Goal: Transaction & Acquisition: Purchase product/service

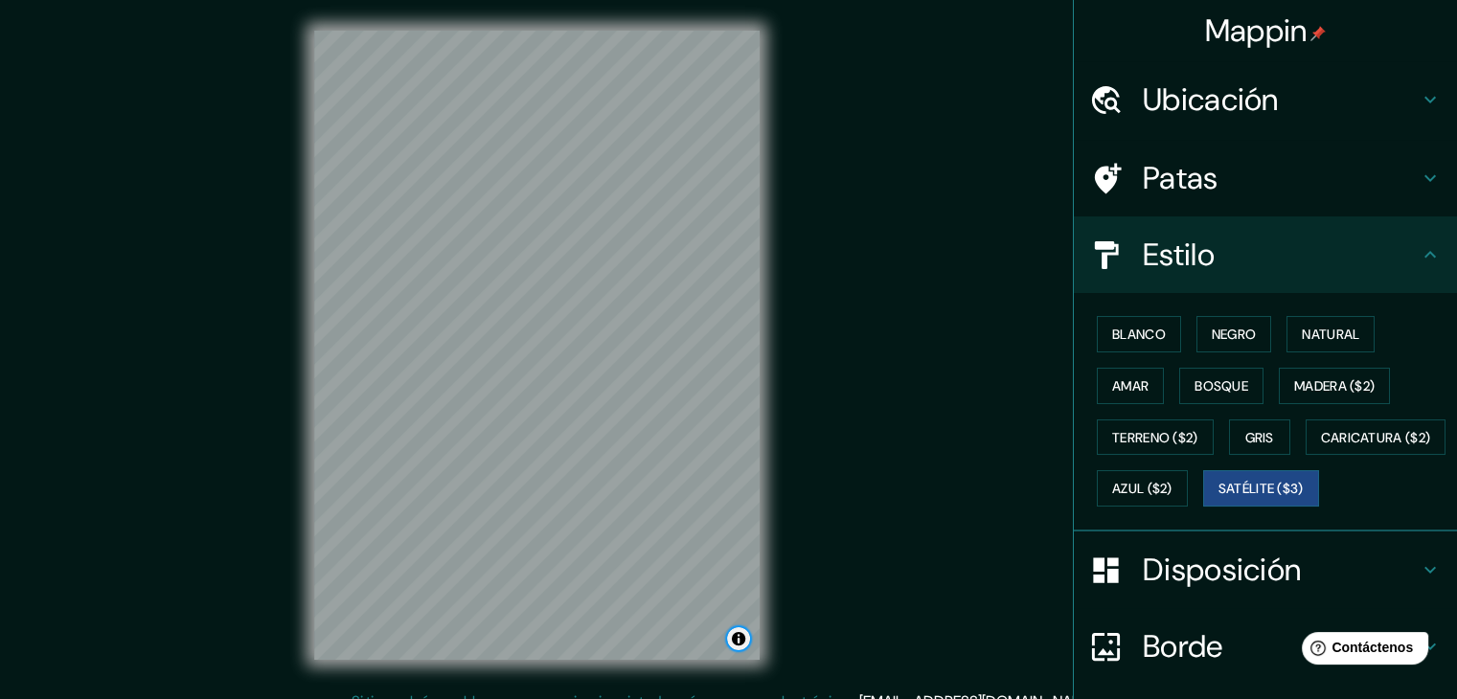
click at [738, 642] on button "Activar o desactivar atribución" at bounding box center [738, 638] width 23 height 23
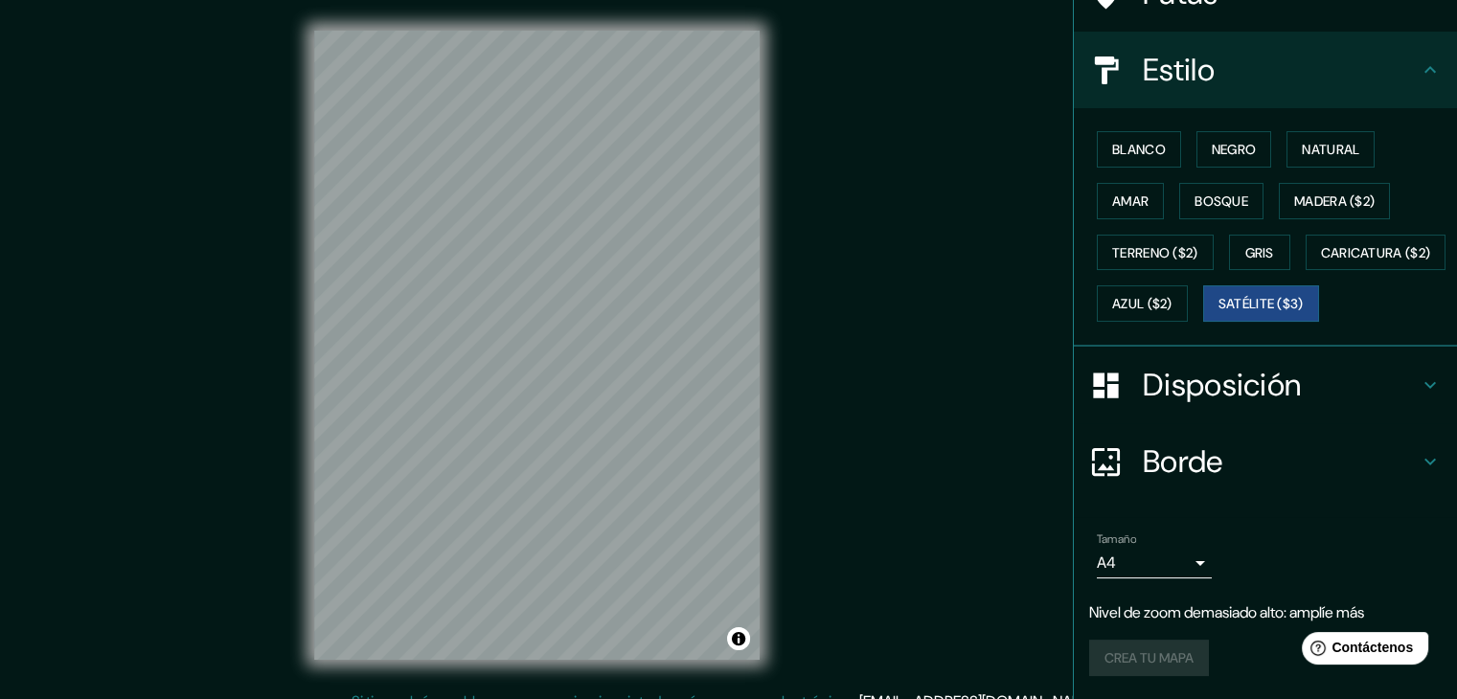
click at [1289, 461] on h4 "Borde" at bounding box center [1281, 461] width 276 height 38
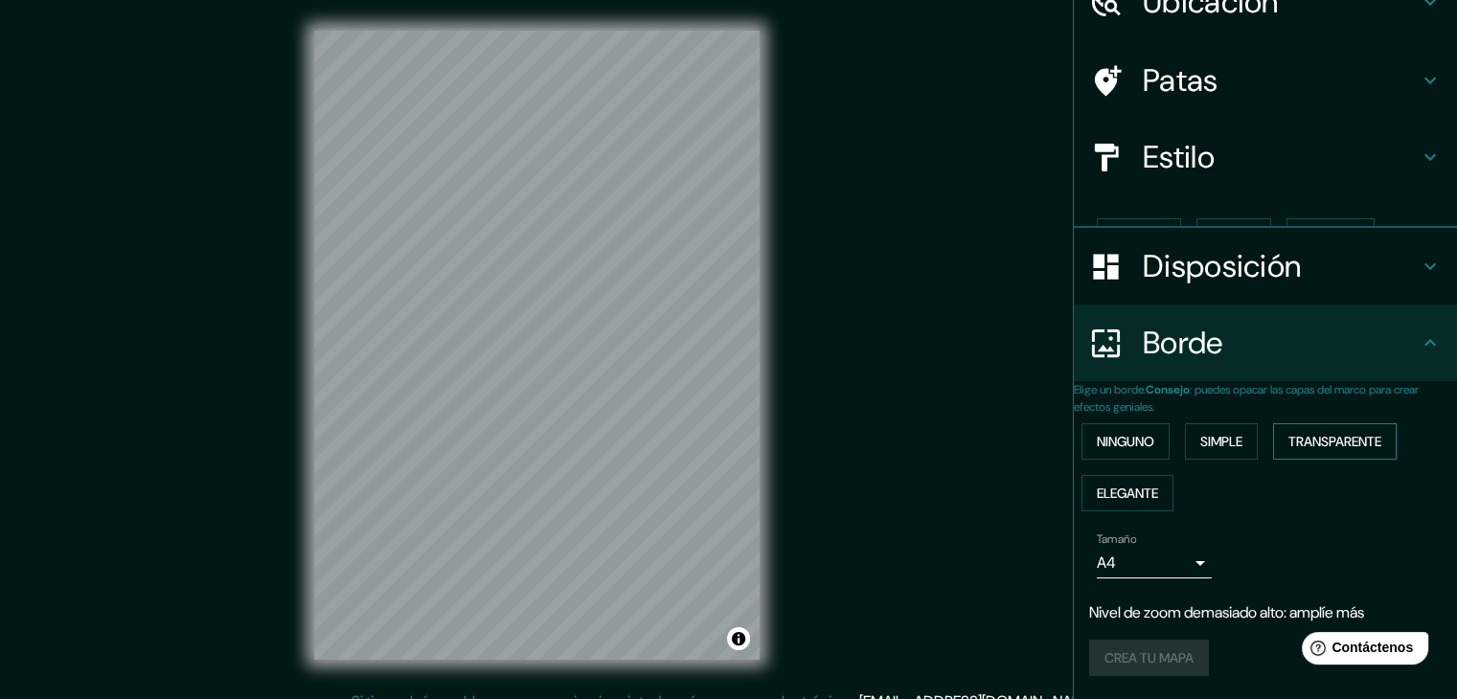
scroll to position [81, 0]
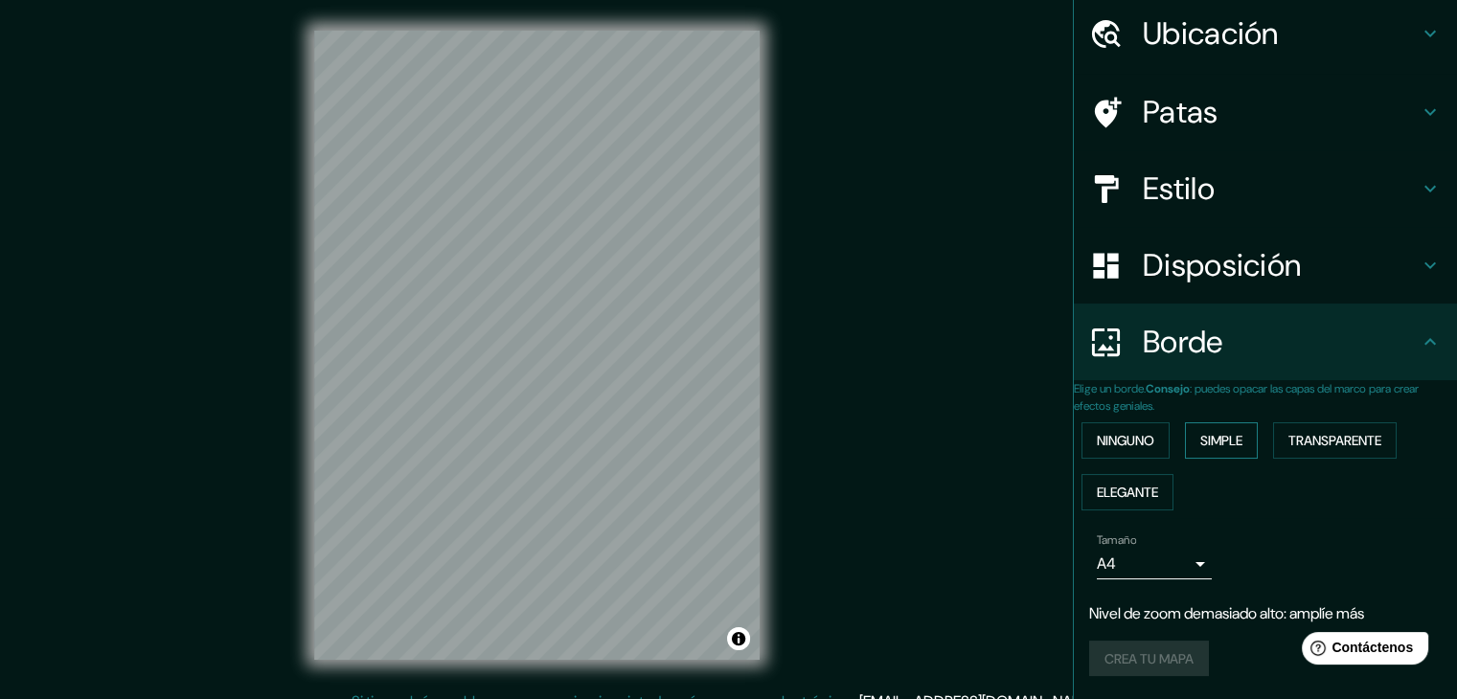
click at [1207, 432] on font "Simple" at bounding box center [1221, 440] width 42 height 17
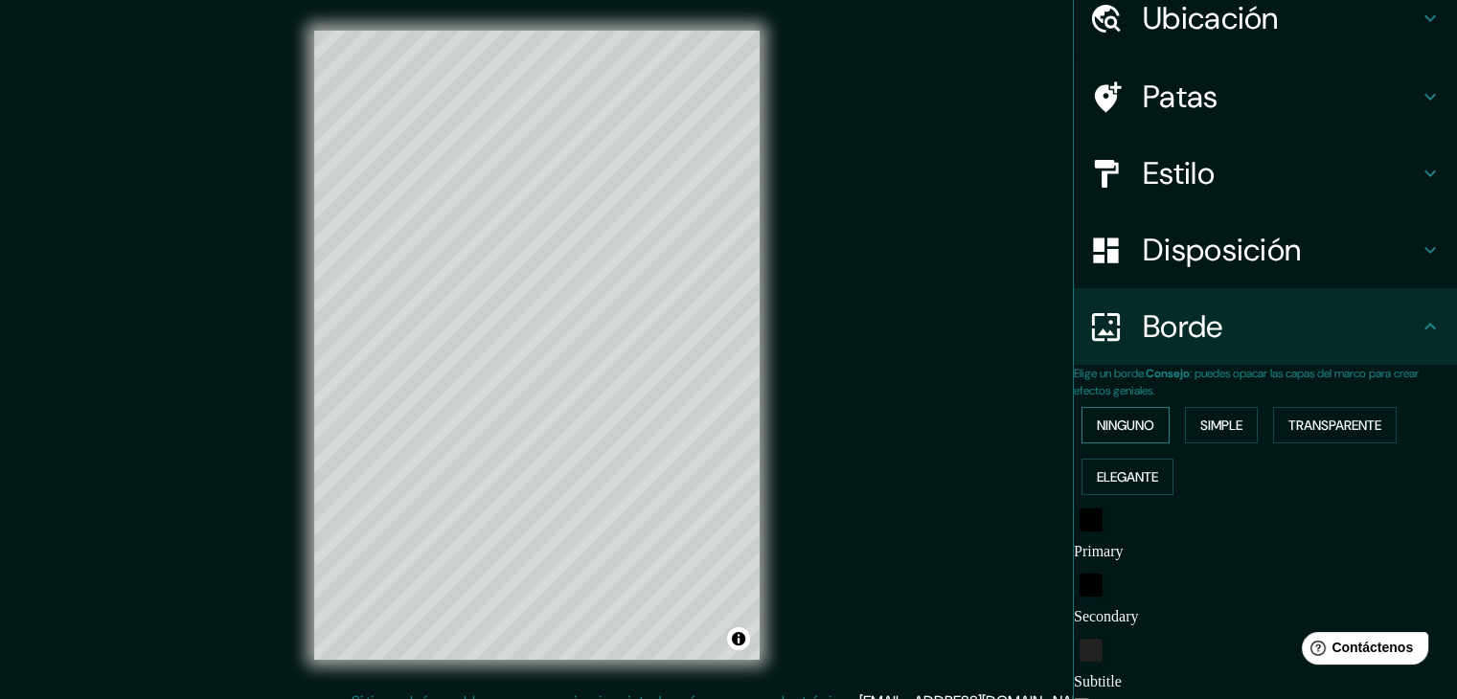
click at [1147, 419] on font "Ninguno" at bounding box center [1125, 425] width 57 height 17
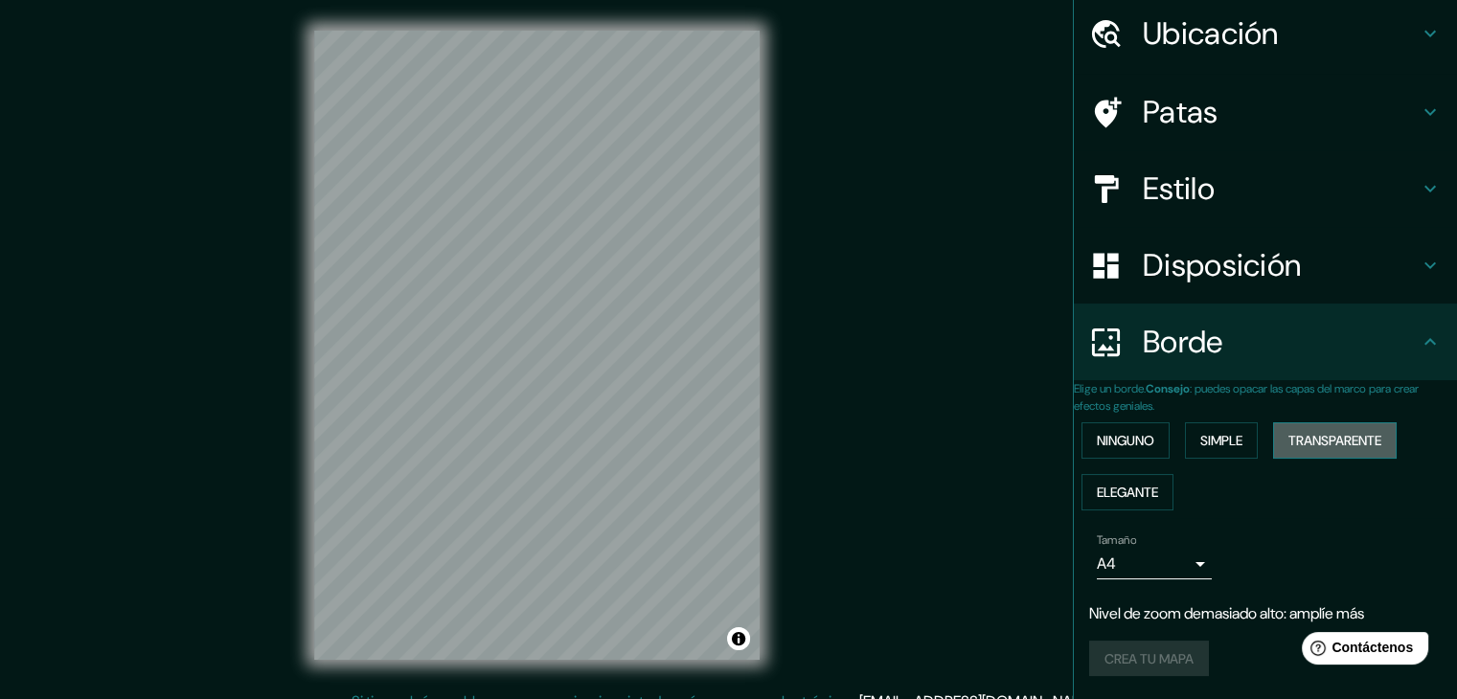
click at [1306, 432] on font "Transparente" at bounding box center [1334, 440] width 93 height 17
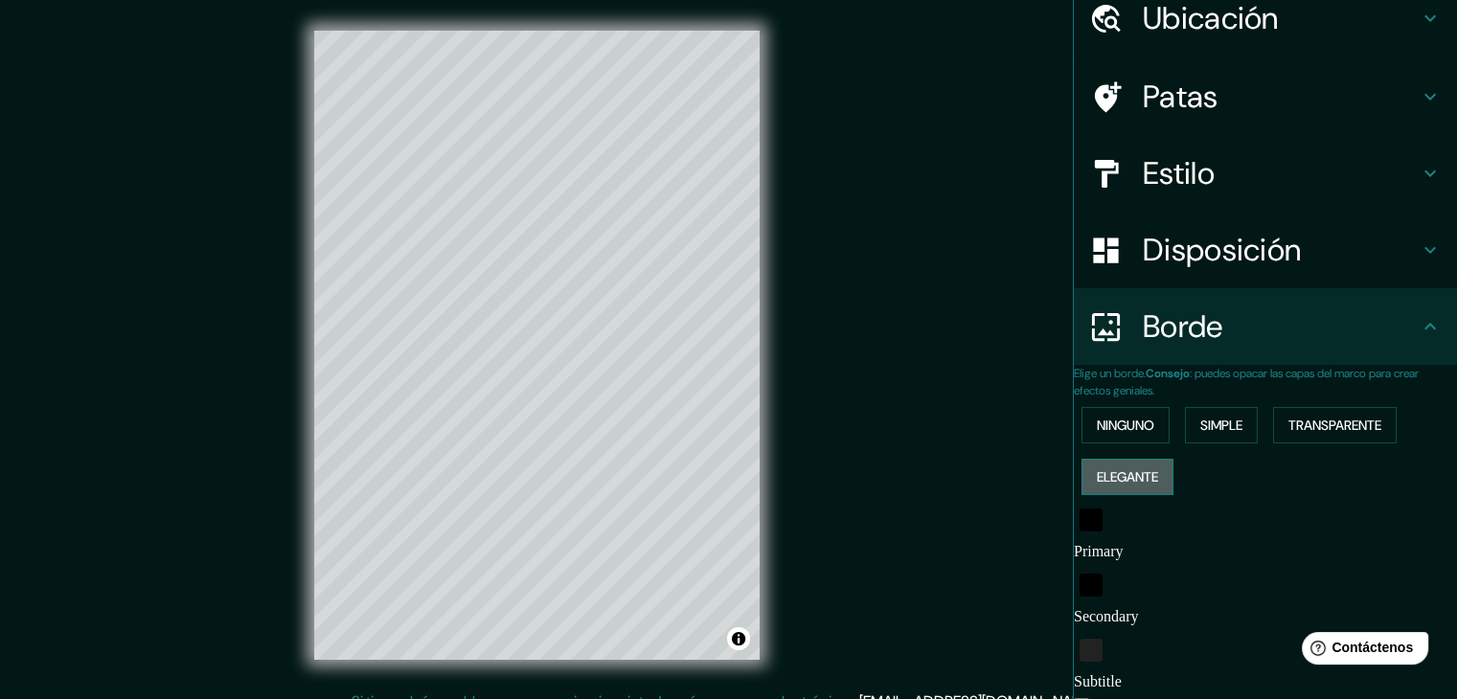
click at [1135, 468] on font "Elegante" at bounding box center [1127, 476] width 61 height 17
click at [1125, 422] on font "Ninguno" at bounding box center [1125, 425] width 57 height 17
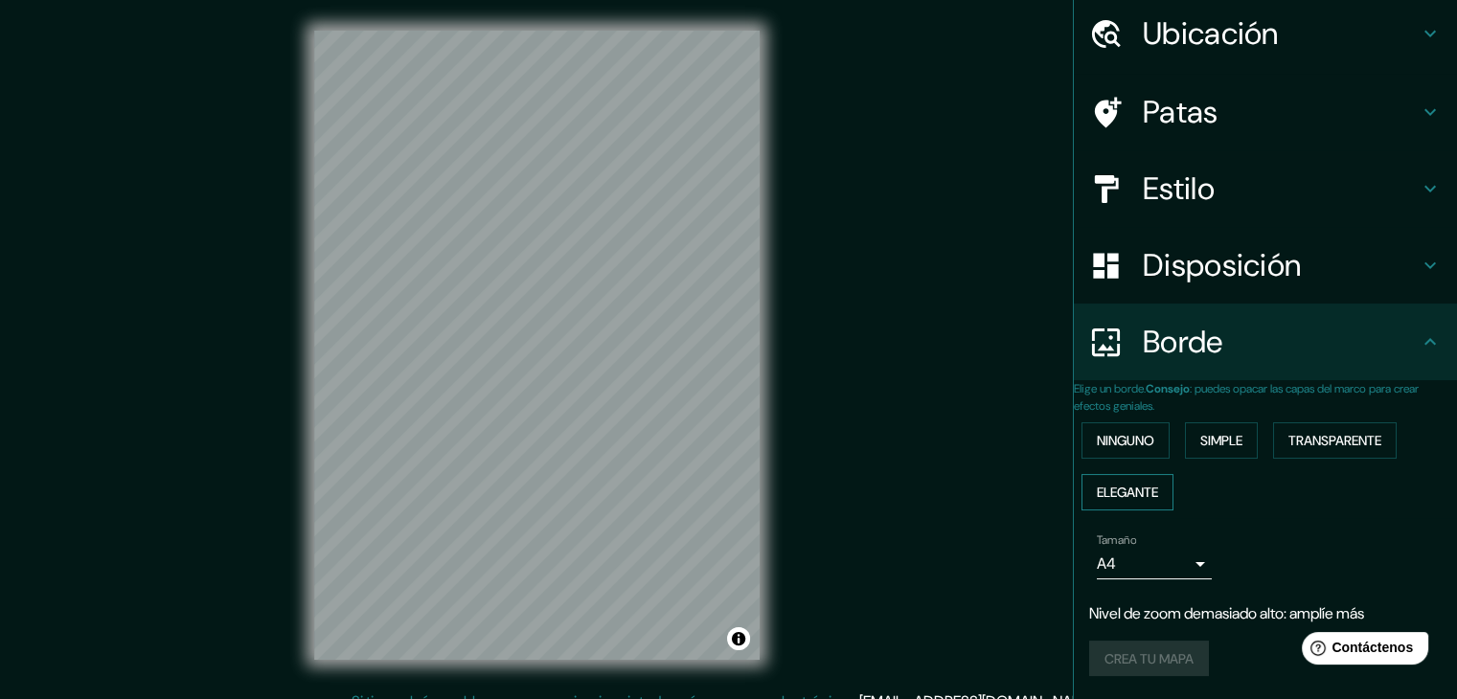
click at [1158, 484] on font "Elegante" at bounding box center [1127, 492] width 61 height 17
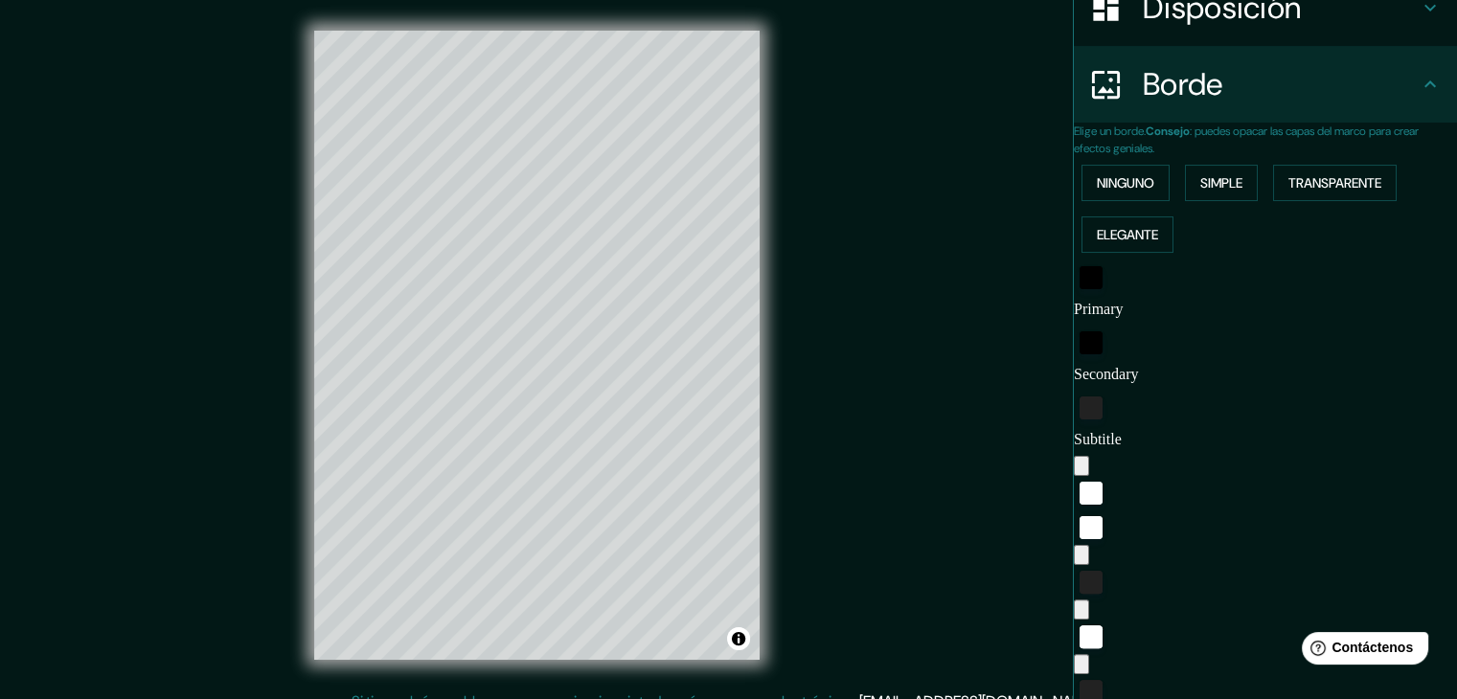
scroll to position [531, 0]
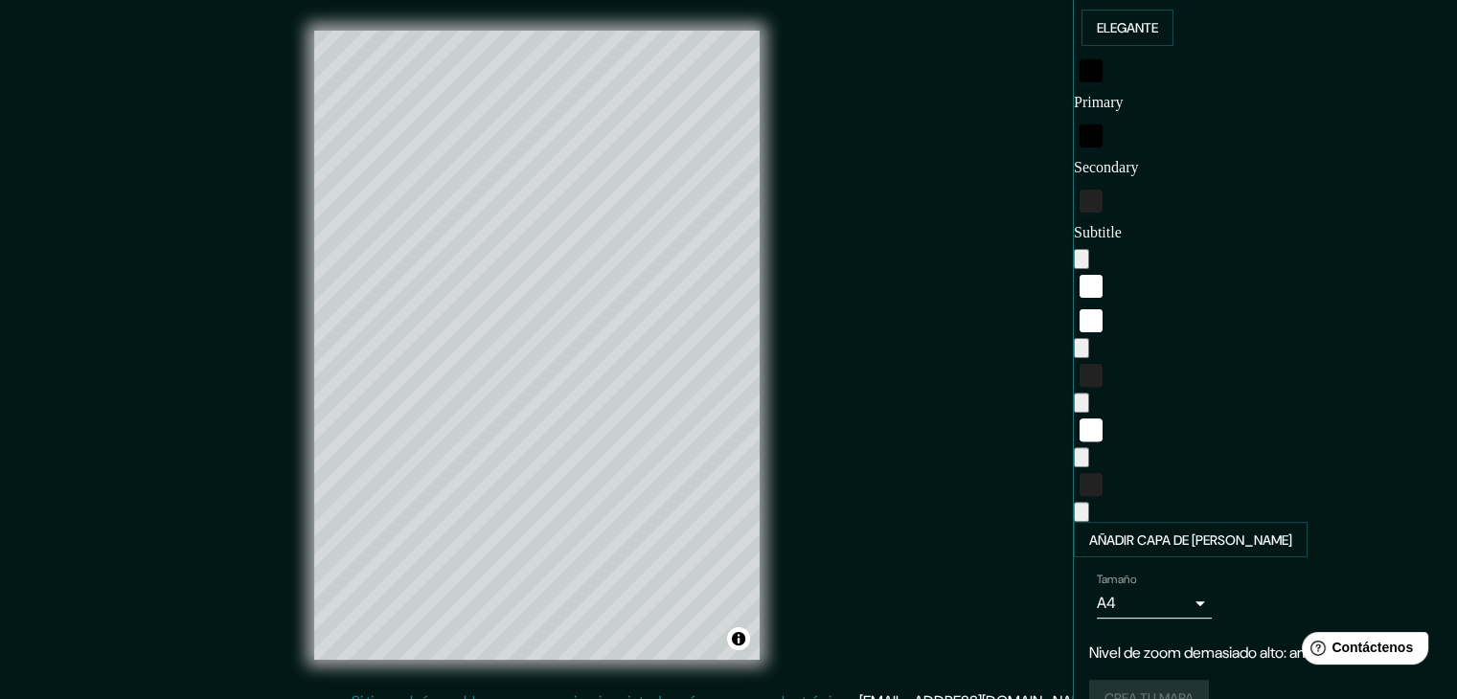
type input "37"
type input "0"
drag, startPoint x: 1149, startPoint y: 282, endPoint x: 996, endPoint y: 290, distance: 153.5
type input "37"
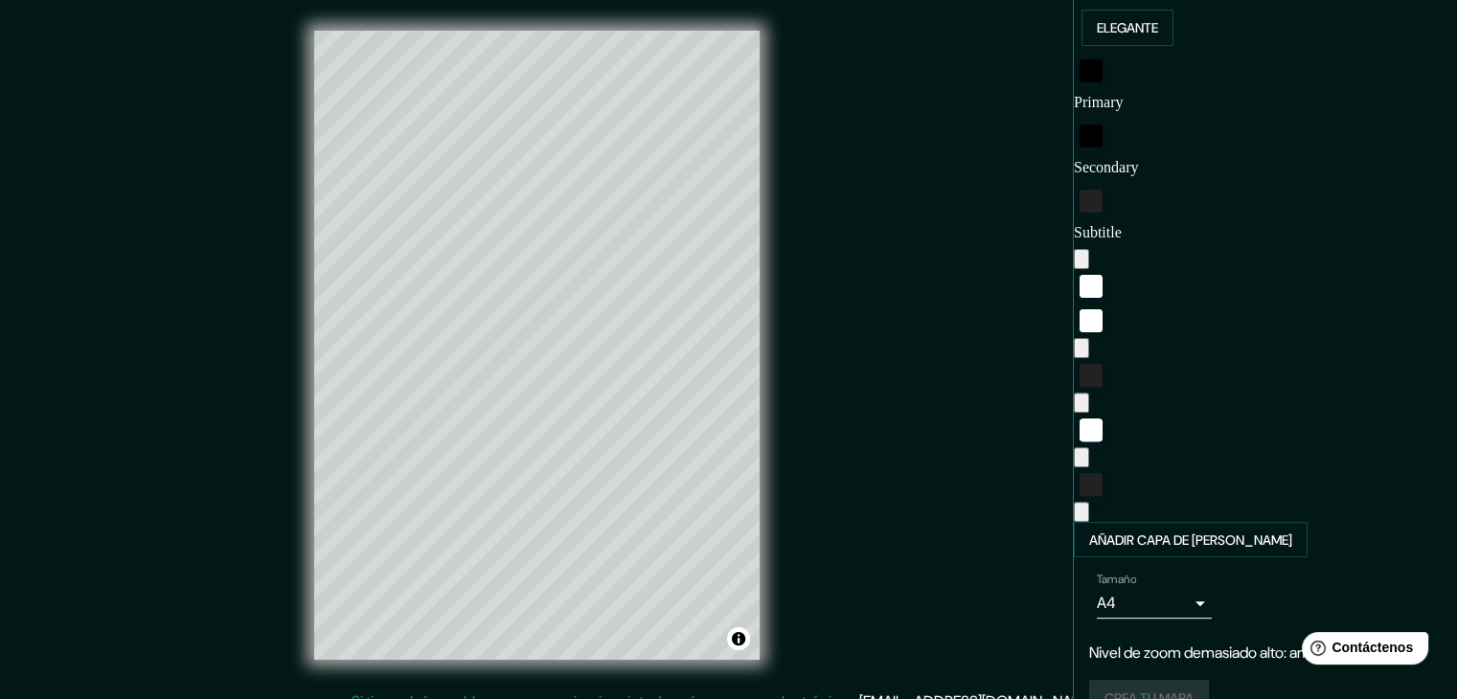
type input "19"
type input "113"
type input "37"
type input "19"
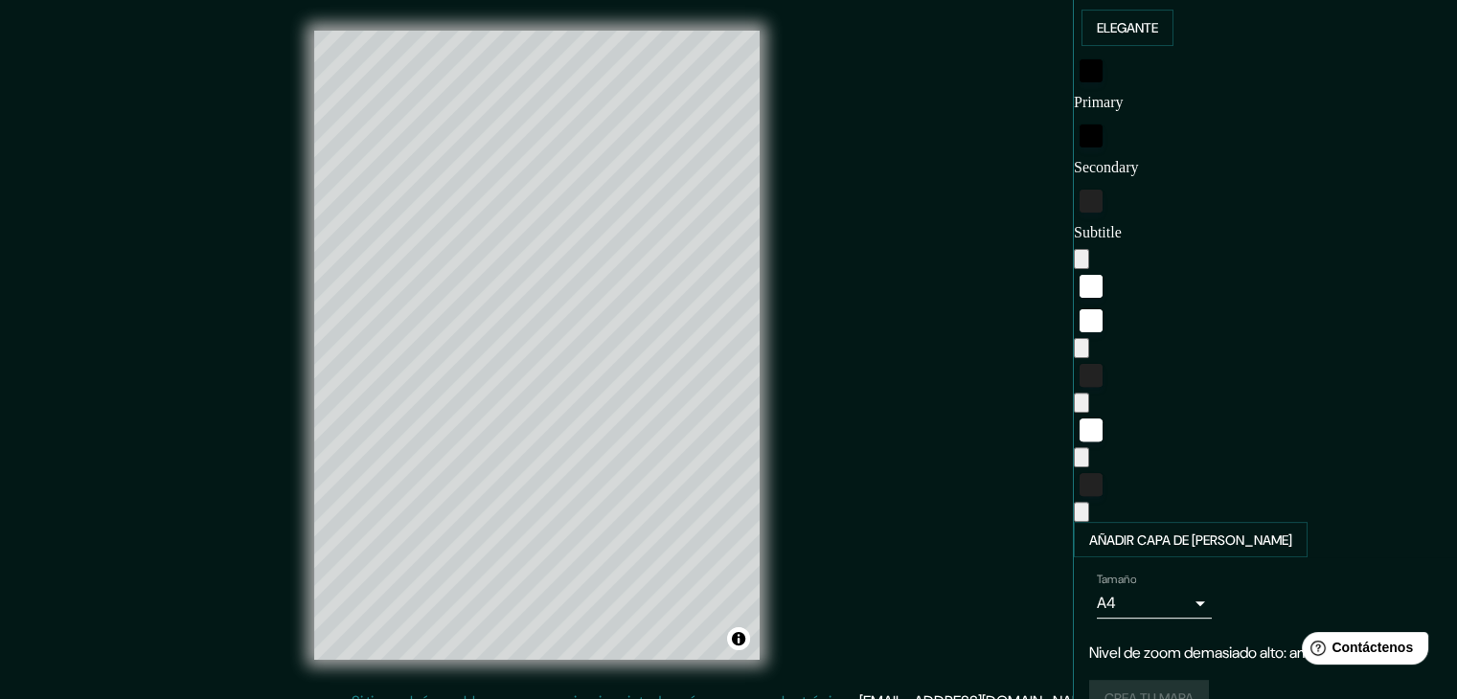
type input "189"
type input "37"
type input "19"
type input "37"
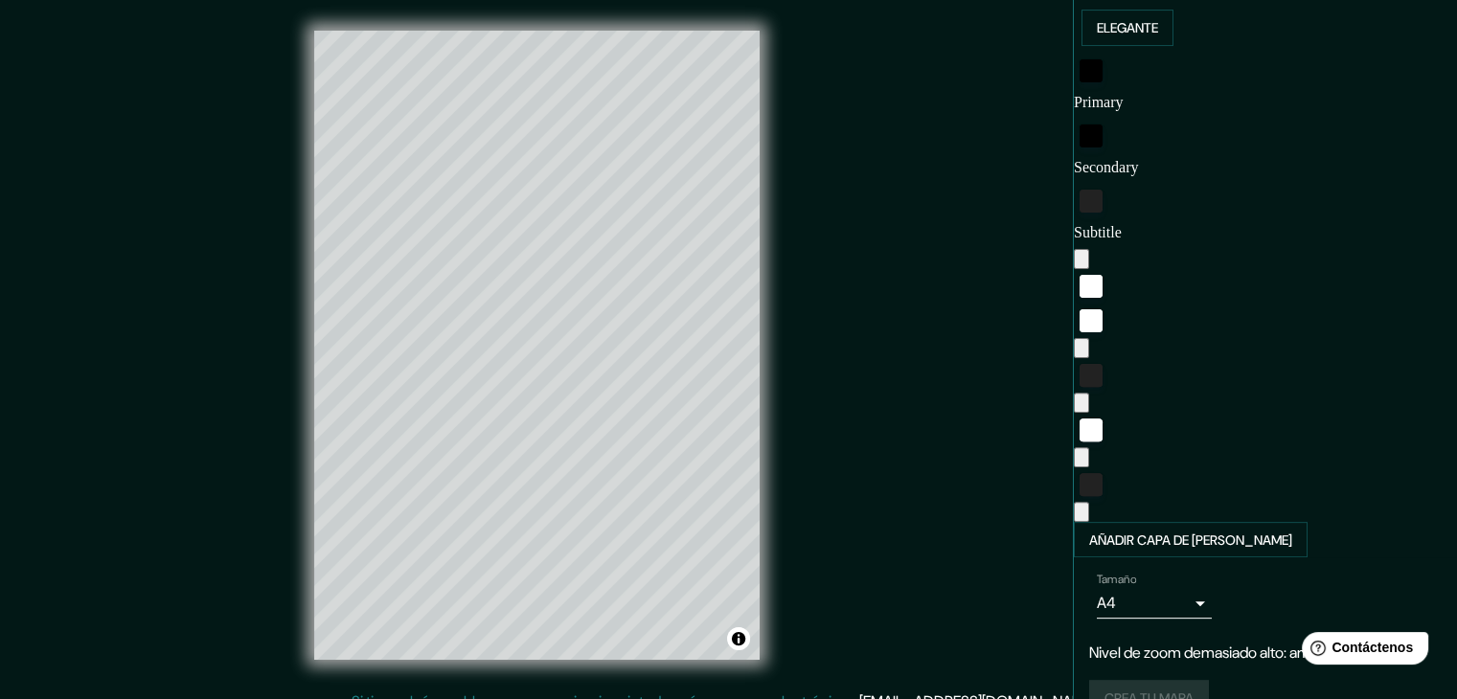
type input "37"
type input "19"
type input "37"
type input "19"
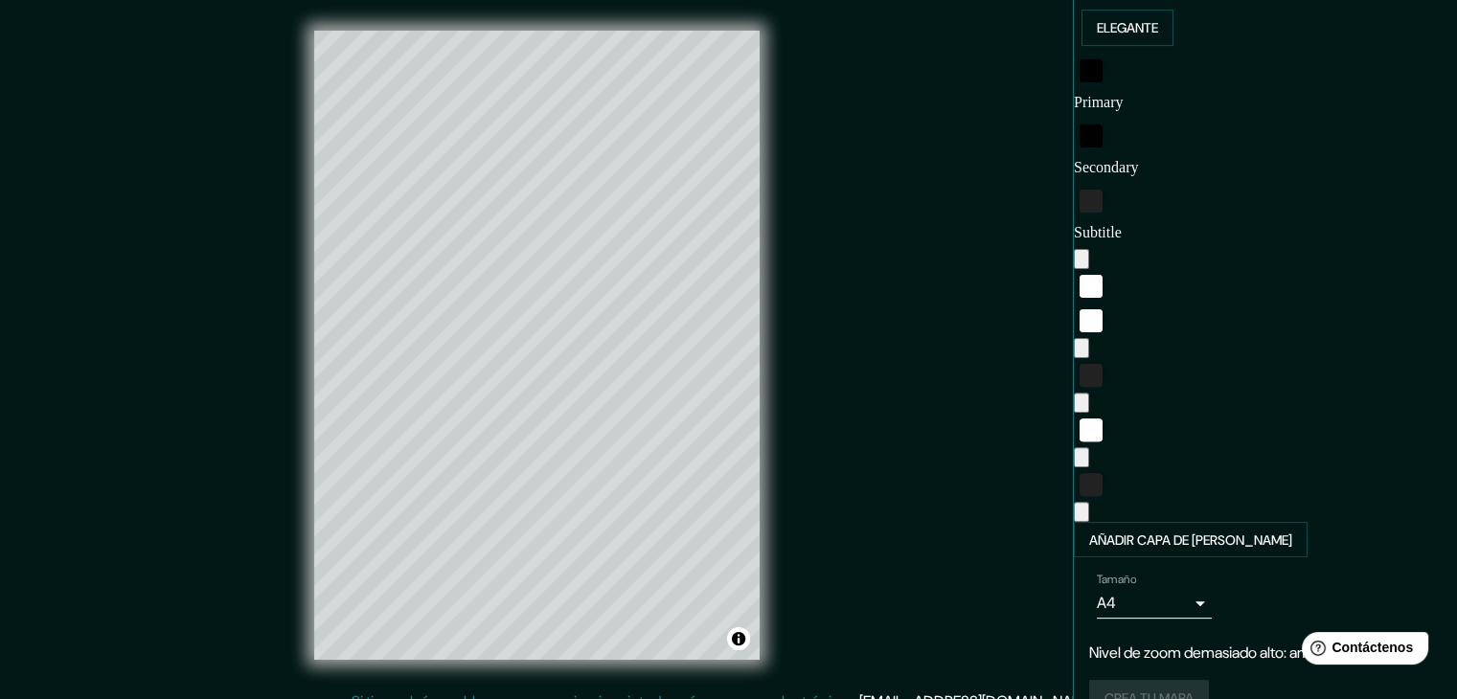
click at [1211, 304] on div at bounding box center [1265, 304] width 383 height 0
type input "43"
type input "37"
type input "19"
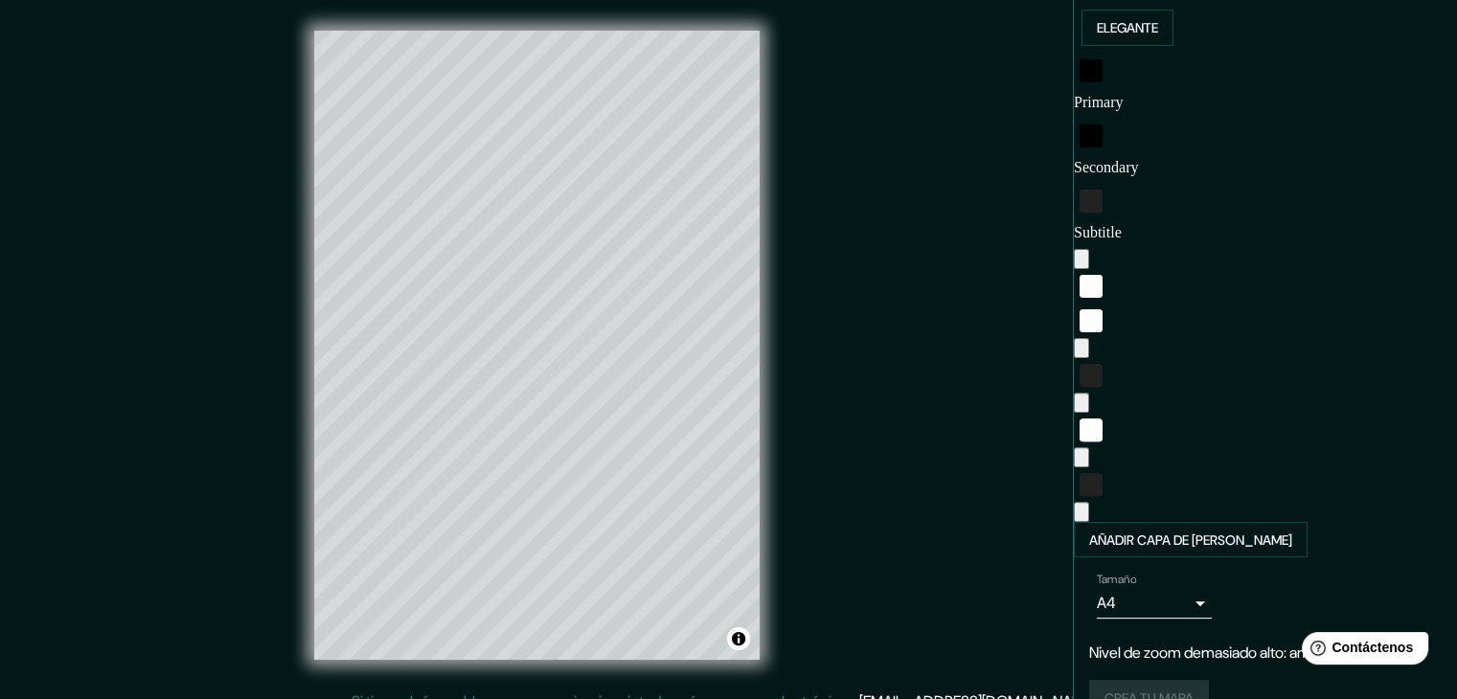
type input "37"
type input "19"
type input "47"
type input "37"
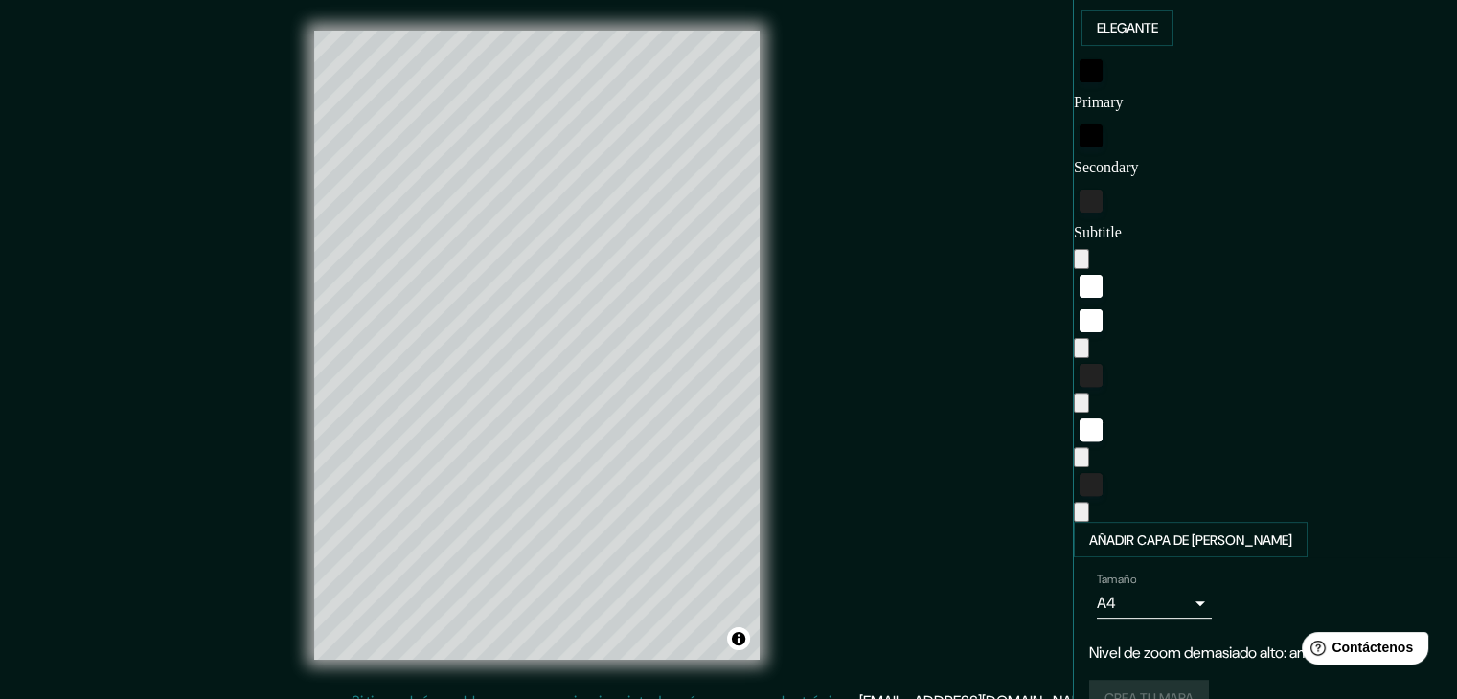
type input "19"
type input "255"
drag, startPoint x: 1157, startPoint y: 338, endPoint x: 1185, endPoint y: 334, distance: 28.0
type input "37"
type input "19"
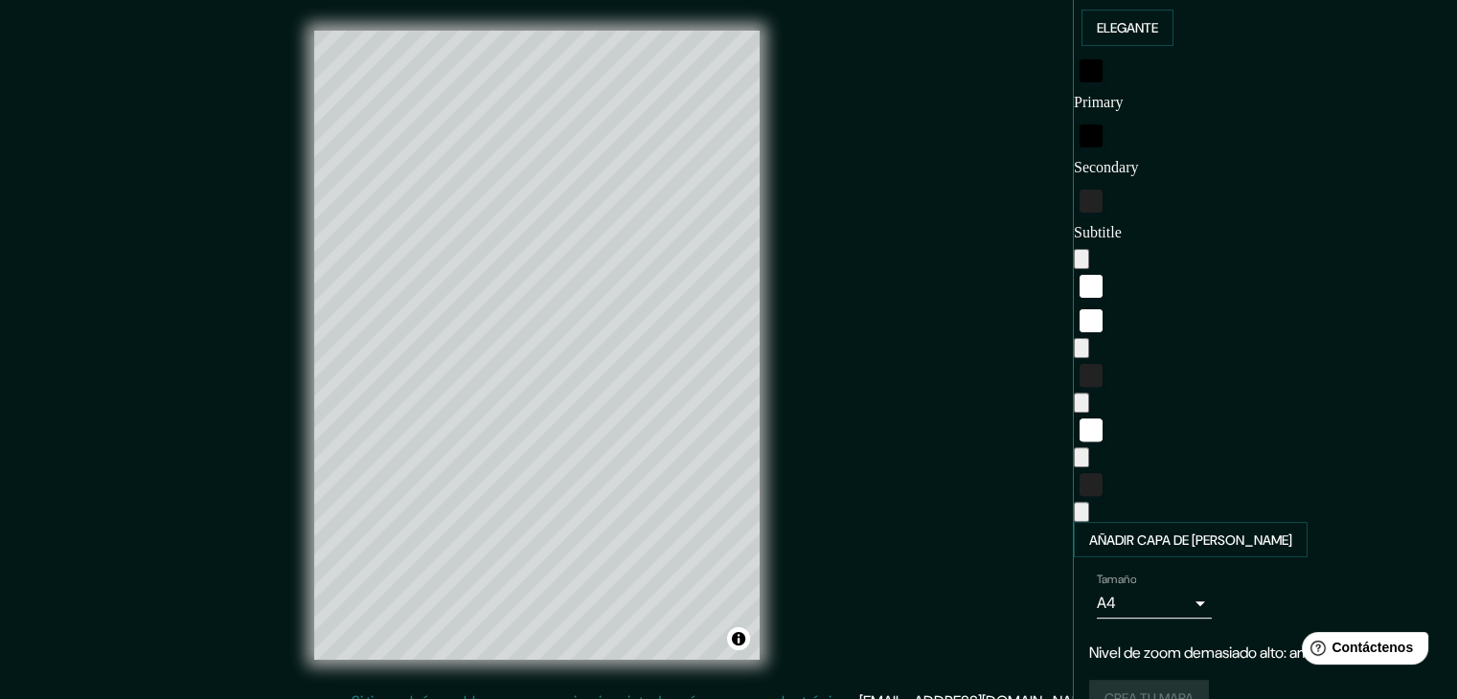
type input "264"
type input "37"
type input "19"
type input "105"
type input "37"
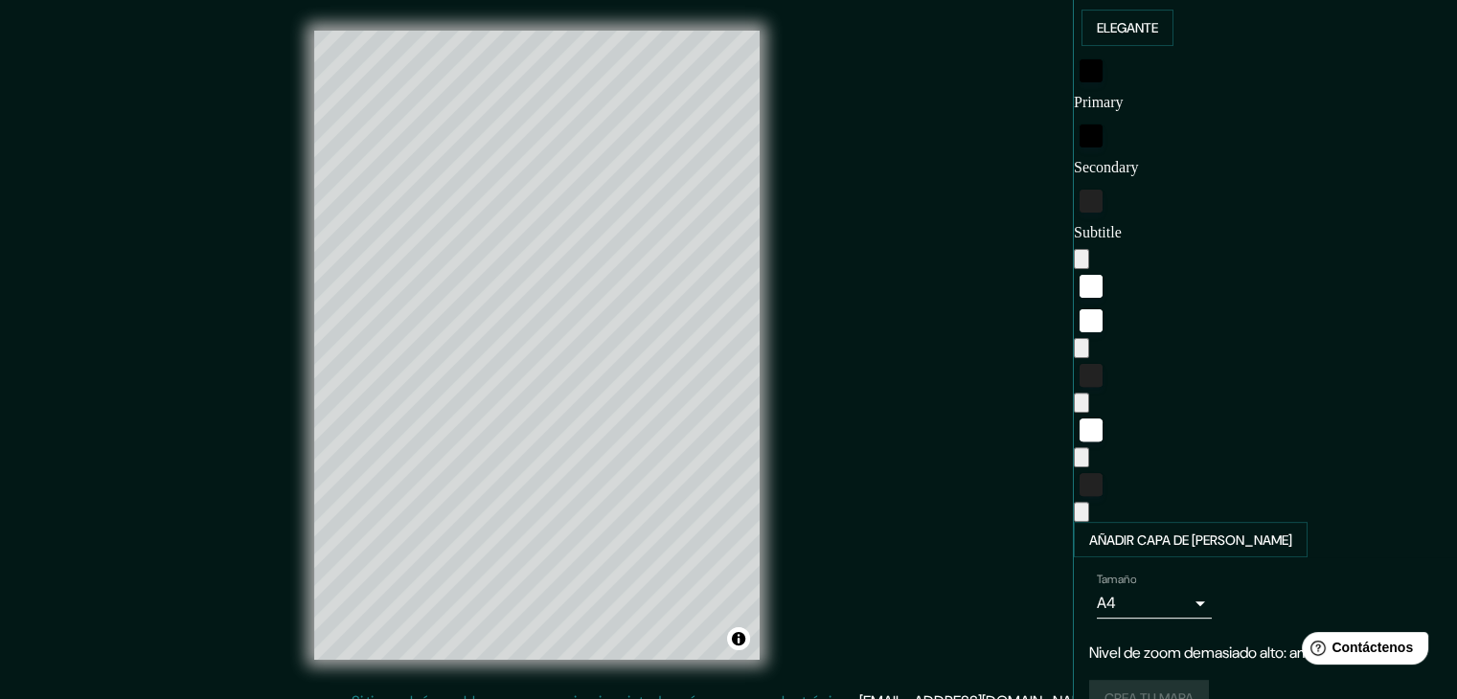
type input "19"
type input "38"
type input "37"
type input "19"
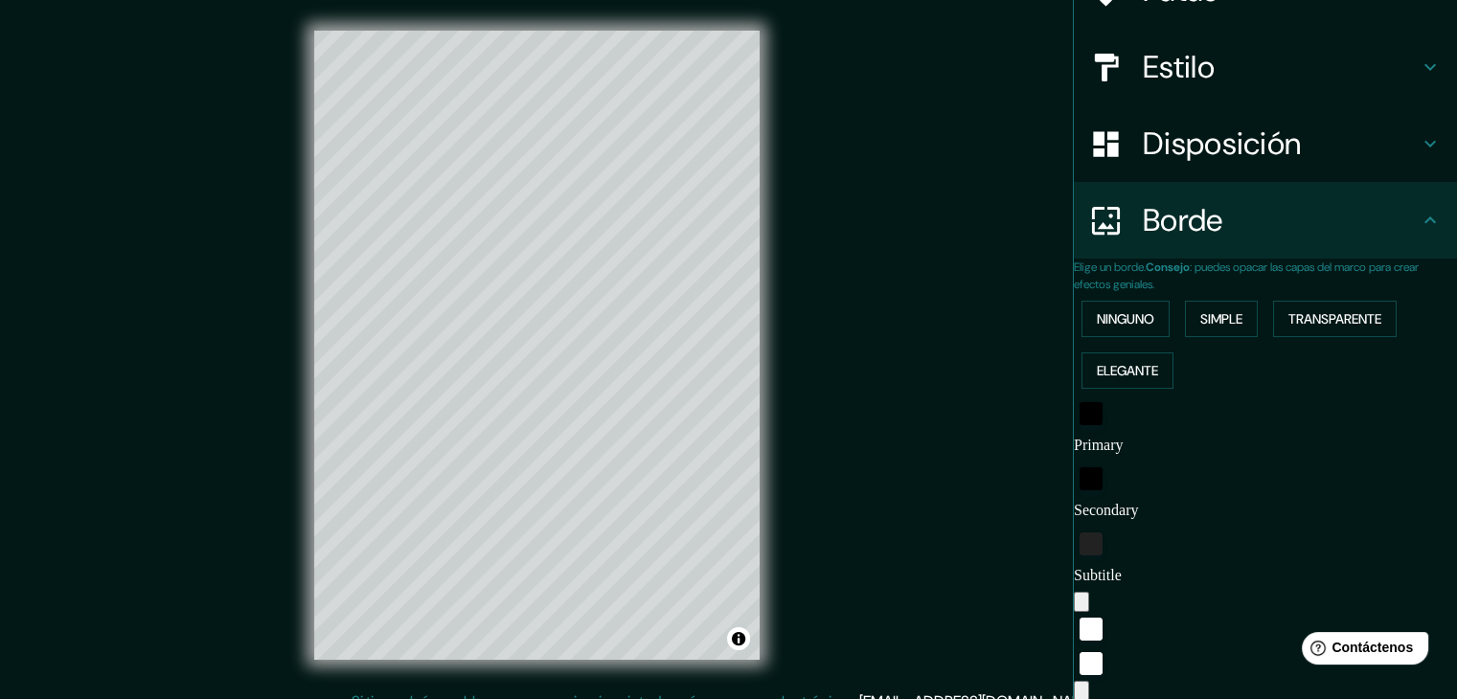
scroll to position [147, 0]
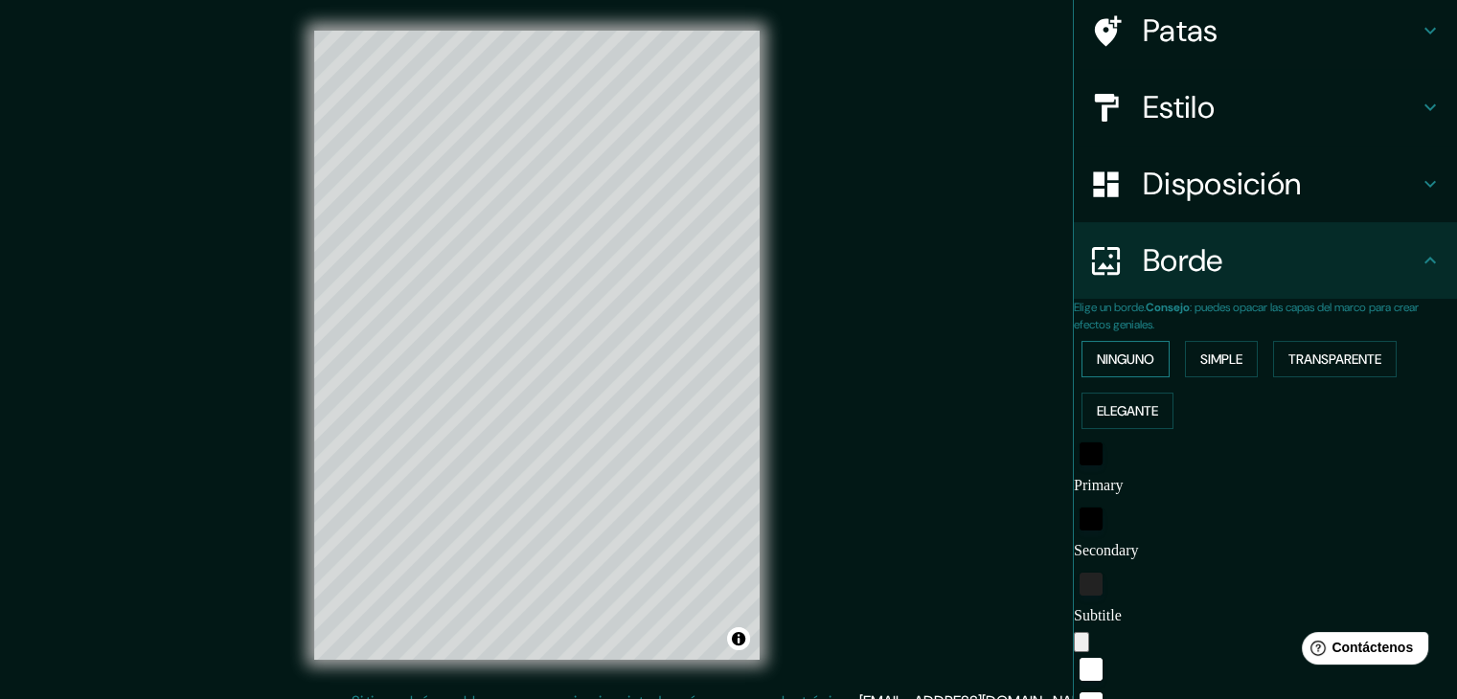
click at [1132, 360] on font "Ninguno" at bounding box center [1125, 359] width 57 height 17
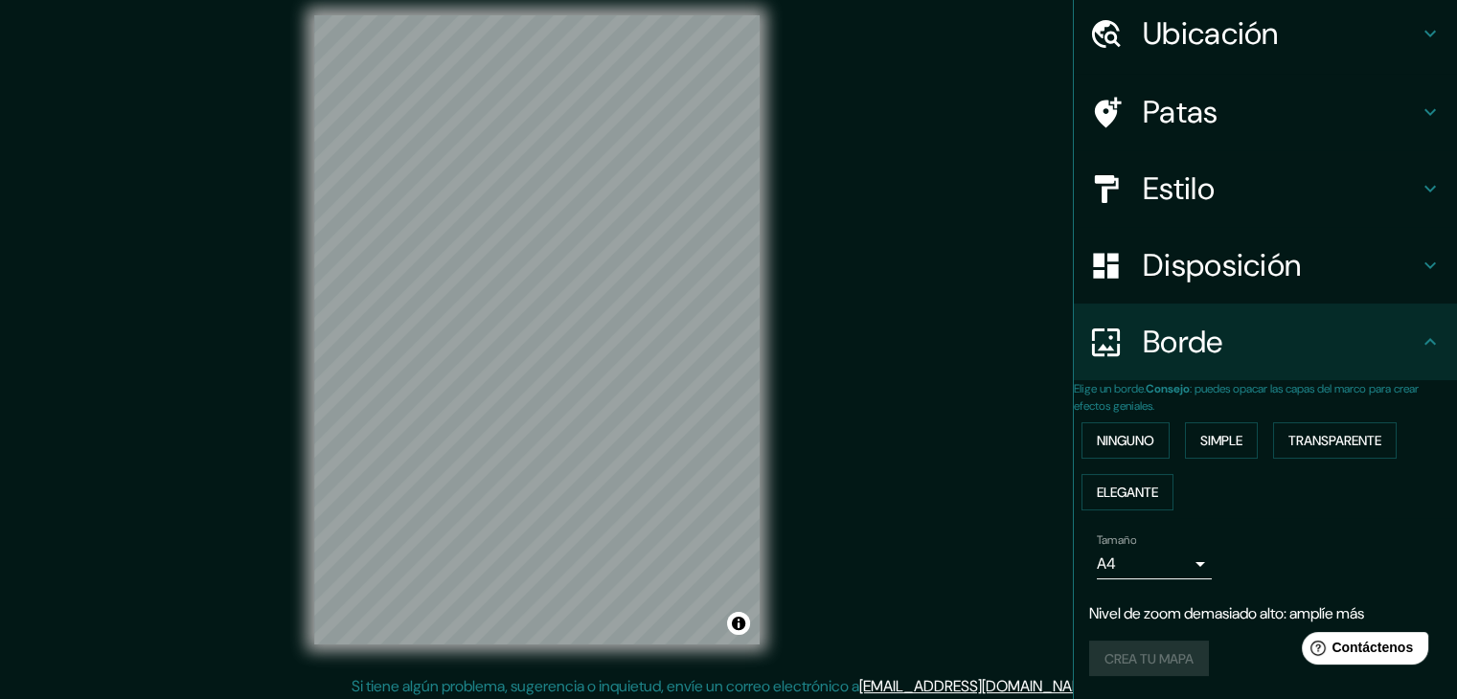
scroll to position [22, 0]
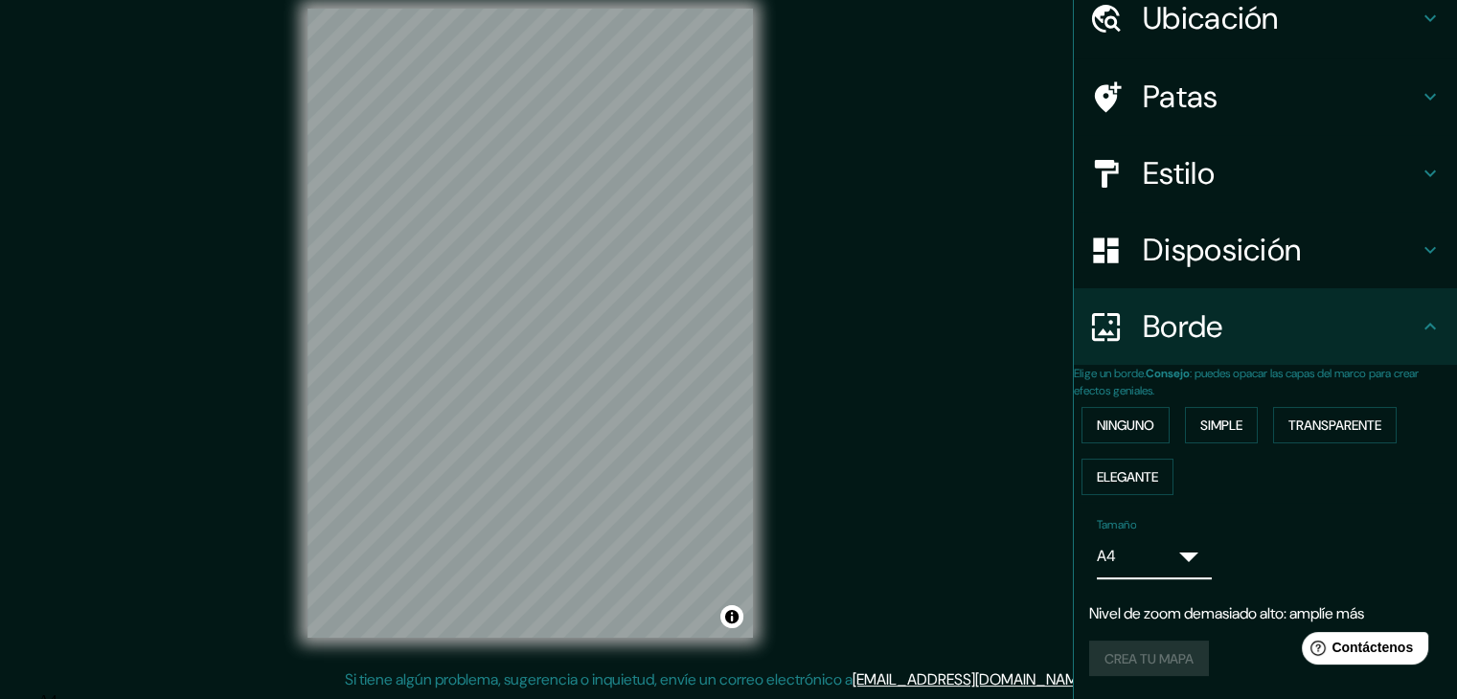
click at [1176, 559] on body "Mappin Ubicación Madre De Dios, Departamento de Madre de Dios, Perú Patas Estil…" at bounding box center [728, 327] width 1457 height 699
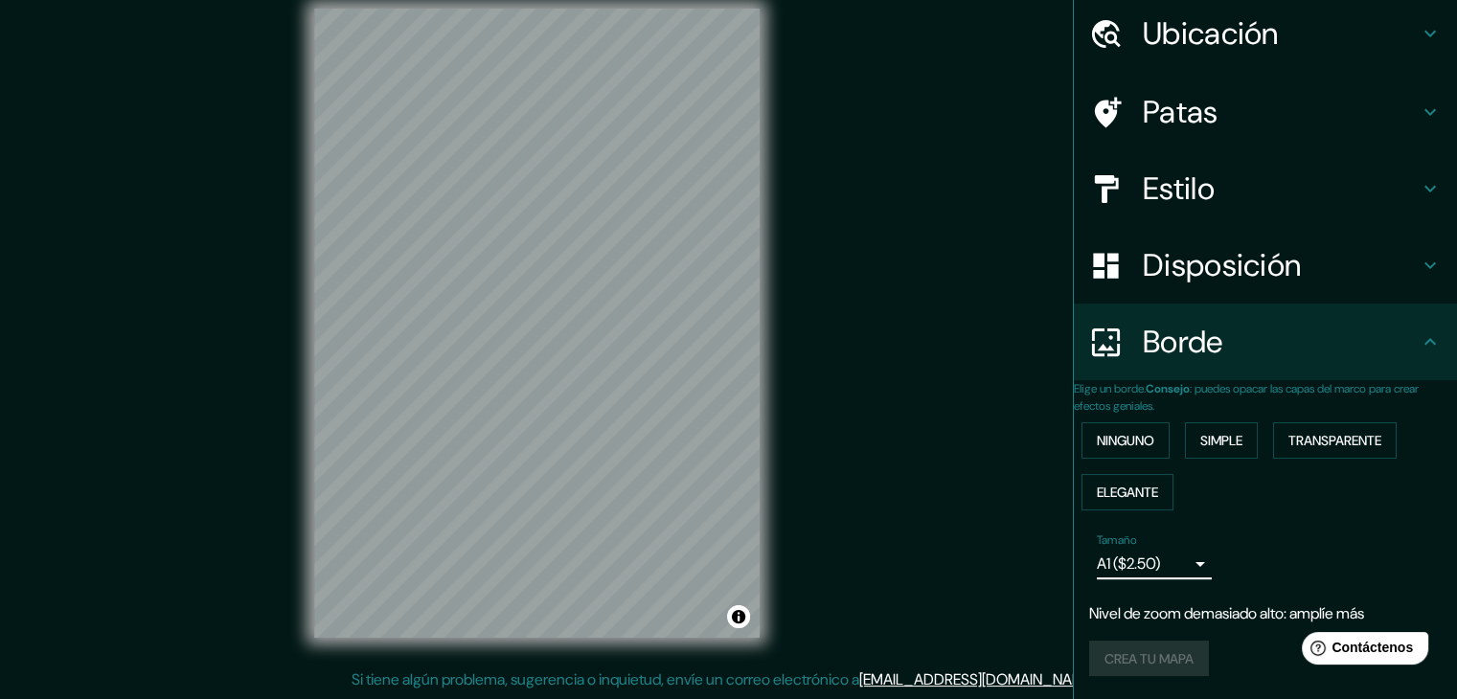
click at [1169, 560] on body "Mappin Ubicación Madre De Dios, Departamento de Madre de Dios, Perú Patas Estil…" at bounding box center [728, 327] width 1457 height 699
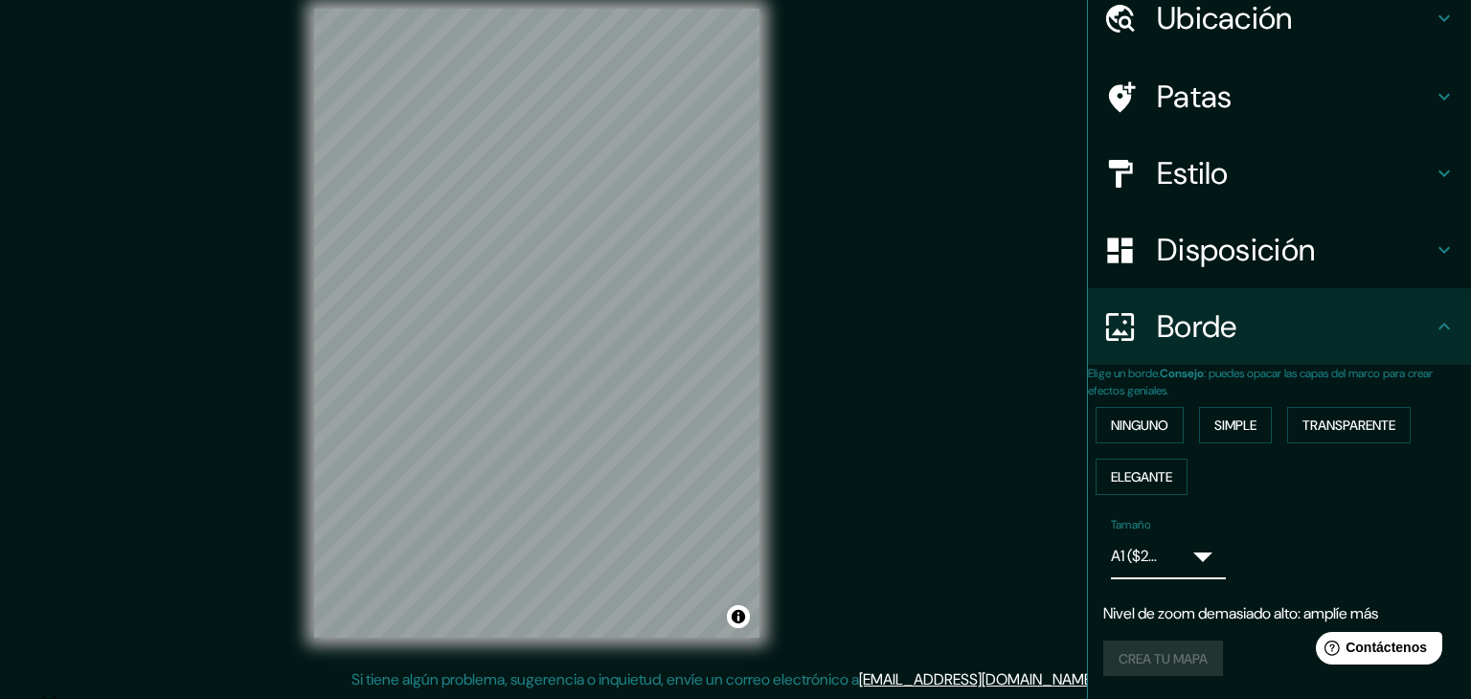
click at [1228, 692] on div at bounding box center [728, 692] width 1457 height 0
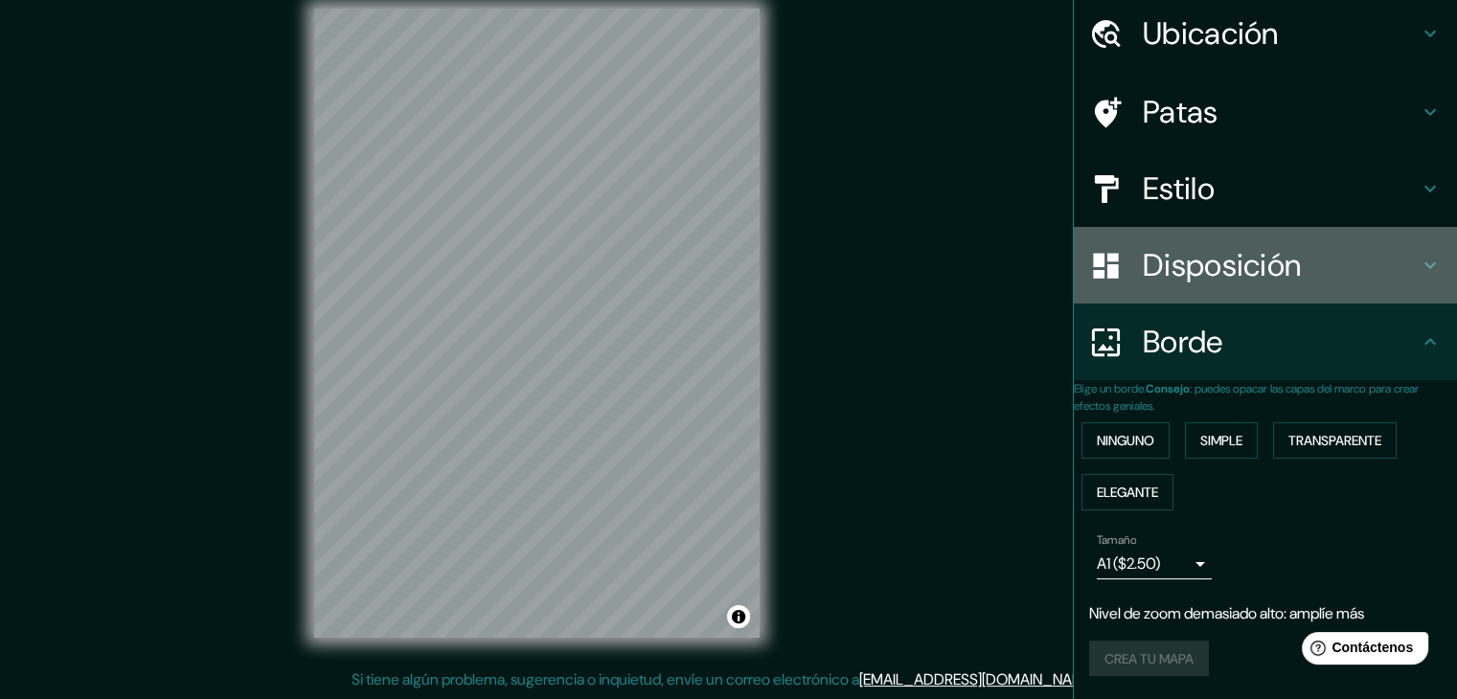
click at [1385, 246] on h4 "Disposición" at bounding box center [1281, 265] width 276 height 38
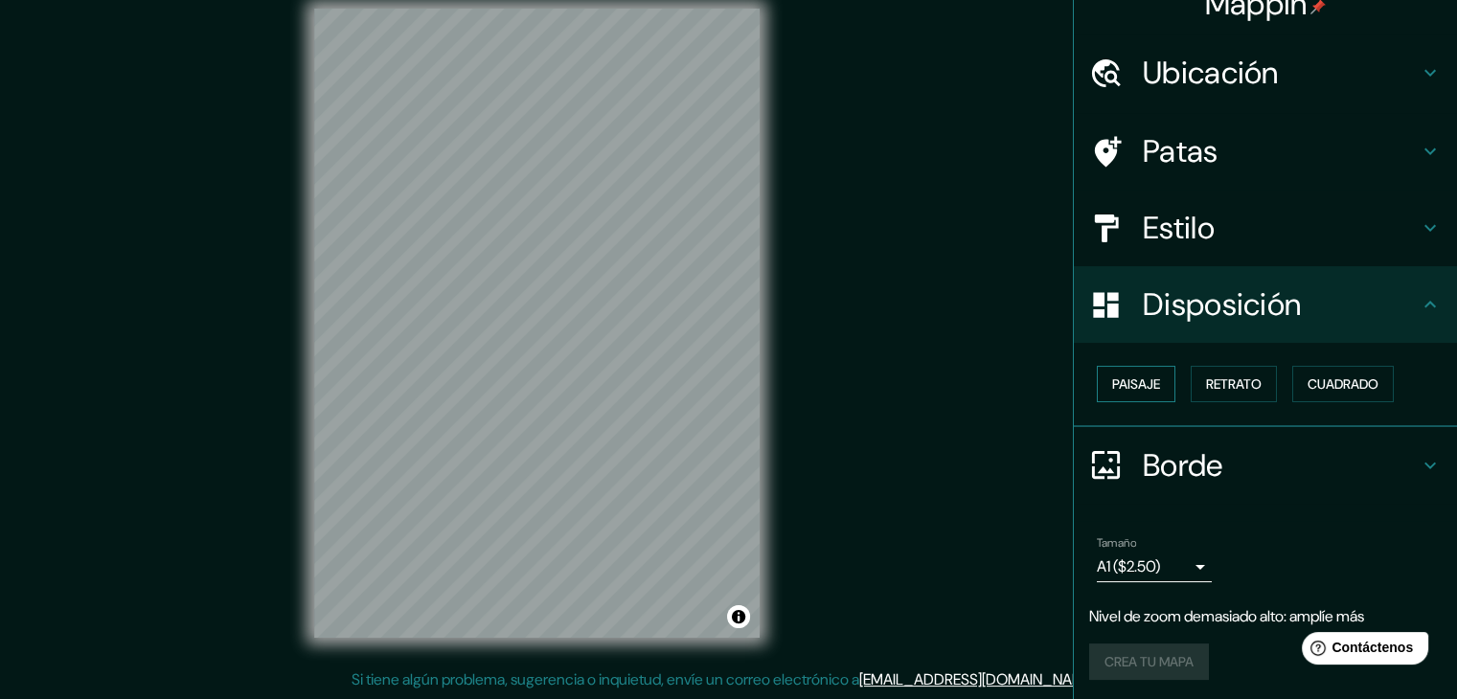
scroll to position [28, 0]
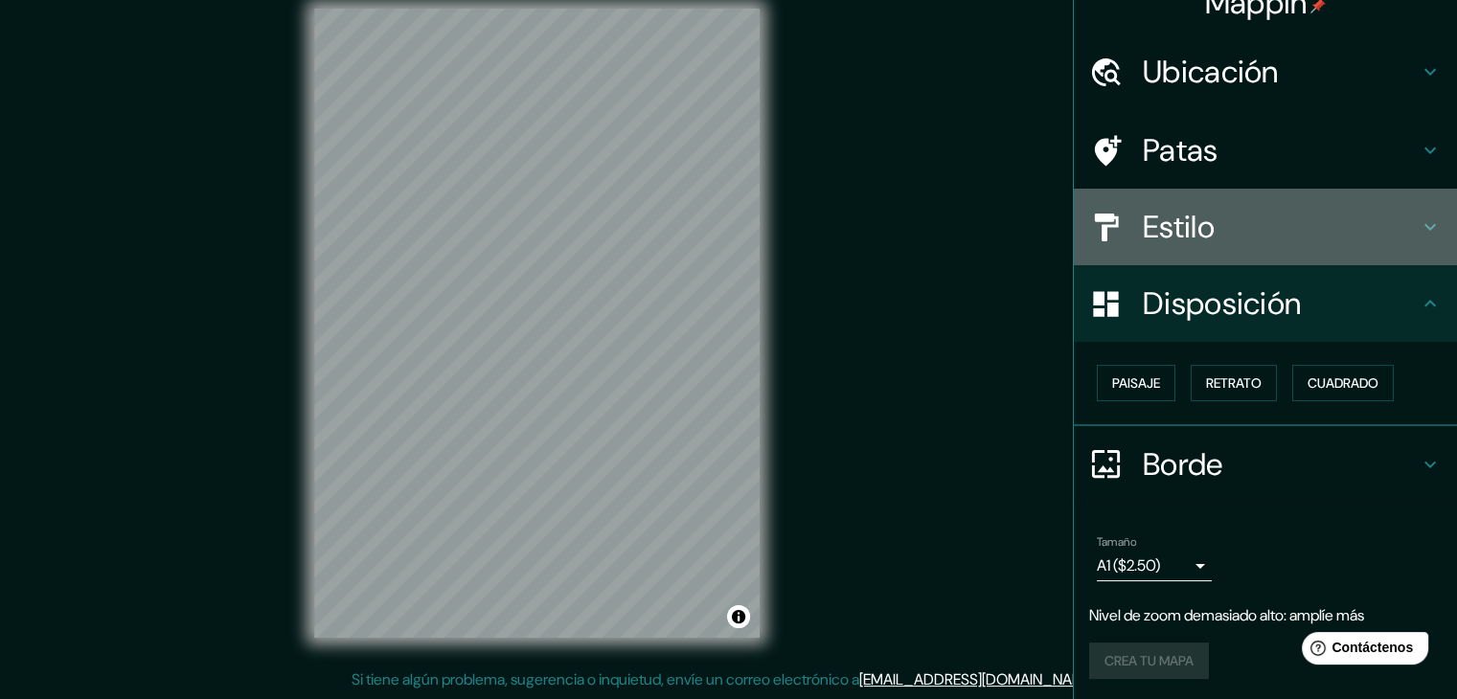
click at [1425, 212] on div "Estilo" at bounding box center [1265, 227] width 383 height 77
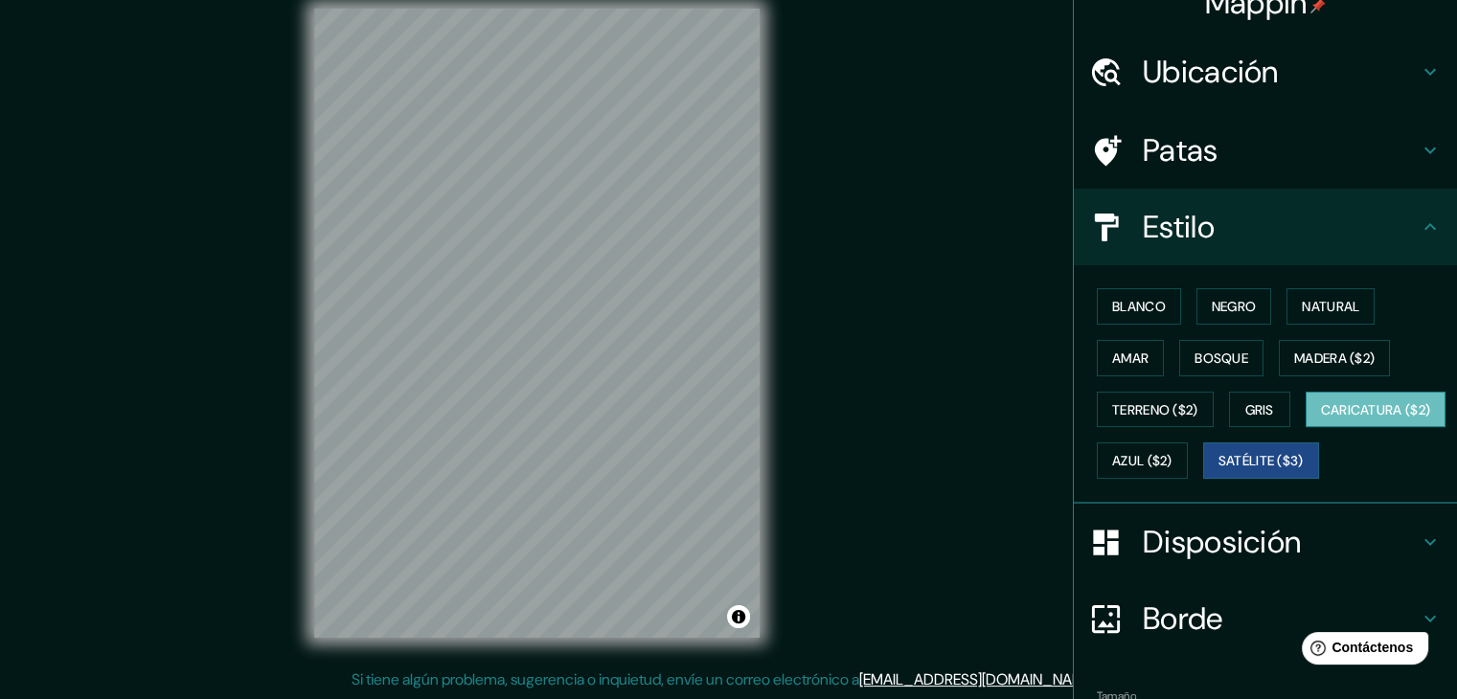
click at [1321, 419] on font "Caricatura ($2)" at bounding box center [1376, 409] width 110 height 17
click at [1218, 470] on font "Satélite ($3)" at bounding box center [1260, 461] width 85 height 17
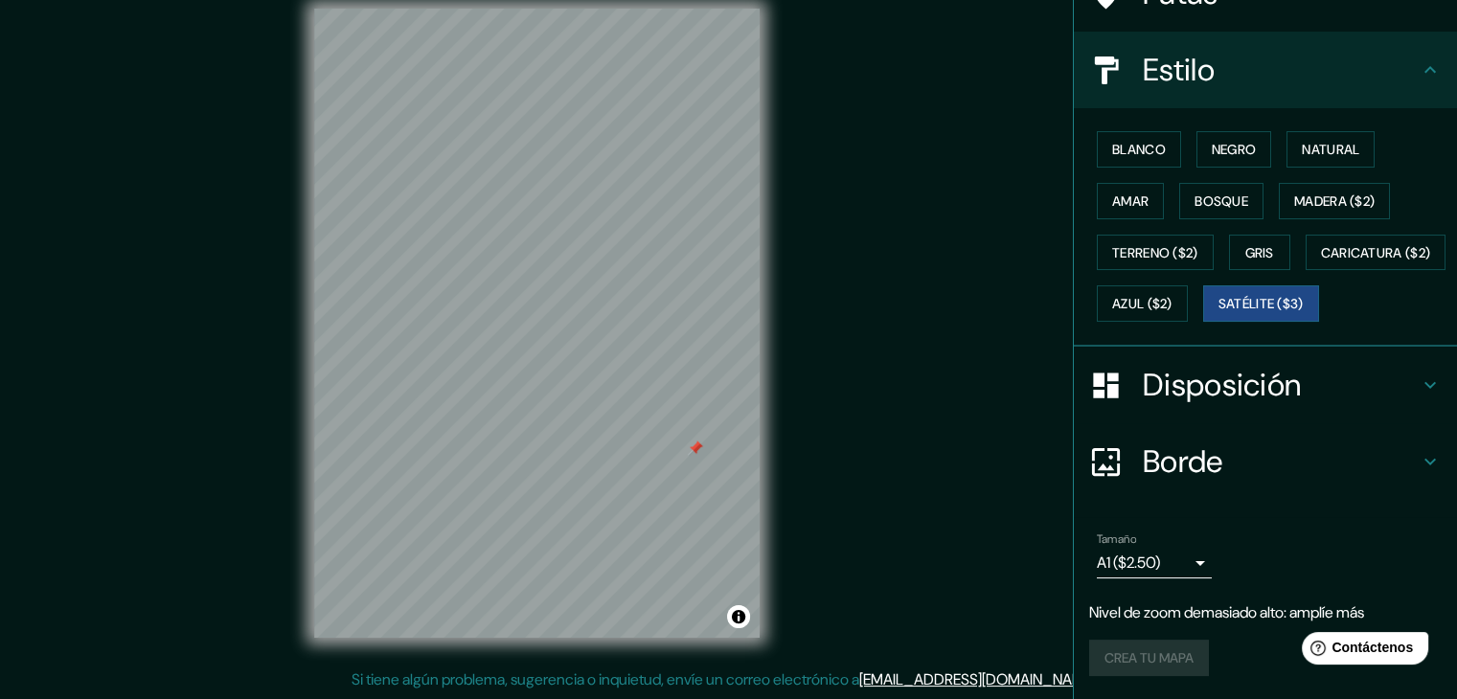
click at [1423, 376] on icon at bounding box center [1429, 385] width 23 height 23
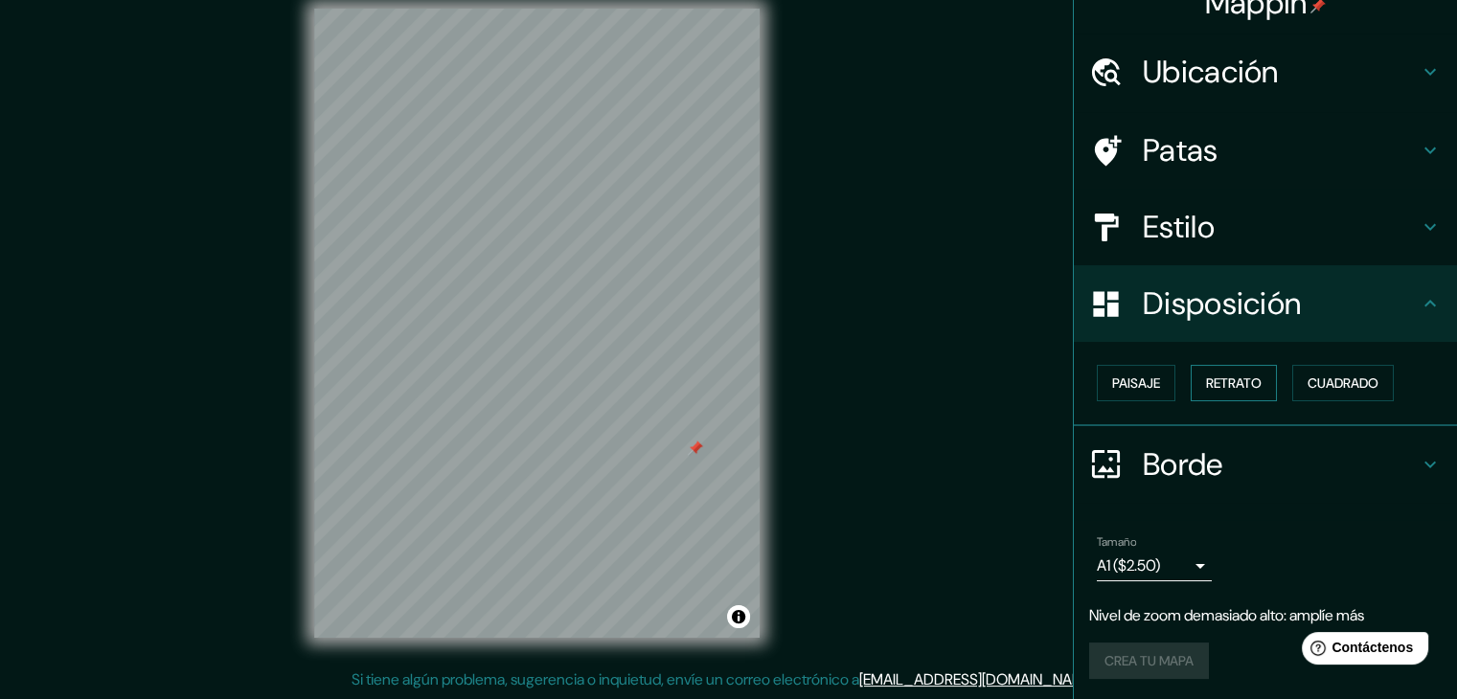
click at [1216, 389] on font "Retrato" at bounding box center [1234, 382] width 56 height 17
click at [1120, 380] on font "Paisaje" at bounding box center [1136, 382] width 48 height 17
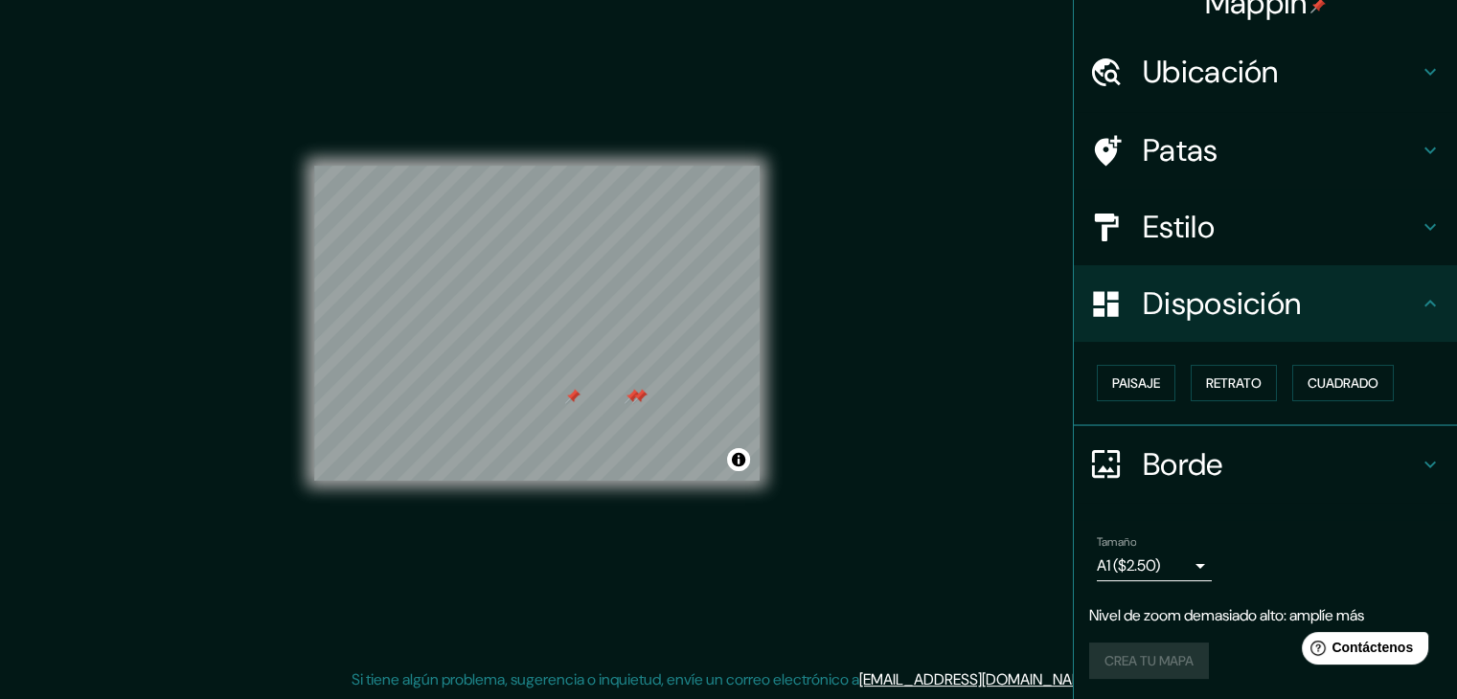
click at [637, 401] on div at bounding box center [639, 396] width 15 height 15
click at [634, 396] on div at bounding box center [631, 396] width 15 height 15
click at [572, 401] on div at bounding box center [572, 396] width 15 height 15
drag, startPoint x: 521, startPoint y: 158, endPoint x: 462, endPoint y: 231, distance: 93.9
click at [462, 231] on div at bounding box center [460, 230] width 15 height 15
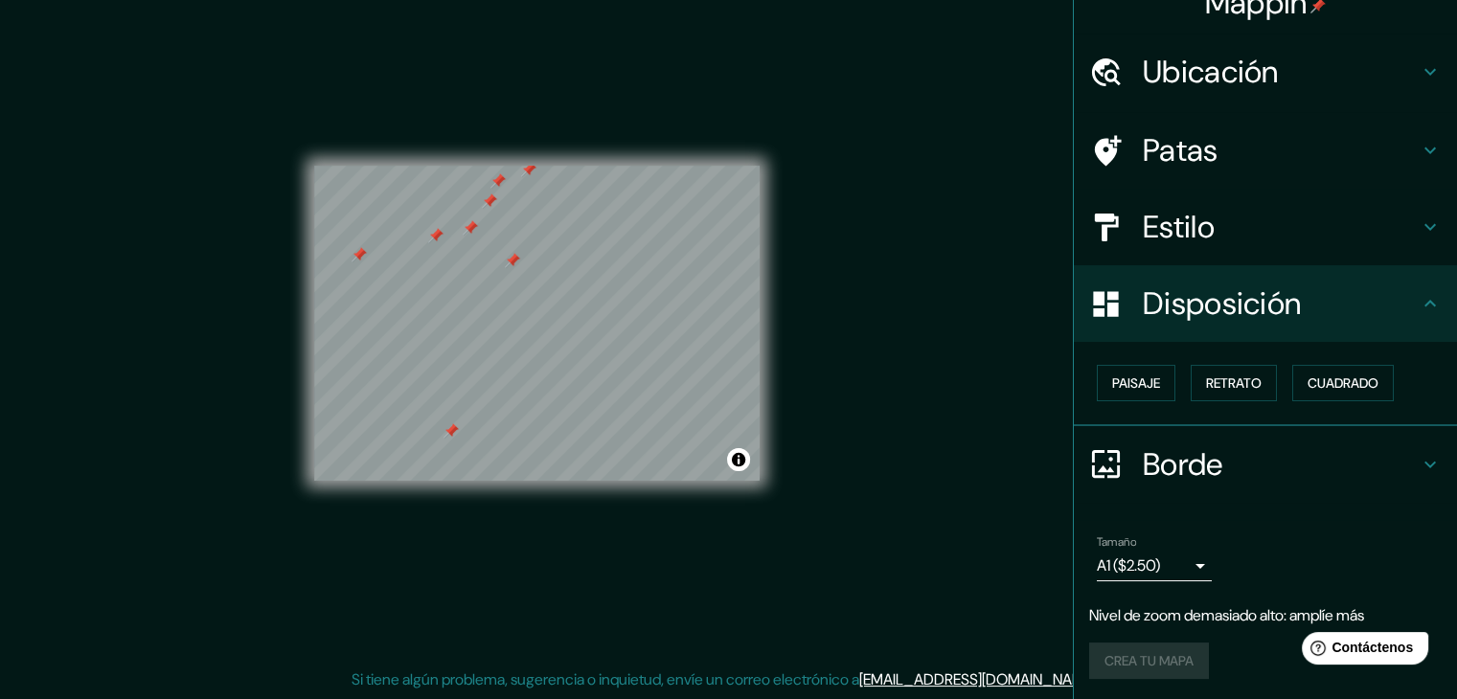
click at [494, 181] on div at bounding box center [497, 180] width 15 height 15
click at [487, 205] on div at bounding box center [489, 200] width 15 height 15
click at [471, 230] on div at bounding box center [470, 227] width 15 height 15
click at [359, 166] on div at bounding box center [536, 166] width 445 height 0
click at [368, 251] on div at bounding box center [366, 253] width 15 height 15
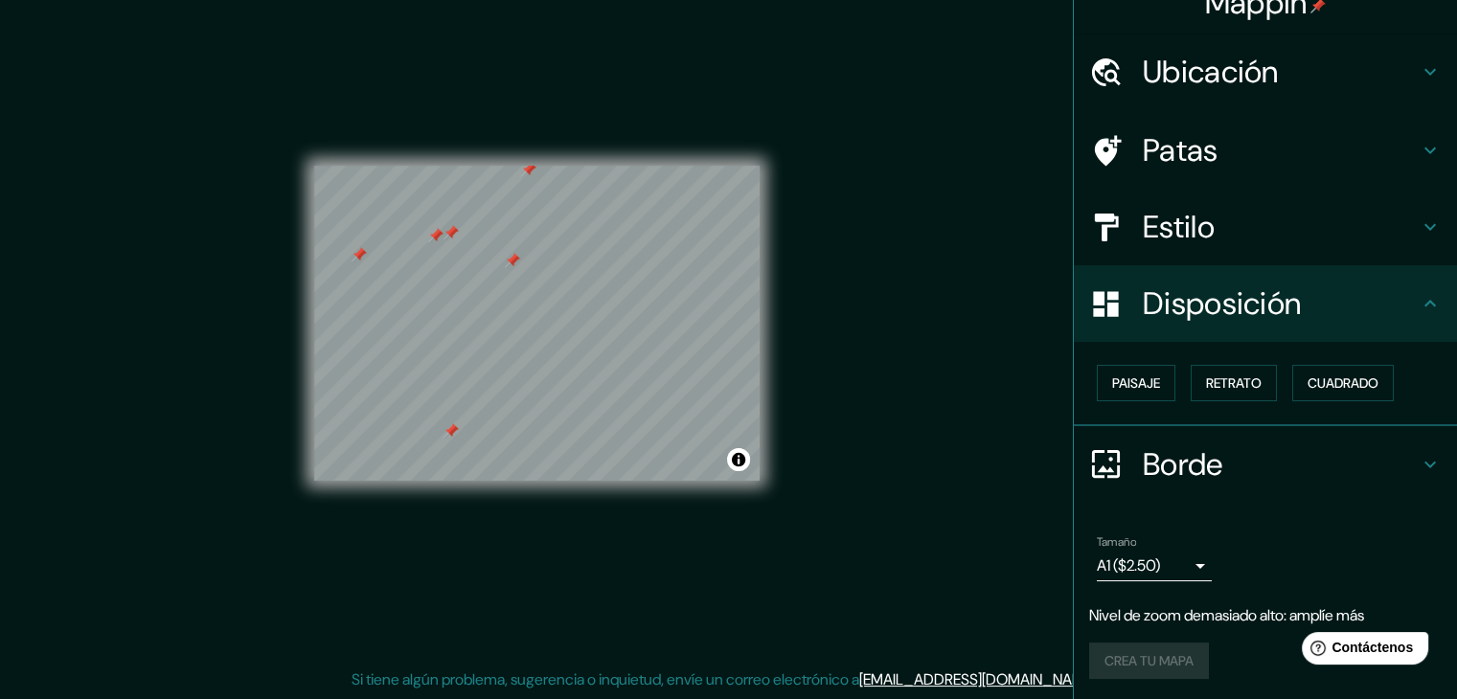
click at [450, 234] on div at bounding box center [450, 232] width 15 height 15
click at [511, 267] on div at bounding box center [512, 260] width 15 height 15
click at [667, 432] on div at bounding box center [666, 432] width 15 height 15
click at [662, 423] on div at bounding box center [664, 416] width 15 height 15
click at [668, 403] on div at bounding box center [668, 398] width 15 height 15
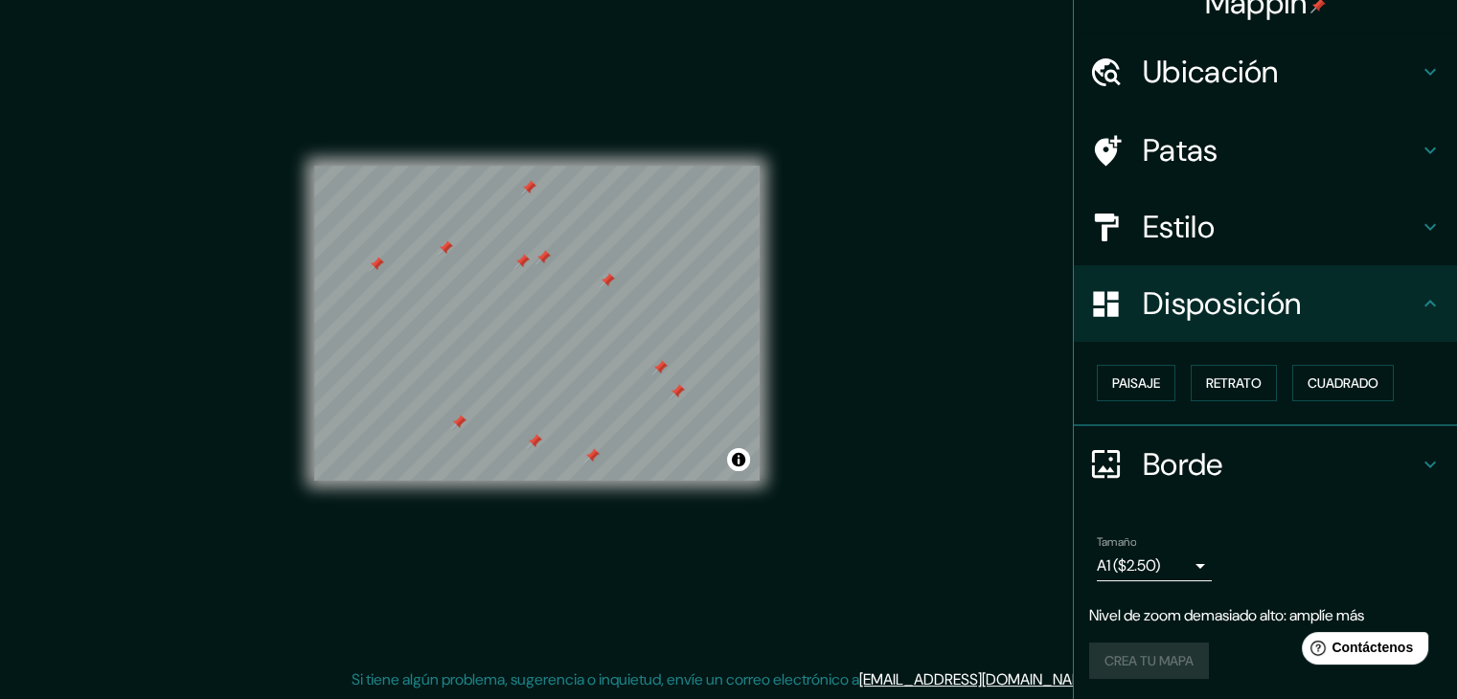
click at [675, 388] on div at bounding box center [676, 391] width 15 height 15
click at [662, 373] on div at bounding box center [659, 367] width 15 height 15
click at [591, 456] on div at bounding box center [591, 455] width 15 height 15
click at [532, 444] on div at bounding box center [534, 441] width 15 height 15
click at [457, 426] on div at bounding box center [458, 422] width 15 height 15
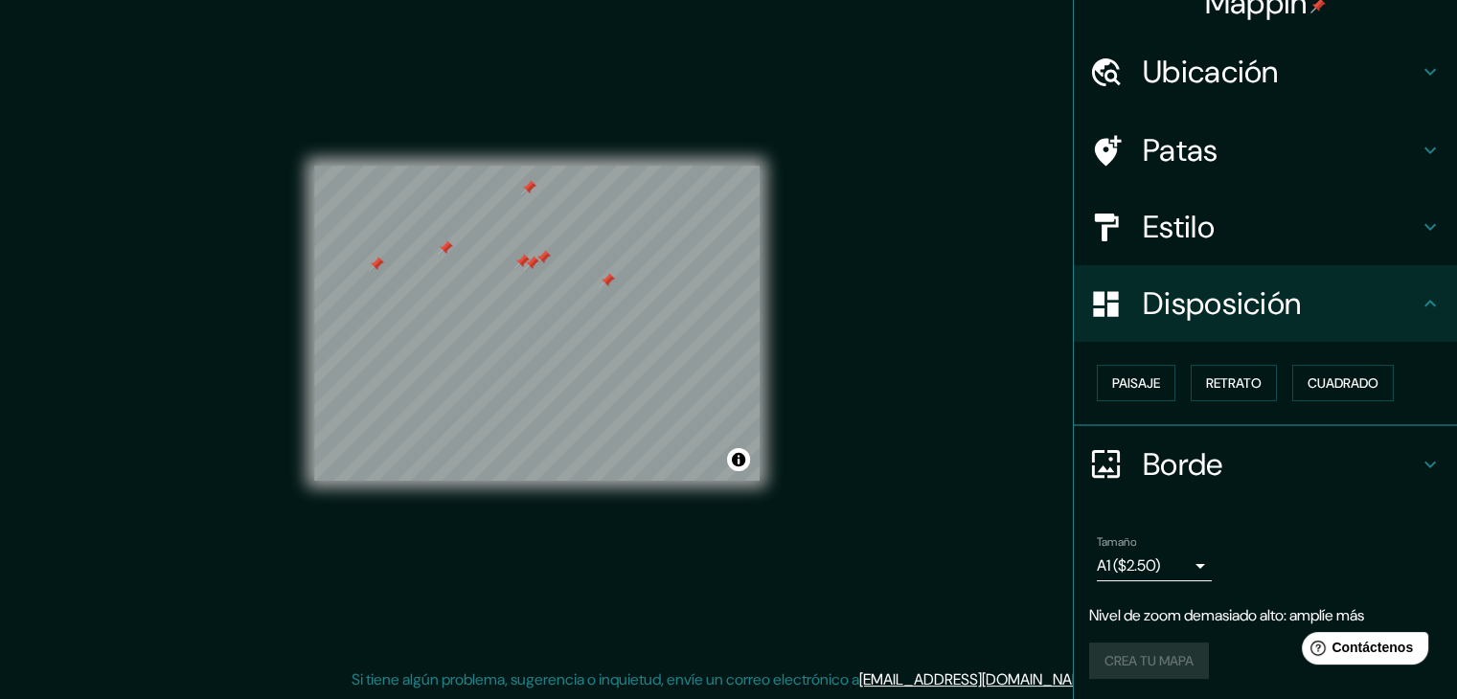
click at [524, 269] on div at bounding box center [531, 263] width 15 height 15
click at [522, 267] on div at bounding box center [521, 261] width 15 height 15
click at [541, 261] on div at bounding box center [542, 257] width 15 height 15
click at [605, 279] on div at bounding box center [607, 280] width 15 height 15
click at [526, 192] on div at bounding box center [528, 187] width 15 height 15
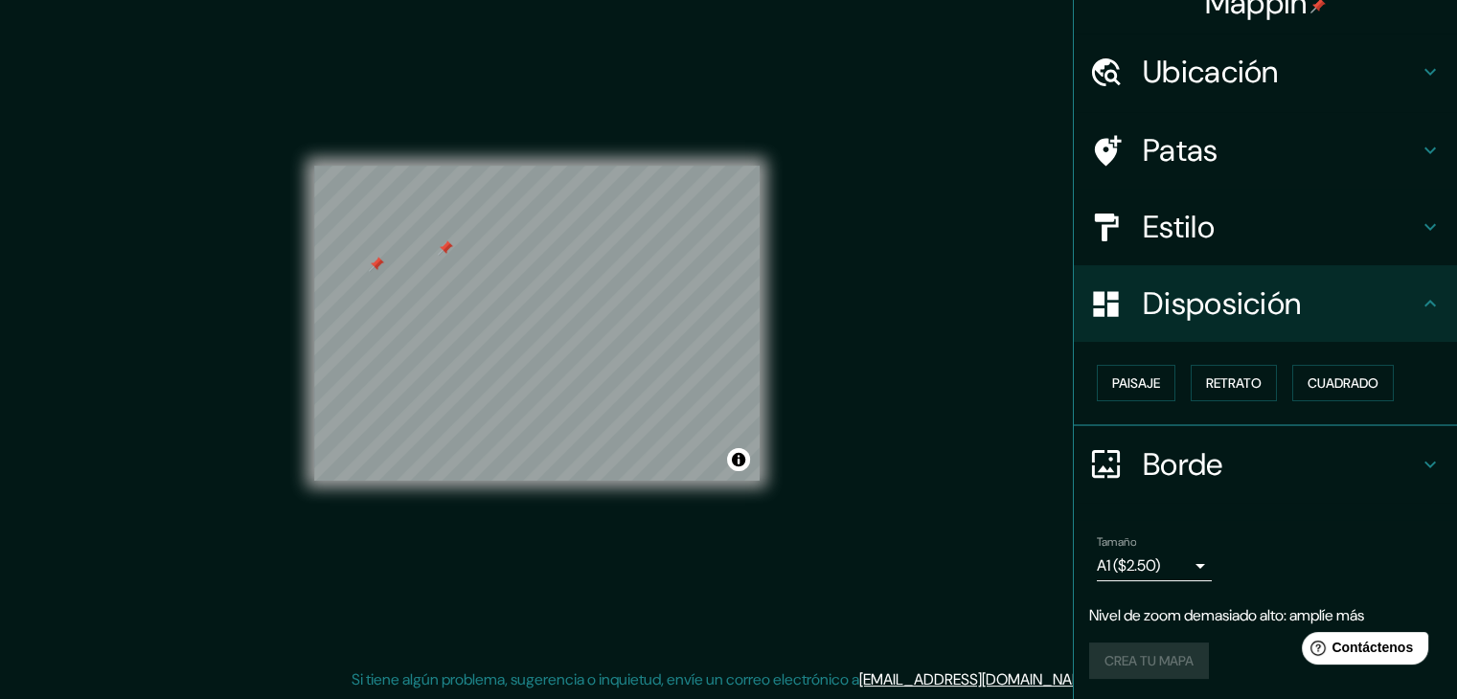
click at [442, 250] on div at bounding box center [445, 247] width 15 height 15
click at [375, 264] on div at bounding box center [376, 264] width 15 height 15
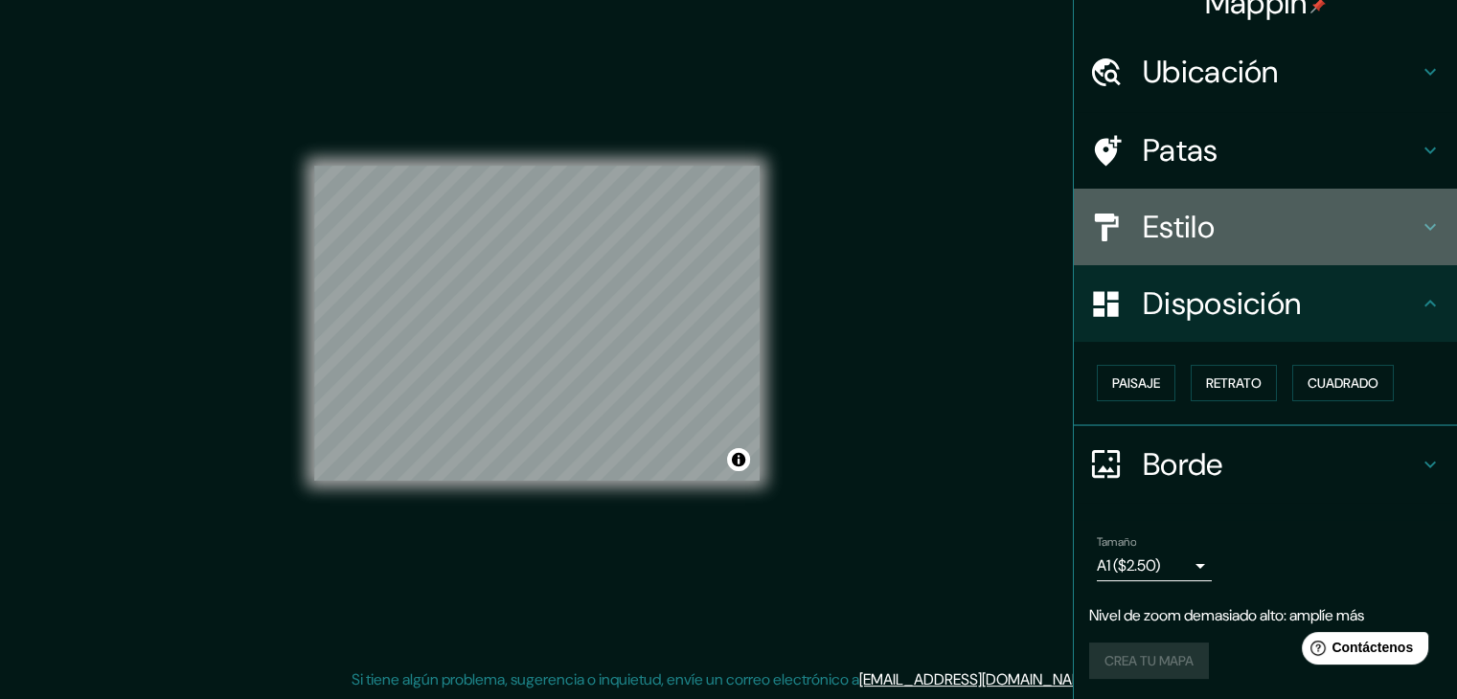
click at [1403, 246] on div "Estilo" at bounding box center [1265, 227] width 383 height 77
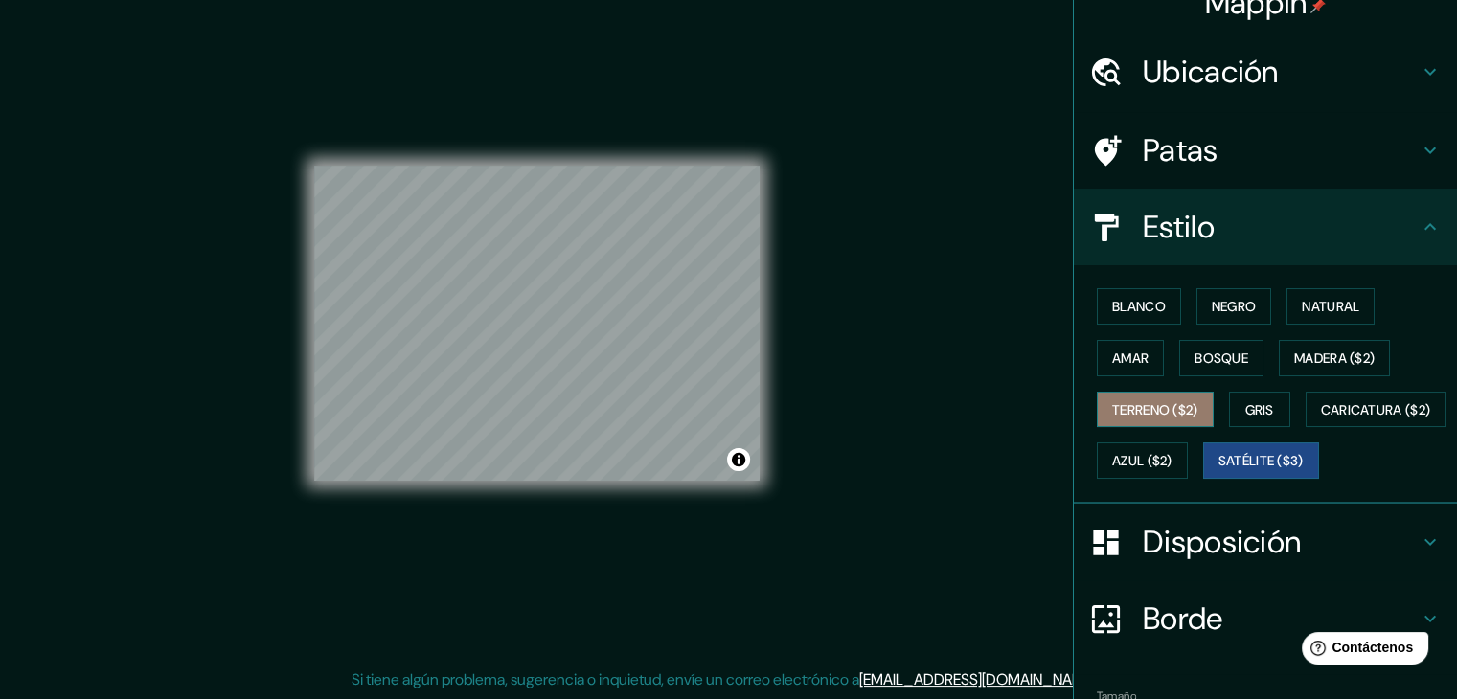
click at [1156, 411] on font "Terreno ($2)" at bounding box center [1155, 409] width 86 height 17
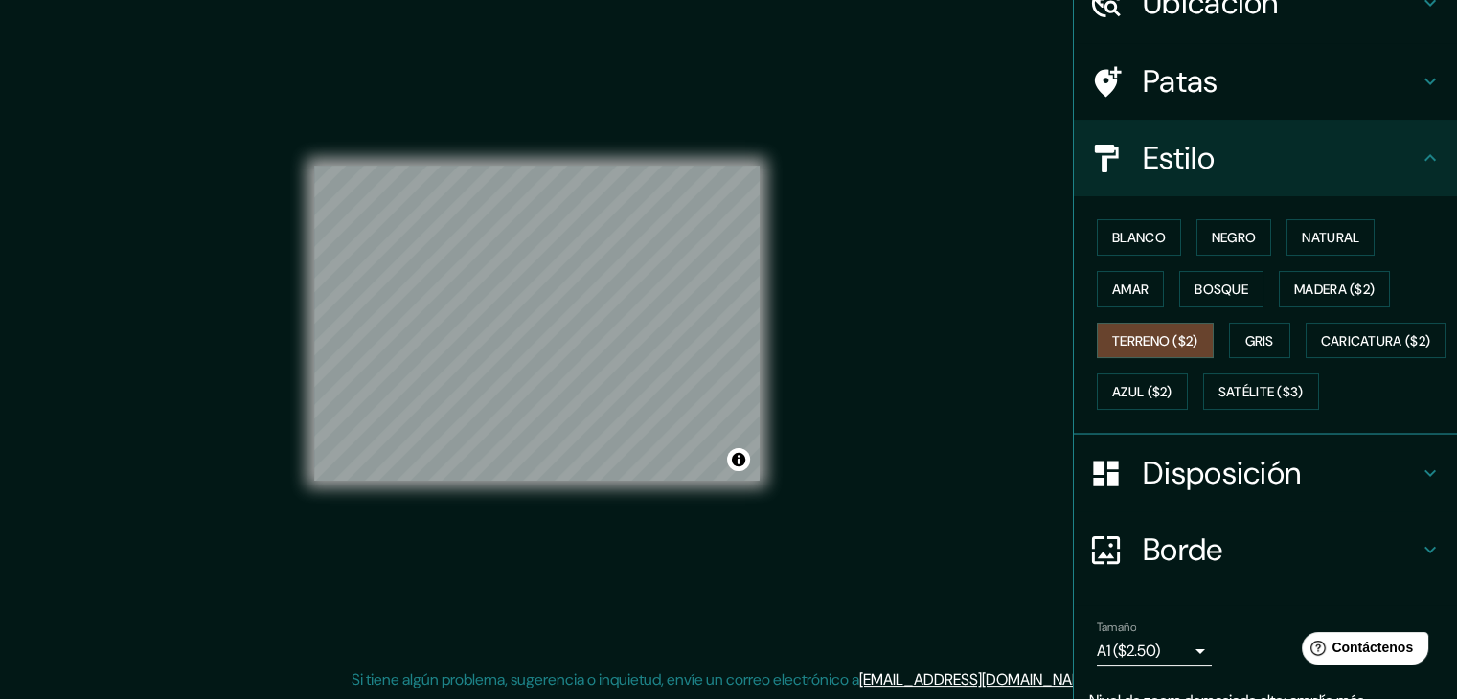
scroll to position [232, 0]
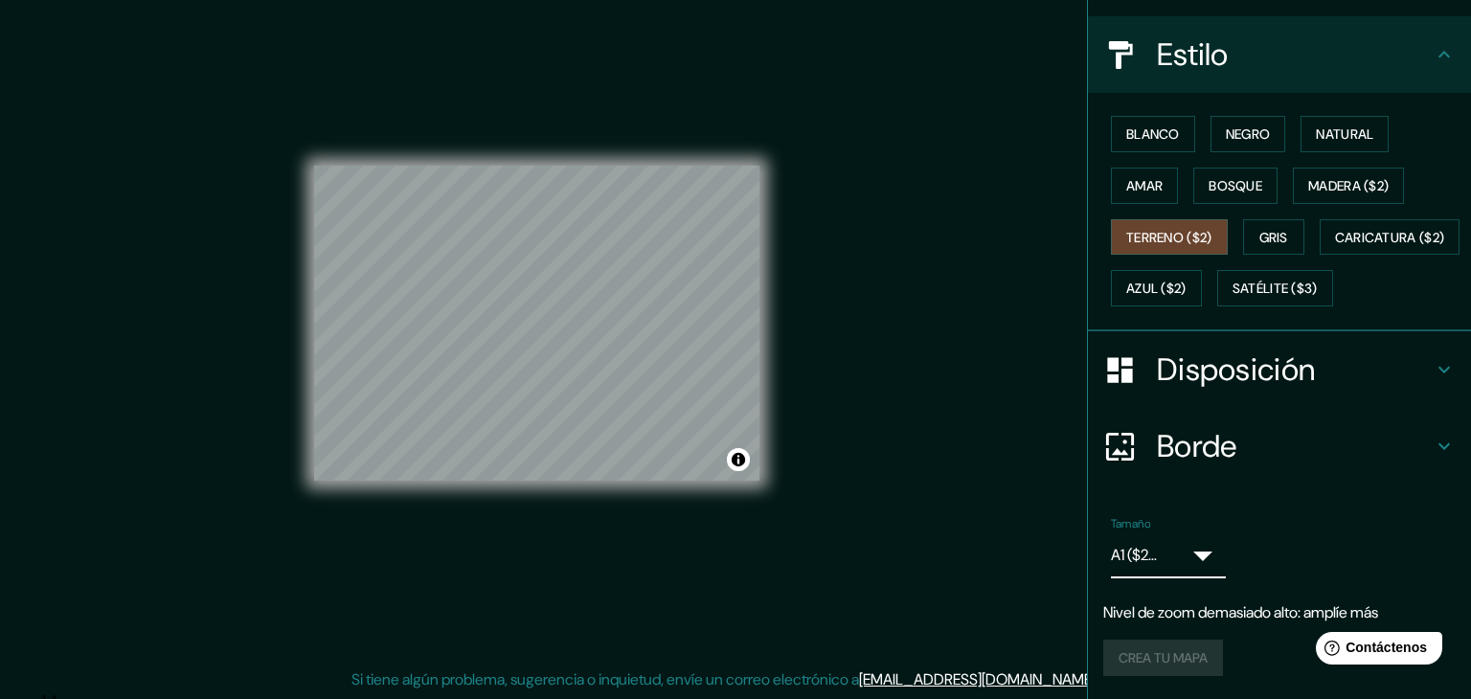
click at [1175, 565] on body "Mappin Ubicación Madre De Dios, Departamento de Madre de Dios, [GEOGRAPHIC_DATA…" at bounding box center [735, 327] width 1471 height 699
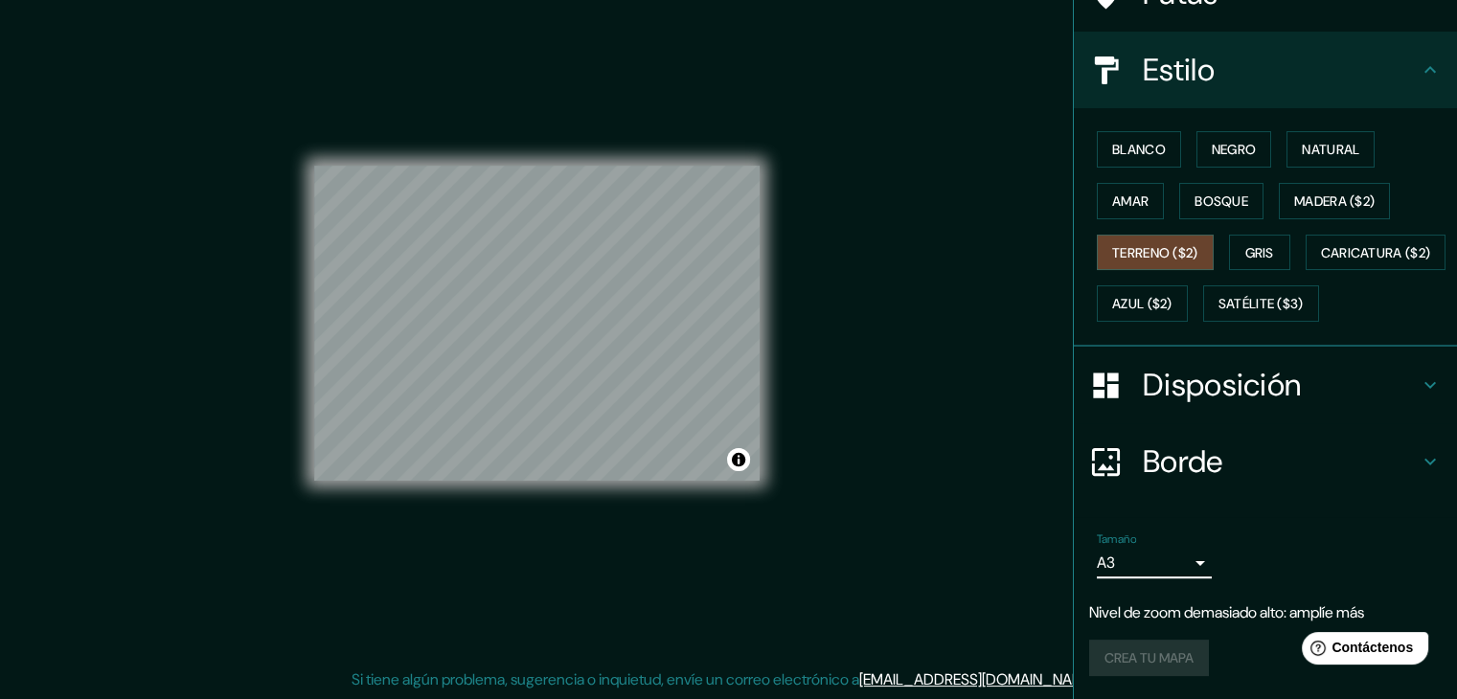
click at [1198, 556] on div "Tamaño A3 single" at bounding box center [1265, 555] width 352 height 61
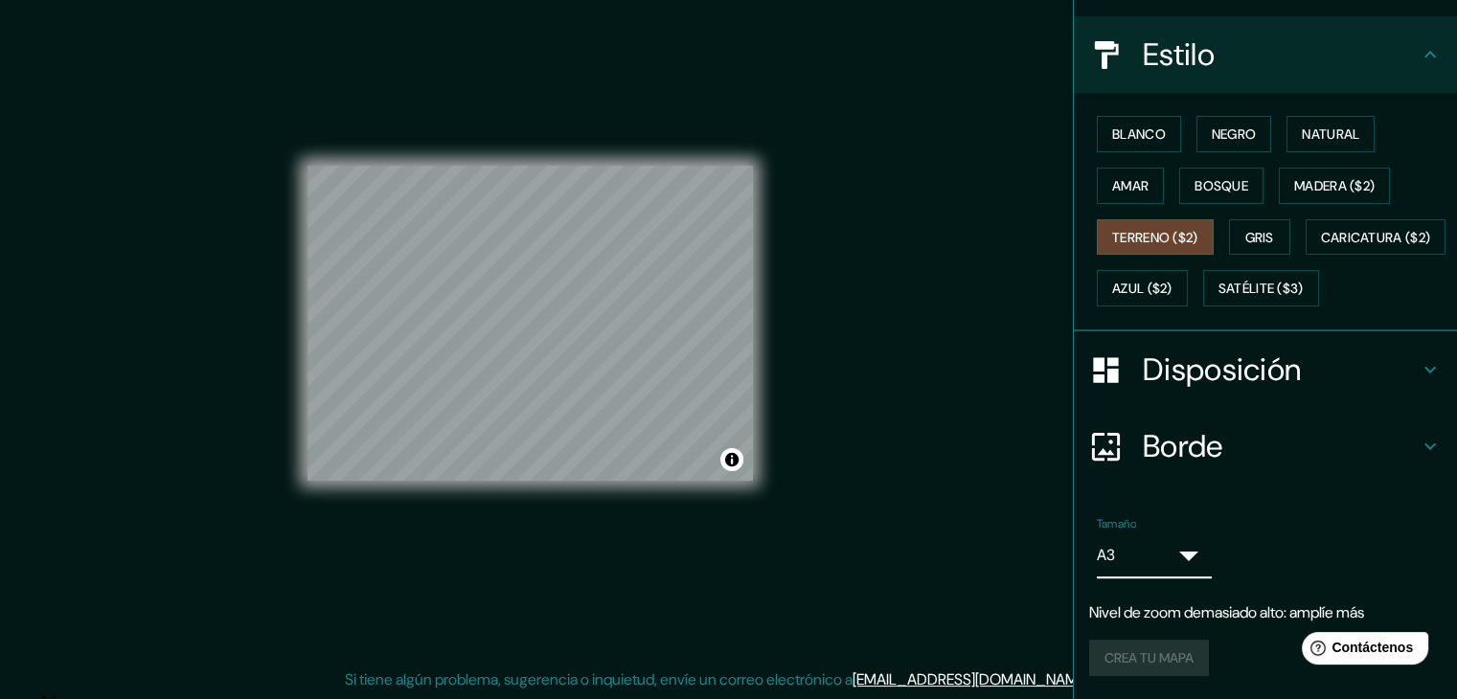
click at [1178, 566] on body "Mappin Ubicación Madre De Dios, Departamento de Madre de Dios, [GEOGRAPHIC_DATA…" at bounding box center [728, 327] width 1457 height 699
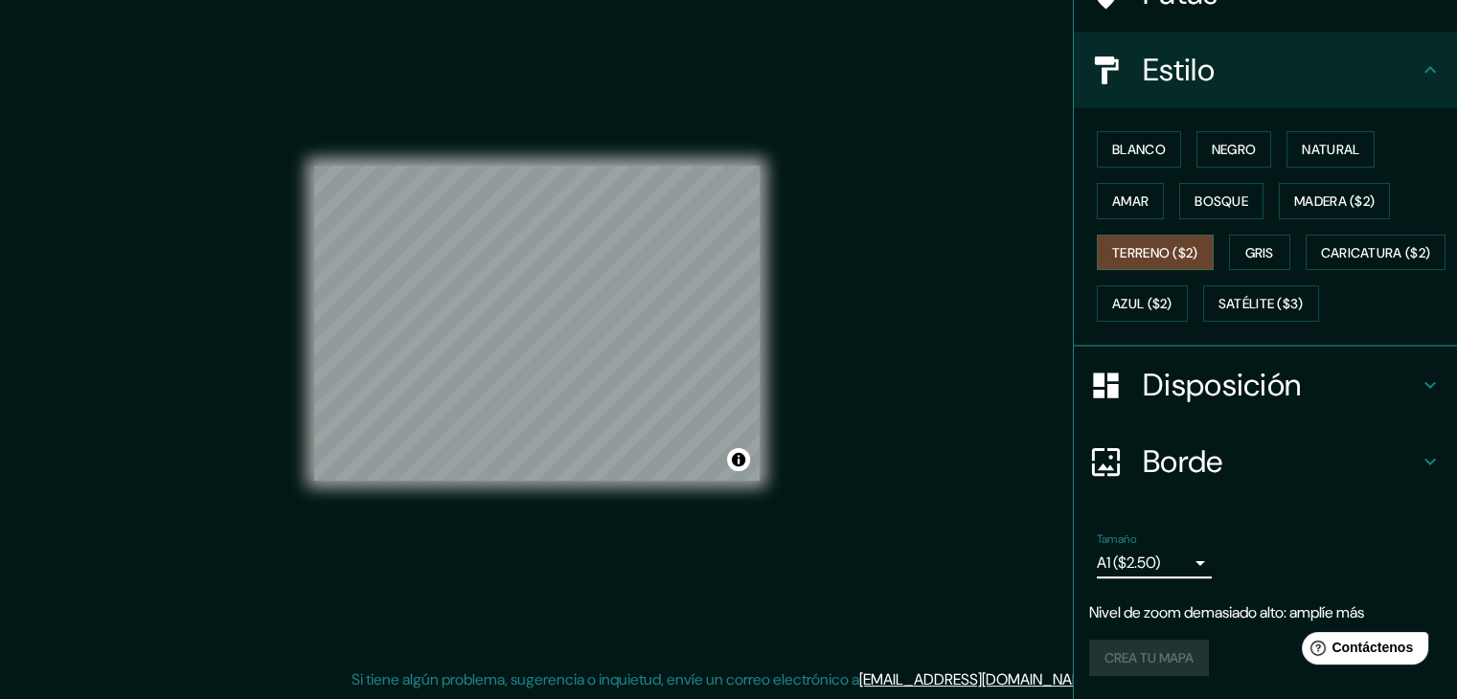
click at [1375, 392] on h4 "Disposición" at bounding box center [1281, 385] width 276 height 38
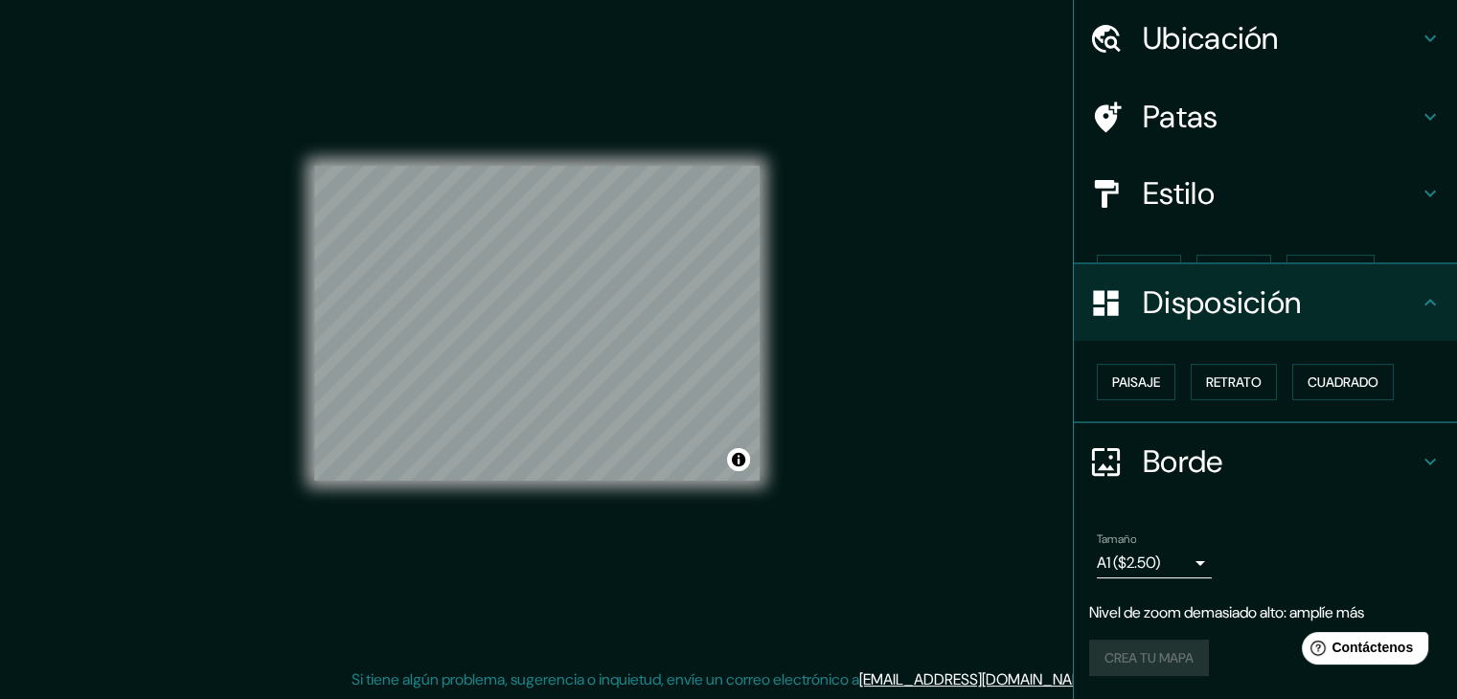
scroll to position [28, 0]
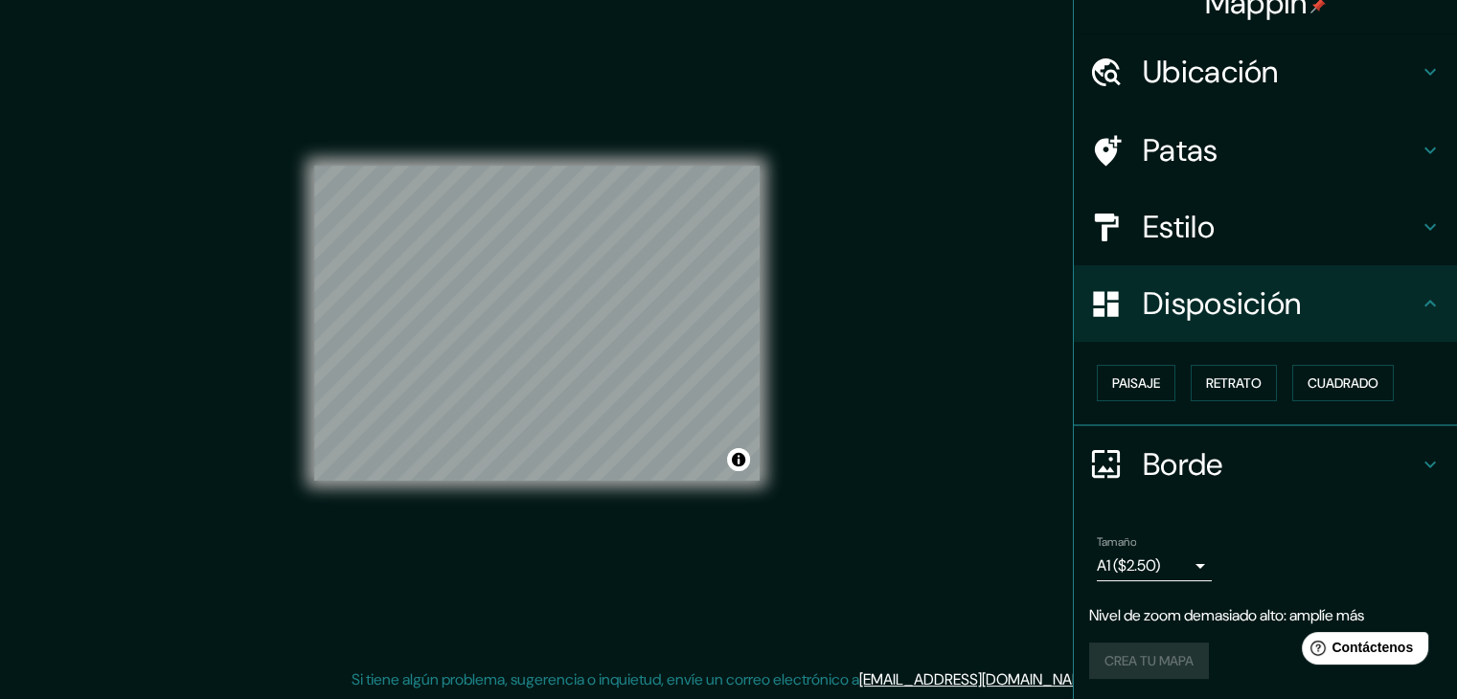
click at [1149, 657] on div "Crea tu mapa" at bounding box center [1265, 661] width 352 height 36
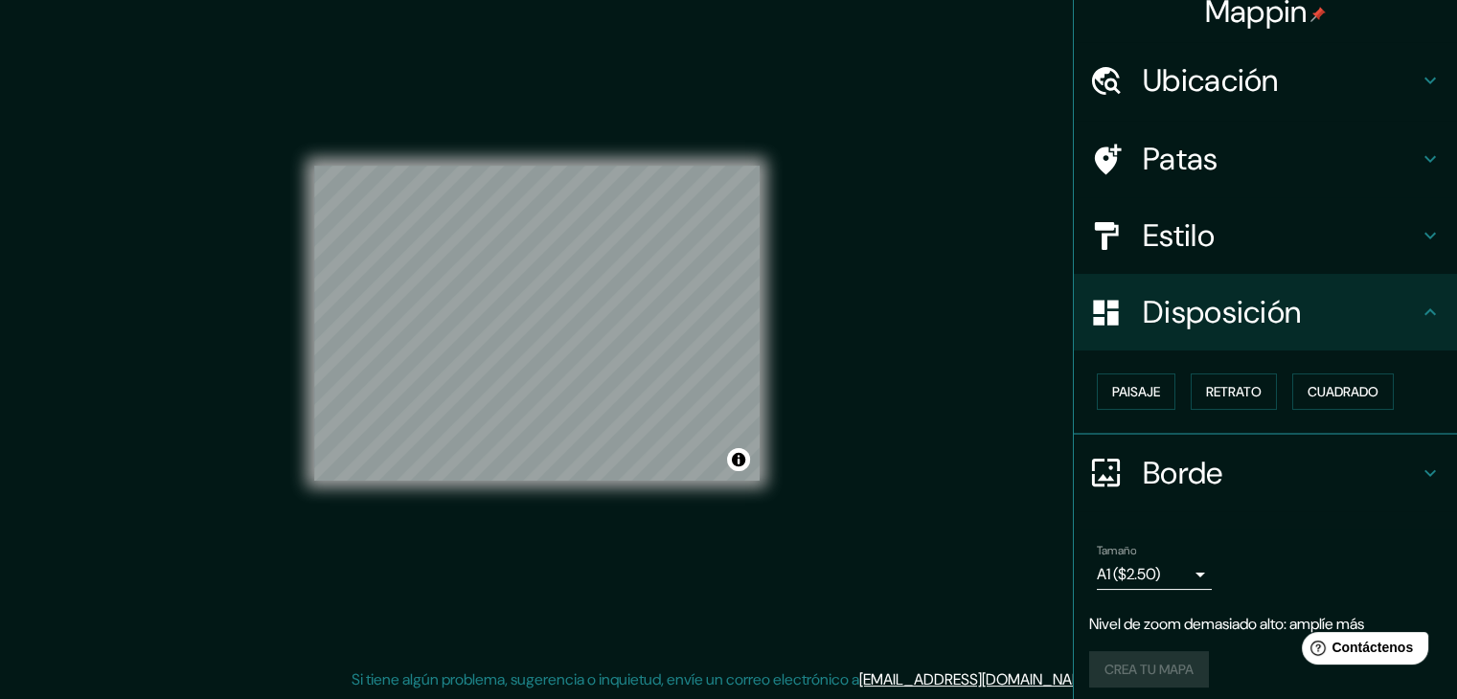
scroll to position [0, 0]
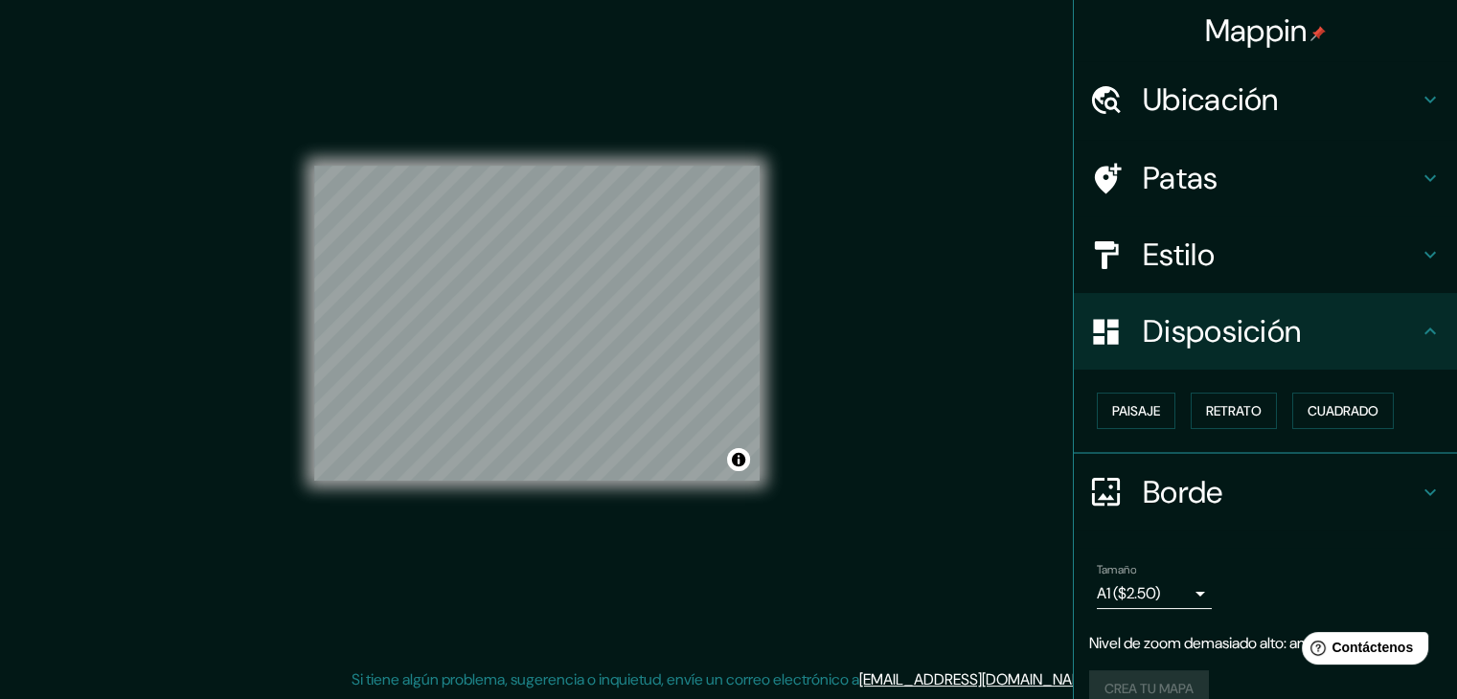
click at [1375, 160] on h4 "Patas" at bounding box center [1281, 178] width 276 height 38
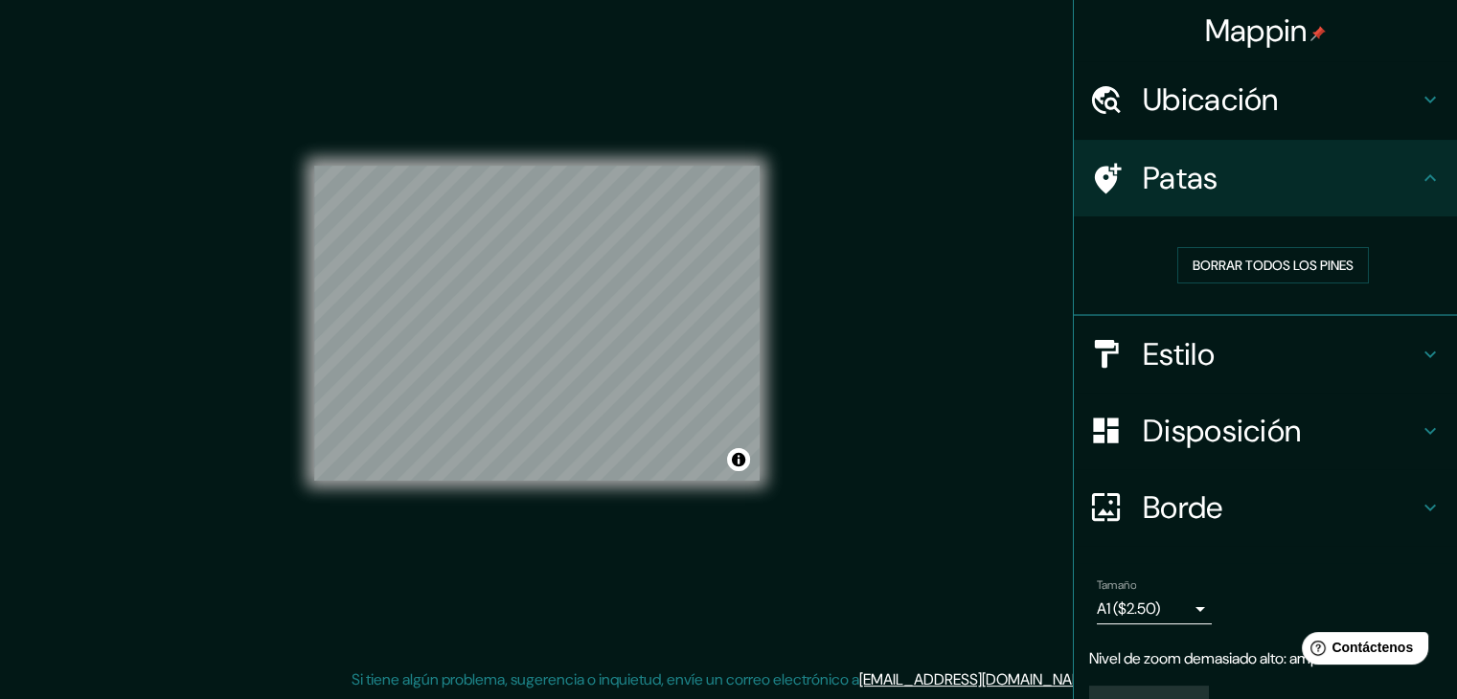
click at [1375, 160] on h4 "Patas" at bounding box center [1281, 178] width 276 height 38
click at [1257, 265] on font "Borrar todos los pines" at bounding box center [1272, 265] width 161 height 17
click at [1254, 361] on h4 "Estilo" at bounding box center [1281, 354] width 276 height 38
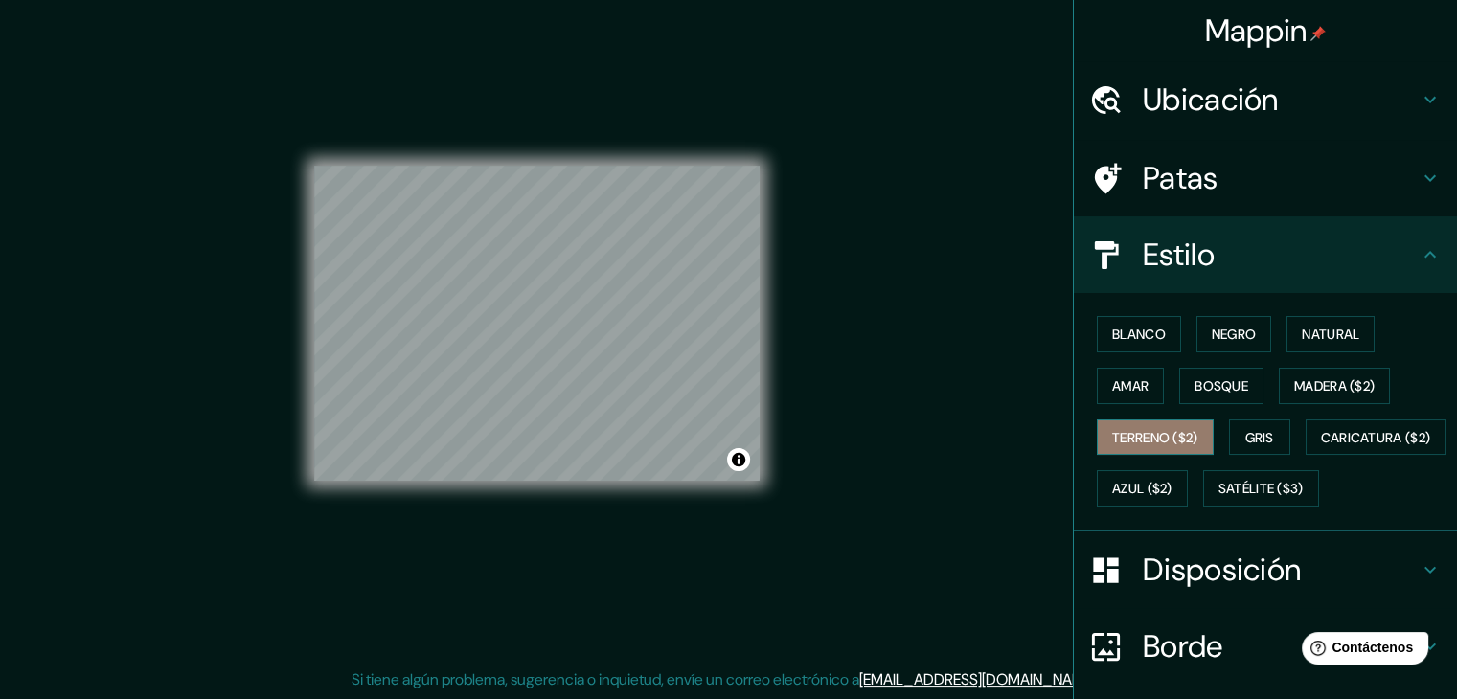
click at [1159, 429] on font "Terreno ($2)" at bounding box center [1155, 437] width 86 height 17
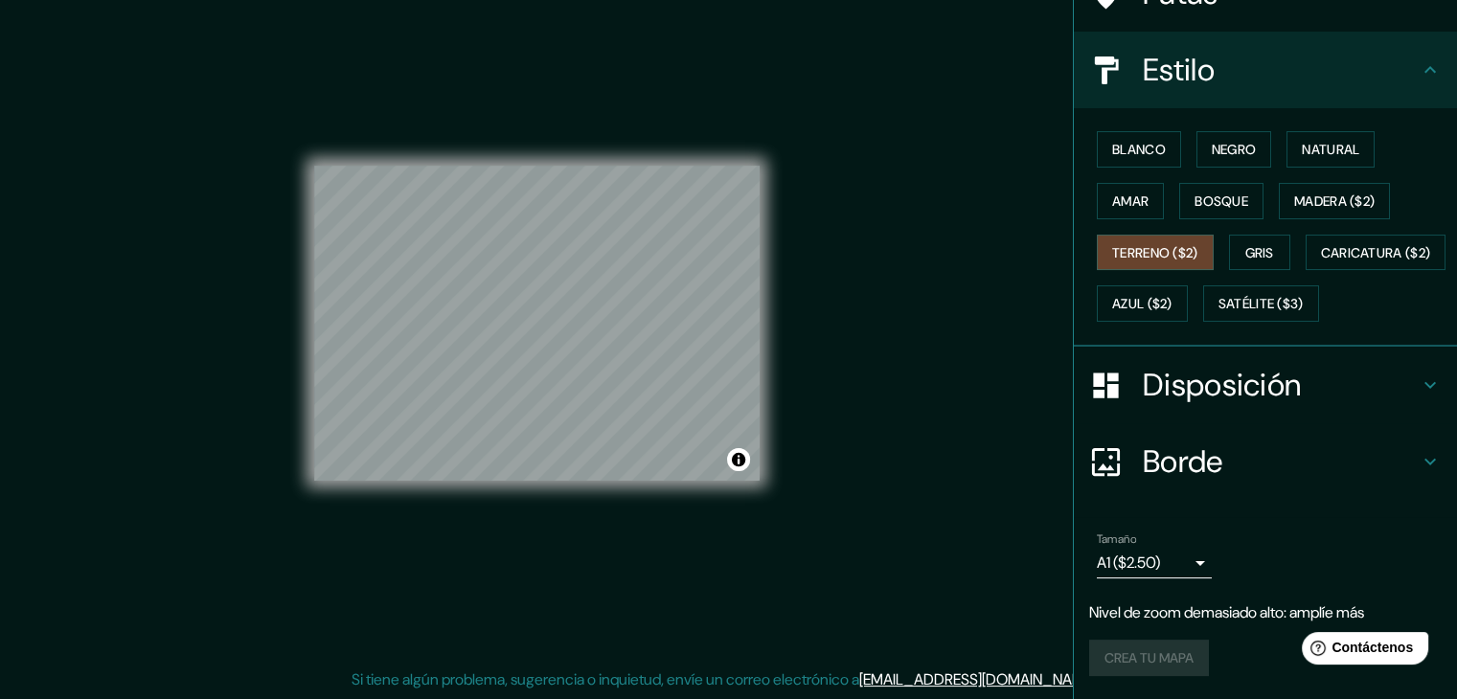
click at [1293, 390] on h4 "Disposición" at bounding box center [1281, 385] width 276 height 38
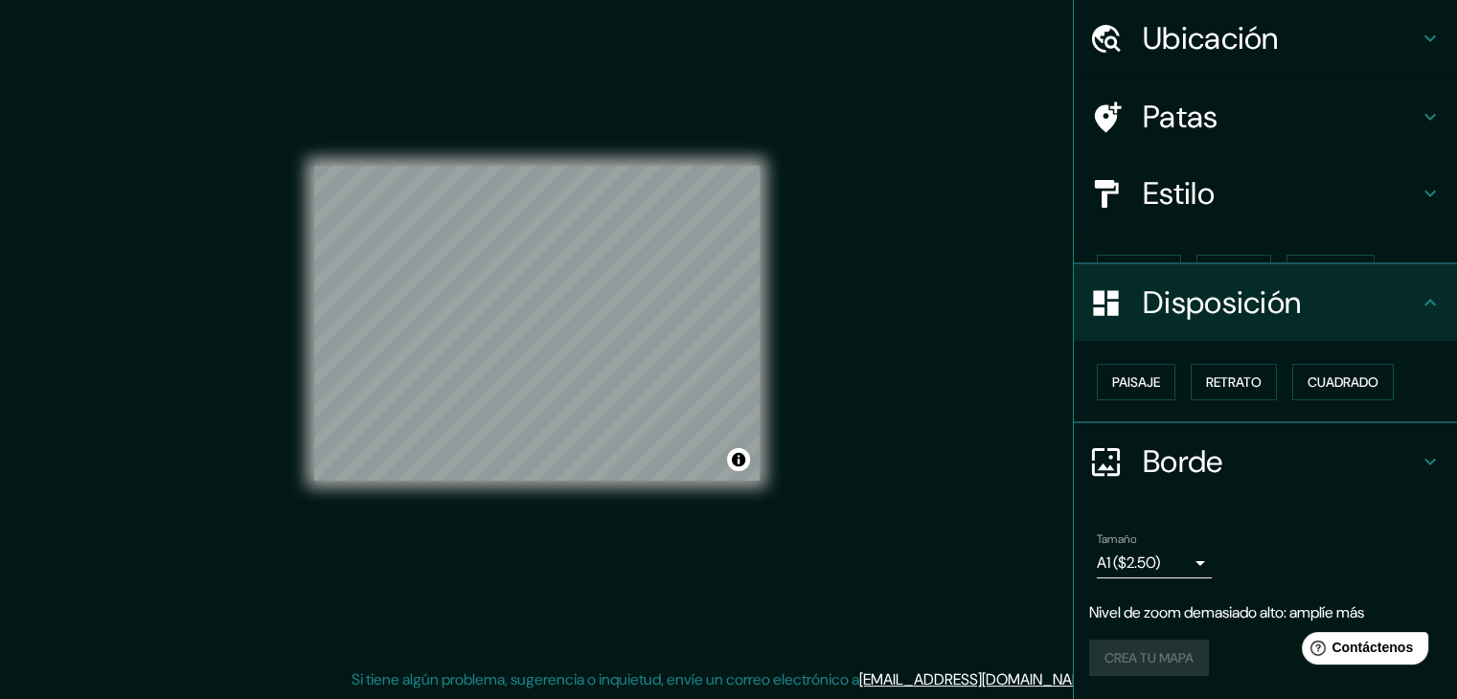
scroll to position [28, 0]
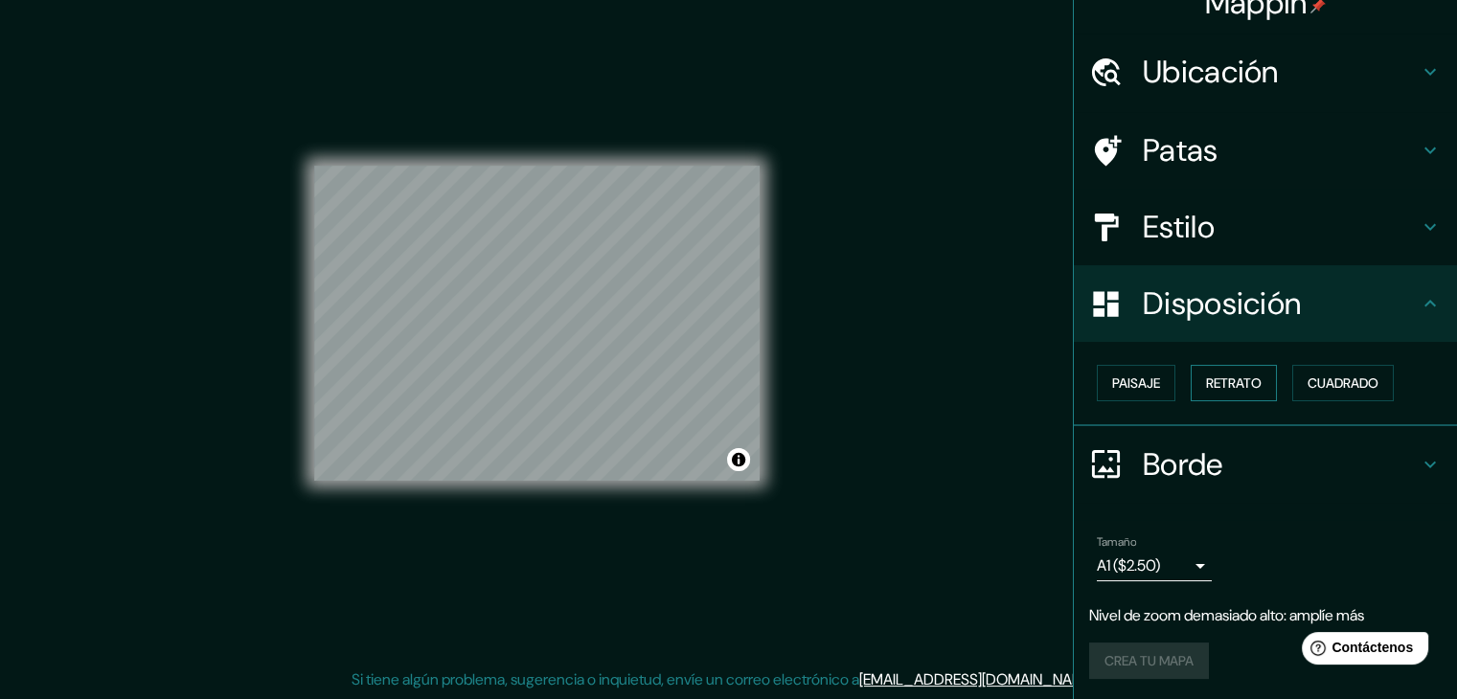
click at [1221, 372] on font "Retrato" at bounding box center [1234, 383] width 56 height 25
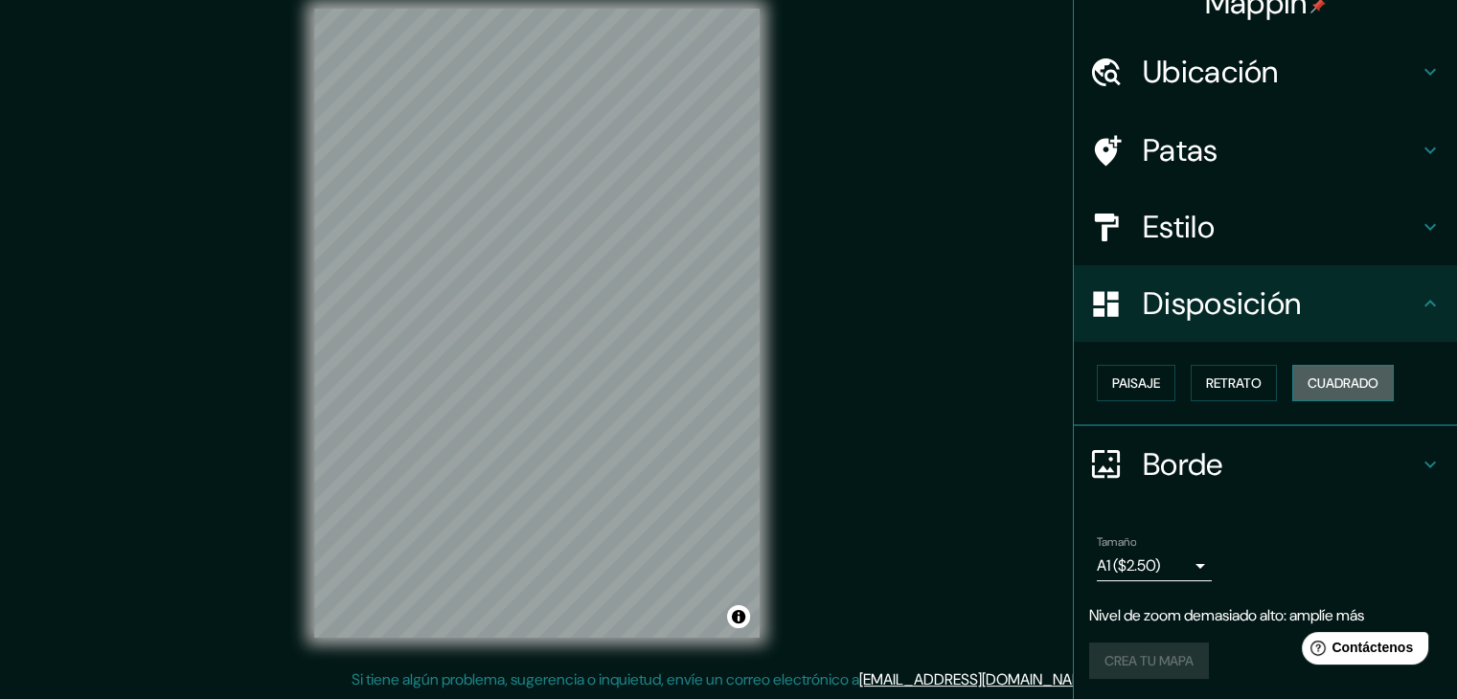
click at [1335, 378] on font "Cuadrado" at bounding box center [1342, 382] width 71 height 17
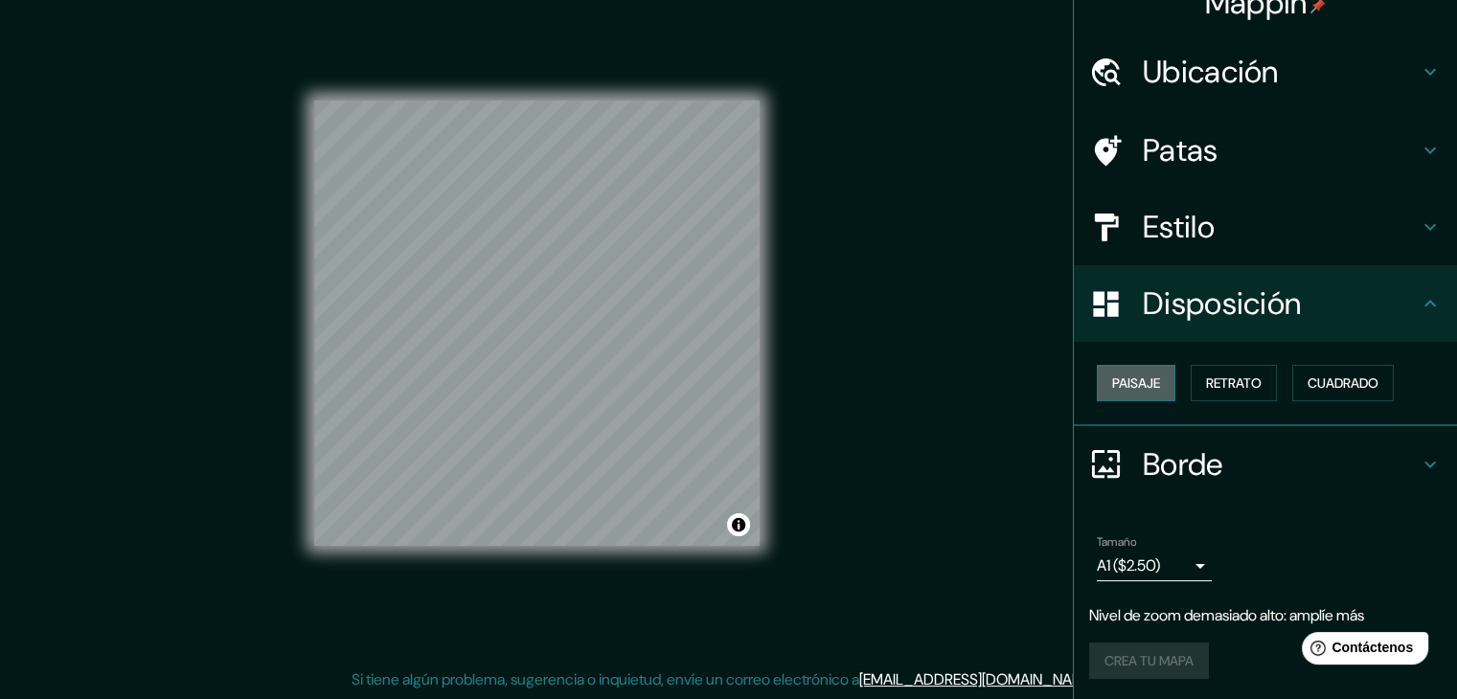
click at [1116, 371] on font "Paisaje" at bounding box center [1136, 383] width 48 height 25
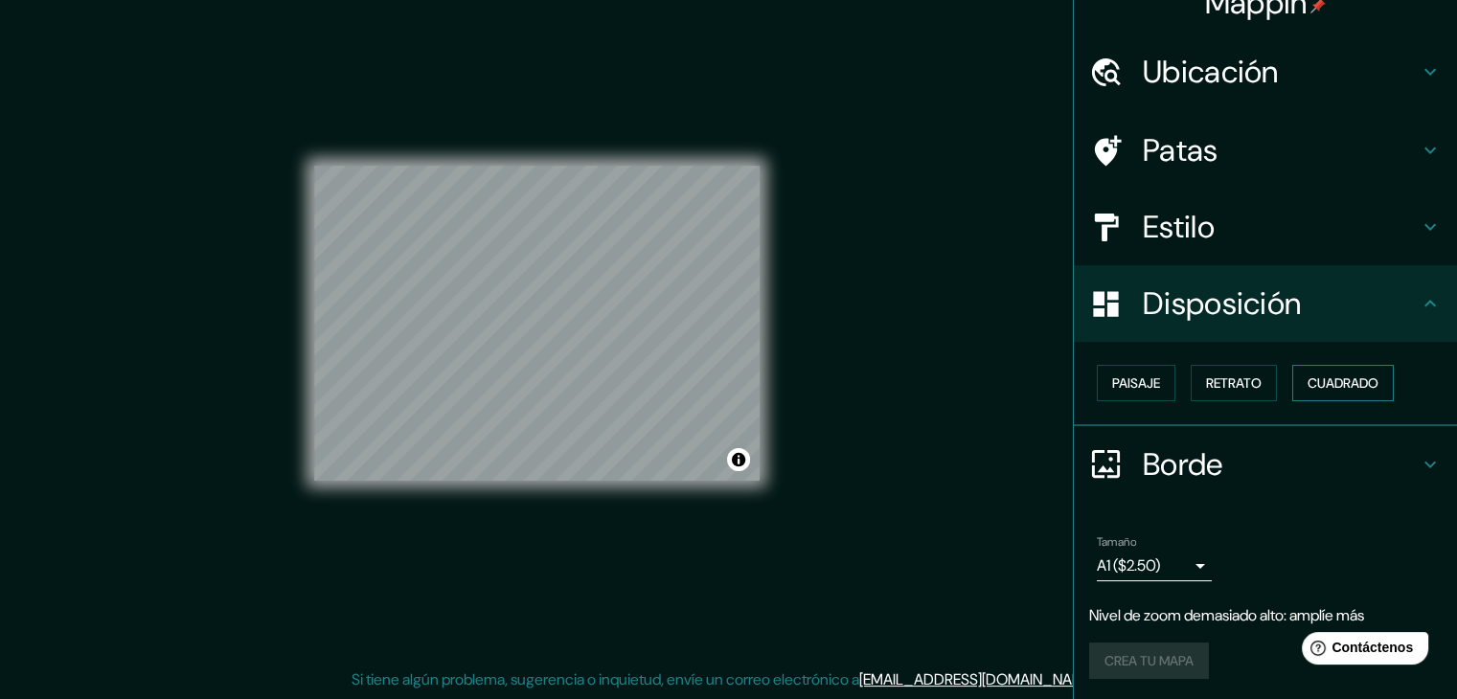
click at [1325, 377] on font "Cuadrado" at bounding box center [1342, 382] width 71 height 17
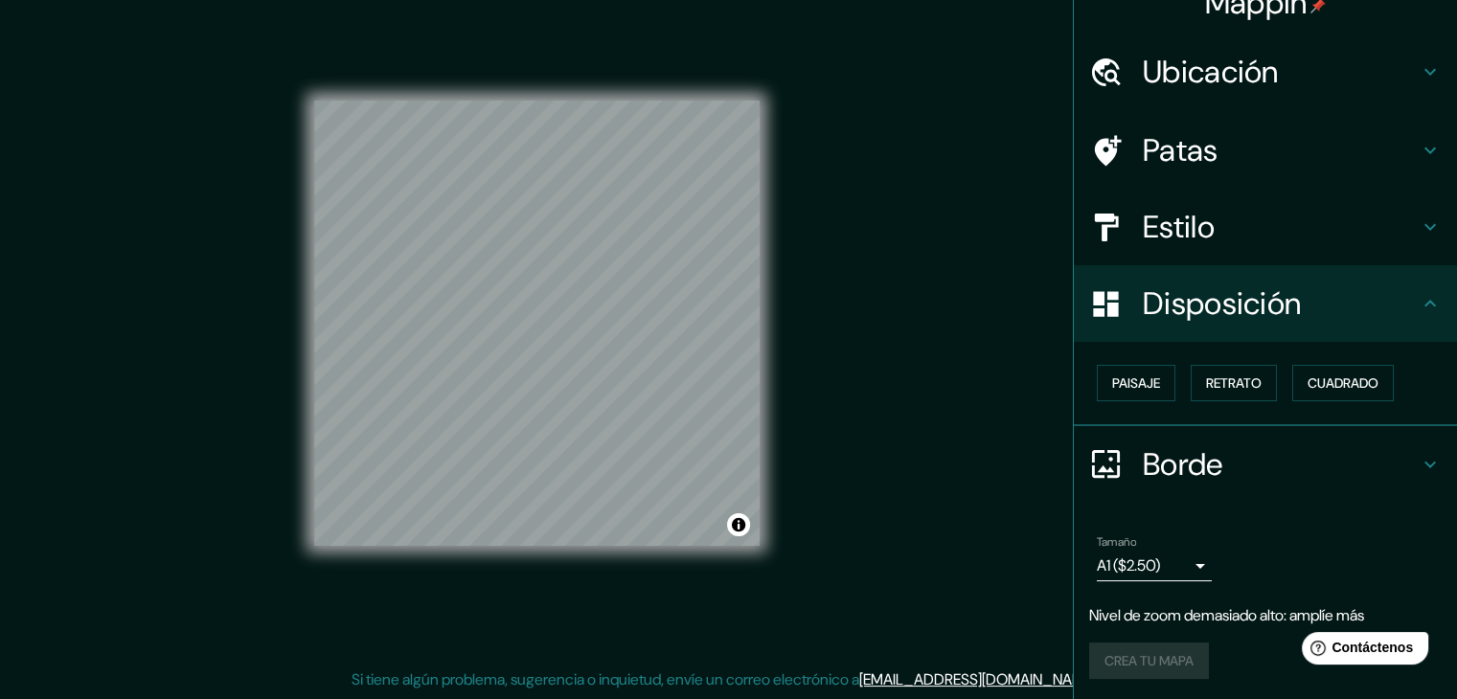
click at [1425, 464] on icon at bounding box center [1429, 464] width 23 height 23
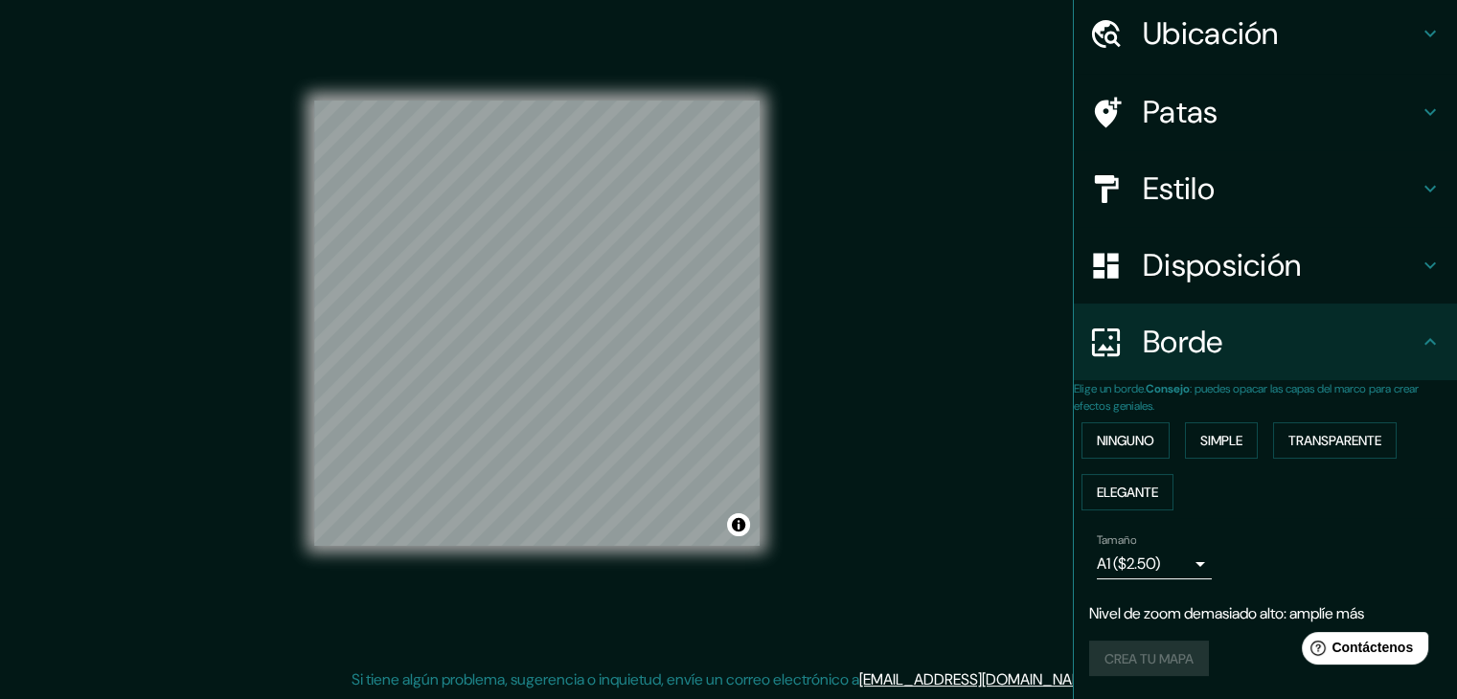
scroll to position [81, 0]
click at [1119, 422] on button "Ninguno" at bounding box center [1125, 440] width 88 height 36
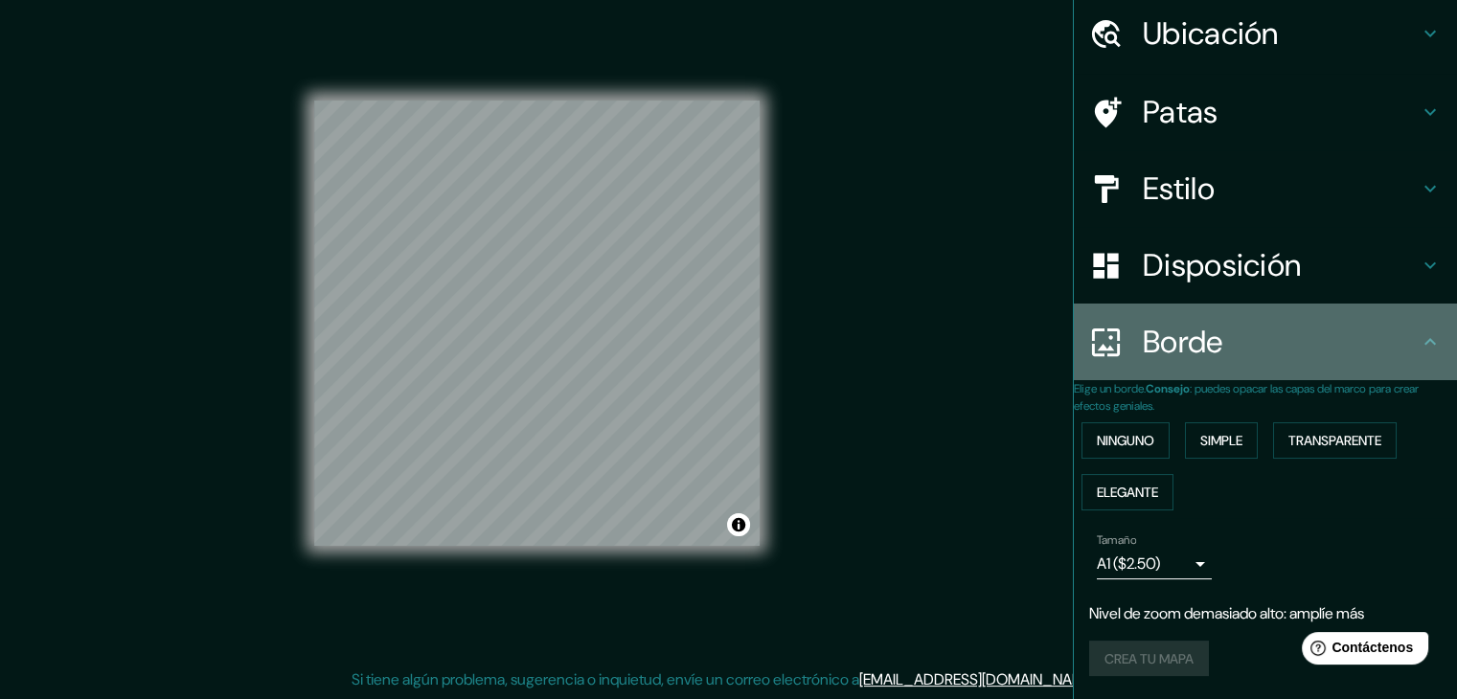
click at [1278, 334] on h4 "Borde" at bounding box center [1281, 342] width 276 height 38
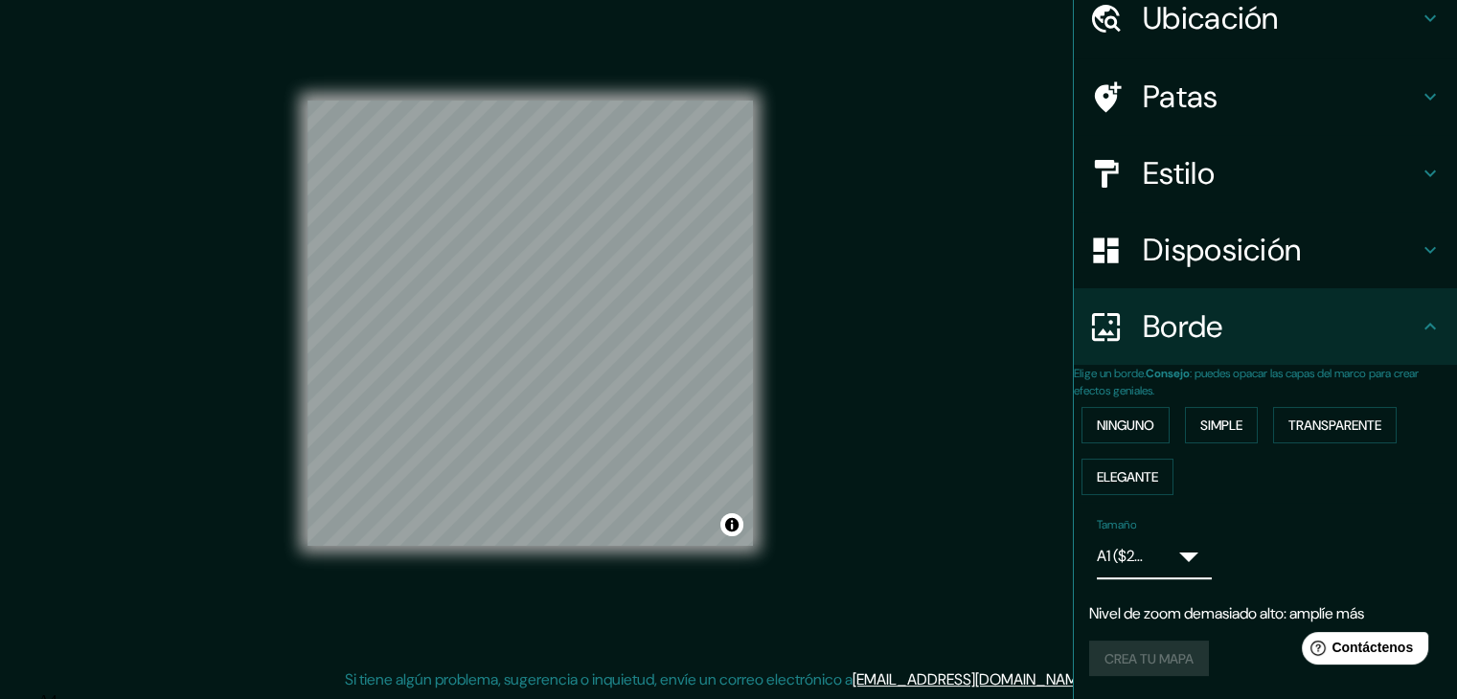
click at [1168, 560] on body "Mappin Ubicación Madre De Dios, Departamento de Madre de Dios, Perú Patas Estil…" at bounding box center [728, 327] width 1457 height 699
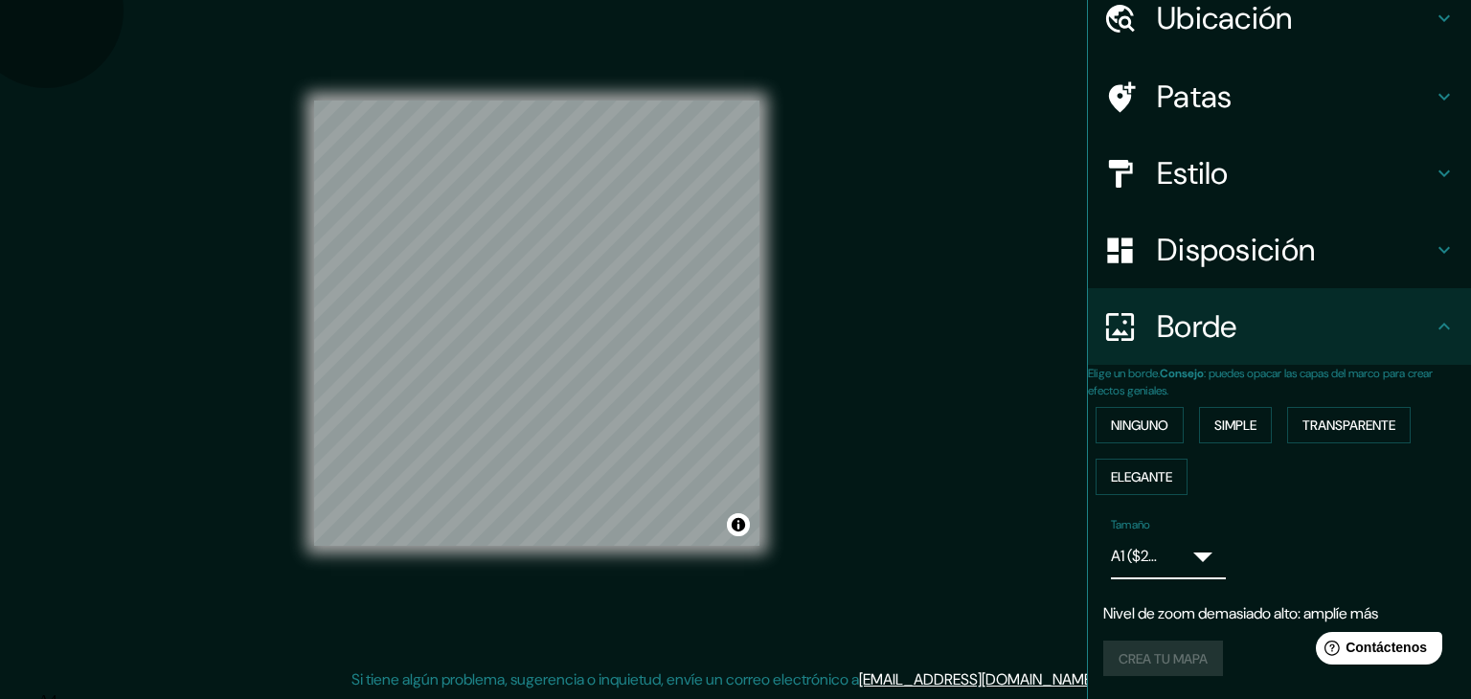
click at [1143, 692] on li "A4" at bounding box center [747, 700] width 1418 height 17
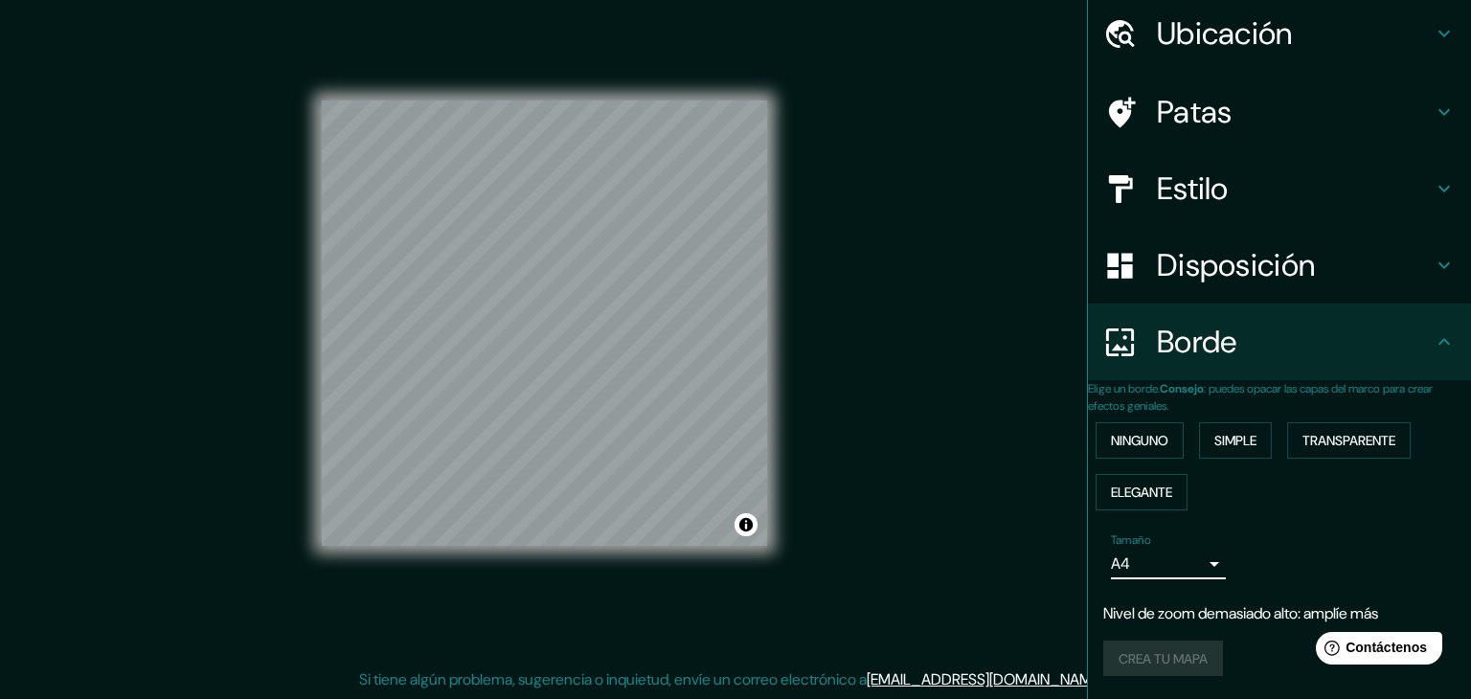
click at [1191, 563] on body "Mappin Ubicación Madre De Dios, Departamento de Madre de Dios, Perú Patas Estil…" at bounding box center [735, 327] width 1471 height 699
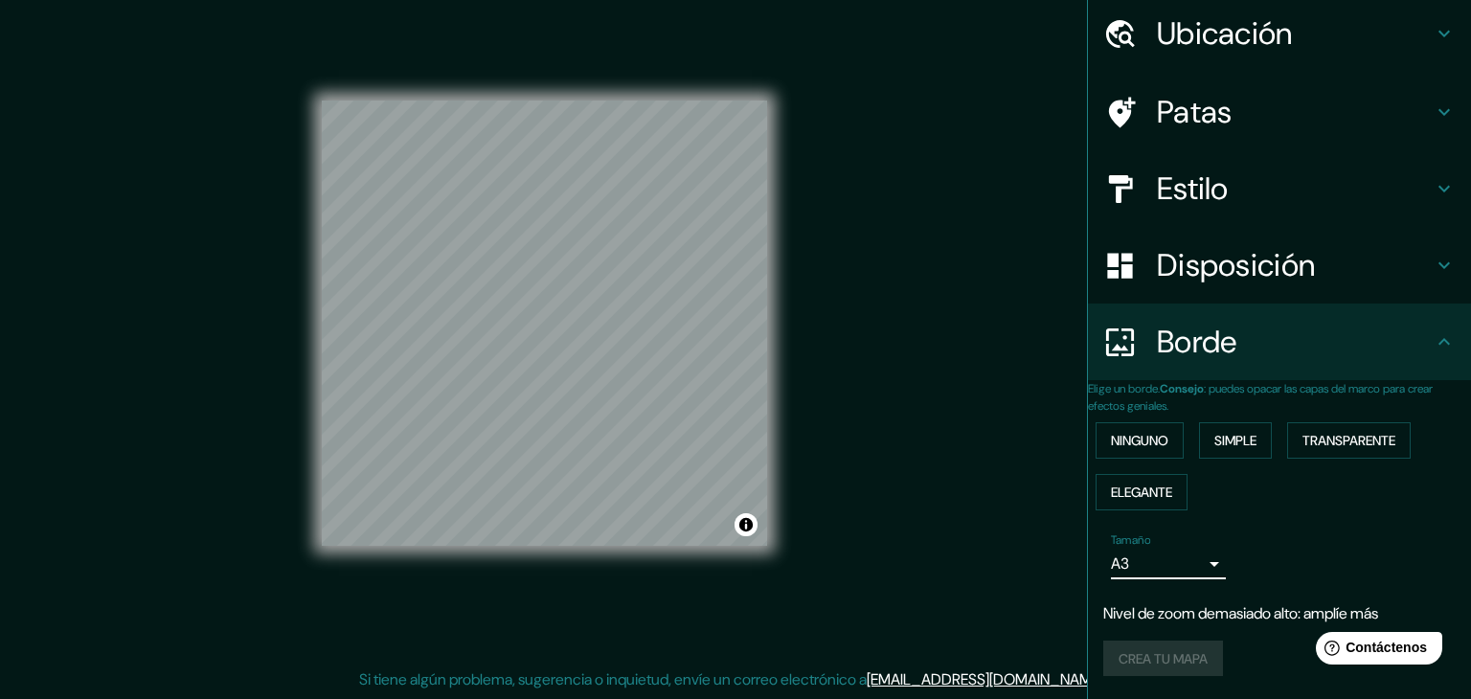
click at [1178, 577] on body "Mappin Ubicación Madre De Dios, Departamento de Madre de Dios, Perú Patas Estil…" at bounding box center [735, 327] width 1471 height 699
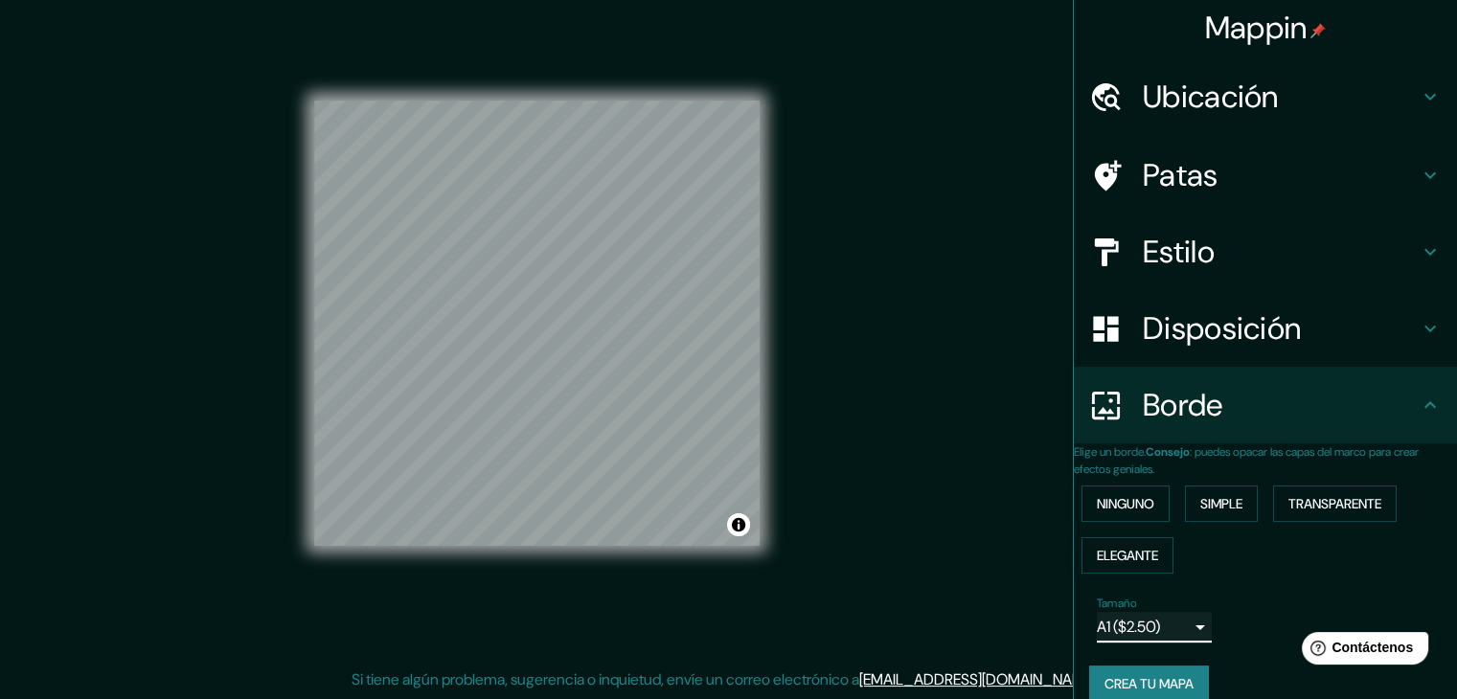
scroll to position [0, 0]
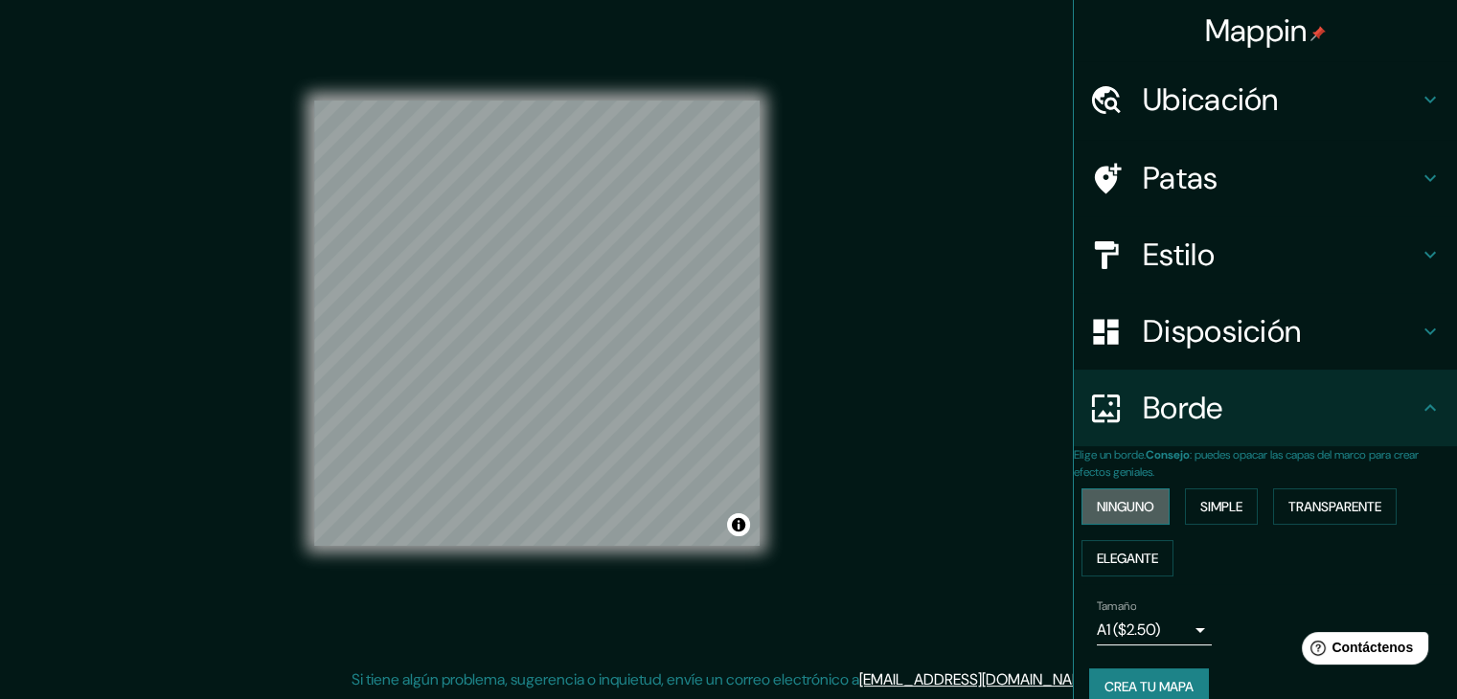
click at [1133, 508] on font "Ninguno" at bounding box center [1125, 506] width 57 height 17
click at [1306, 351] on div "Disposición" at bounding box center [1265, 331] width 383 height 77
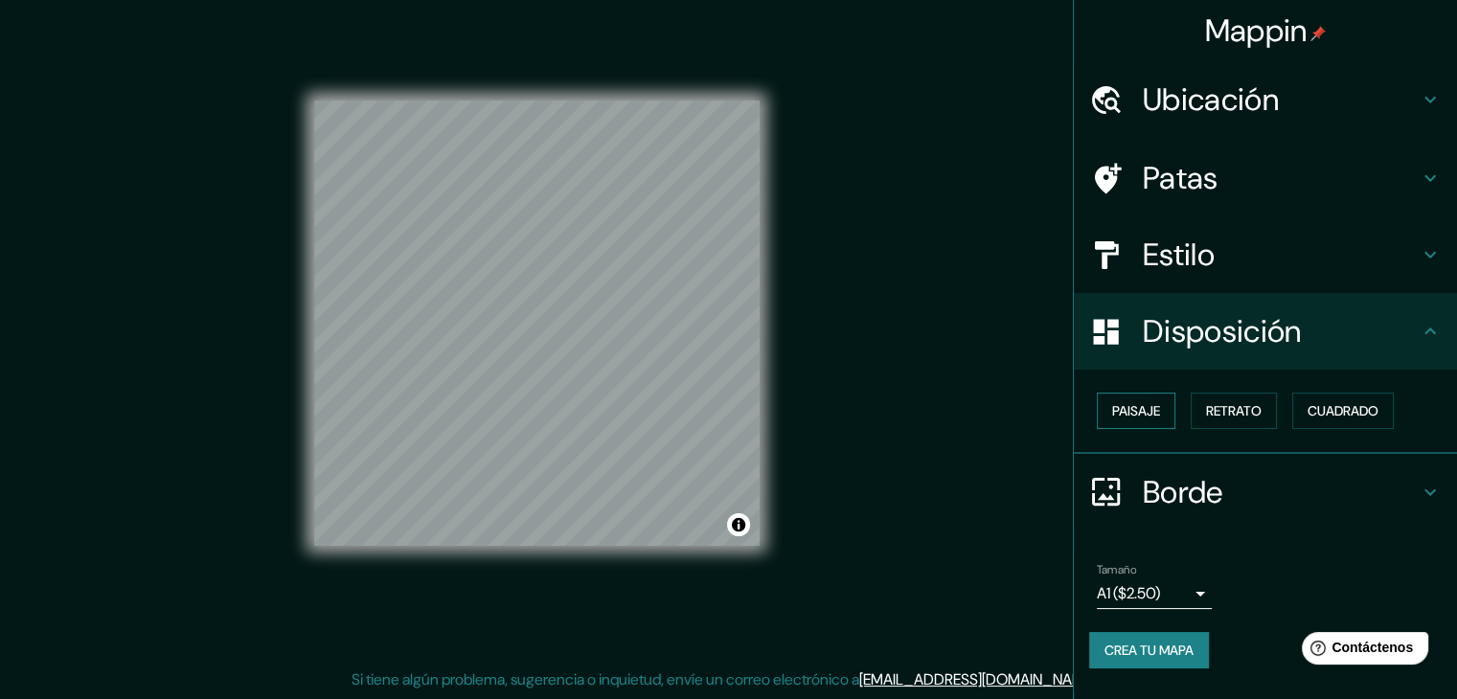
click at [1138, 419] on font "Paisaje" at bounding box center [1136, 410] width 48 height 25
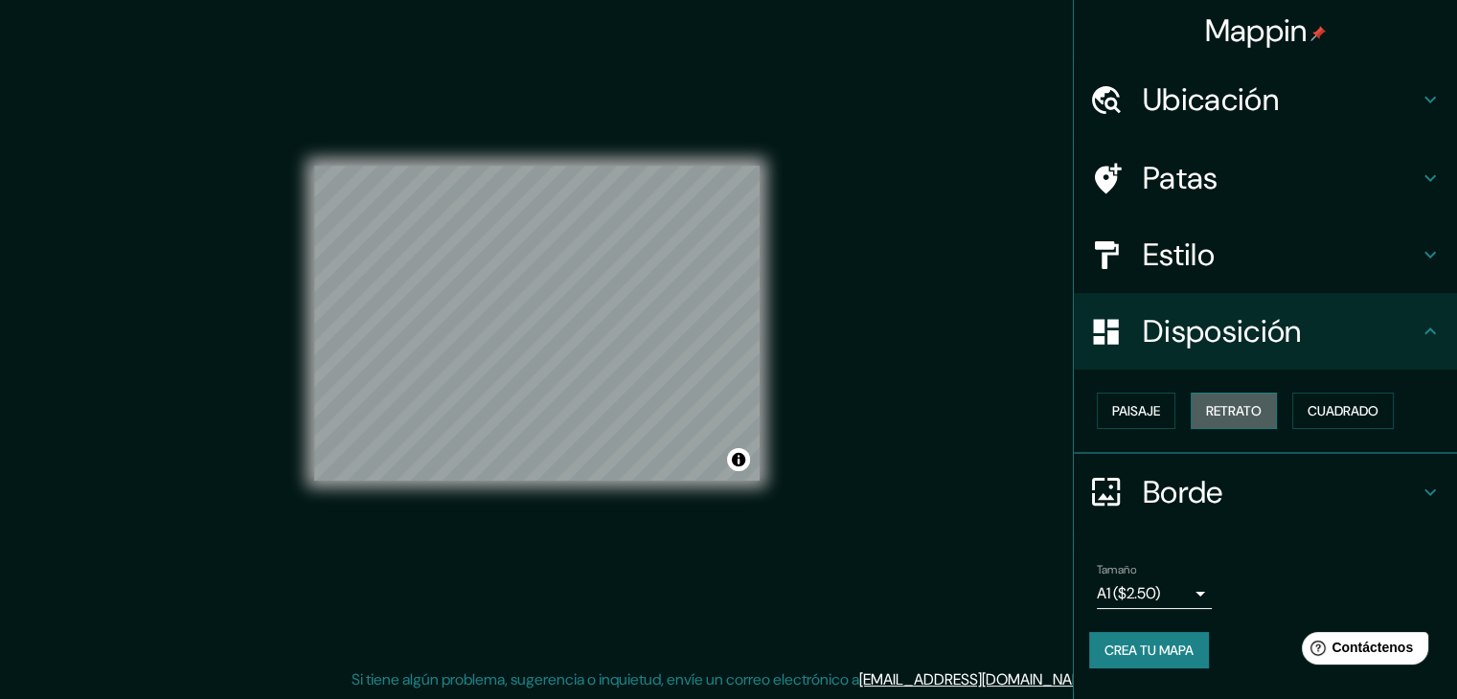
click at [1229, 412] on font "Retrato" at bounding box center [1234, 410] width 56 height 17
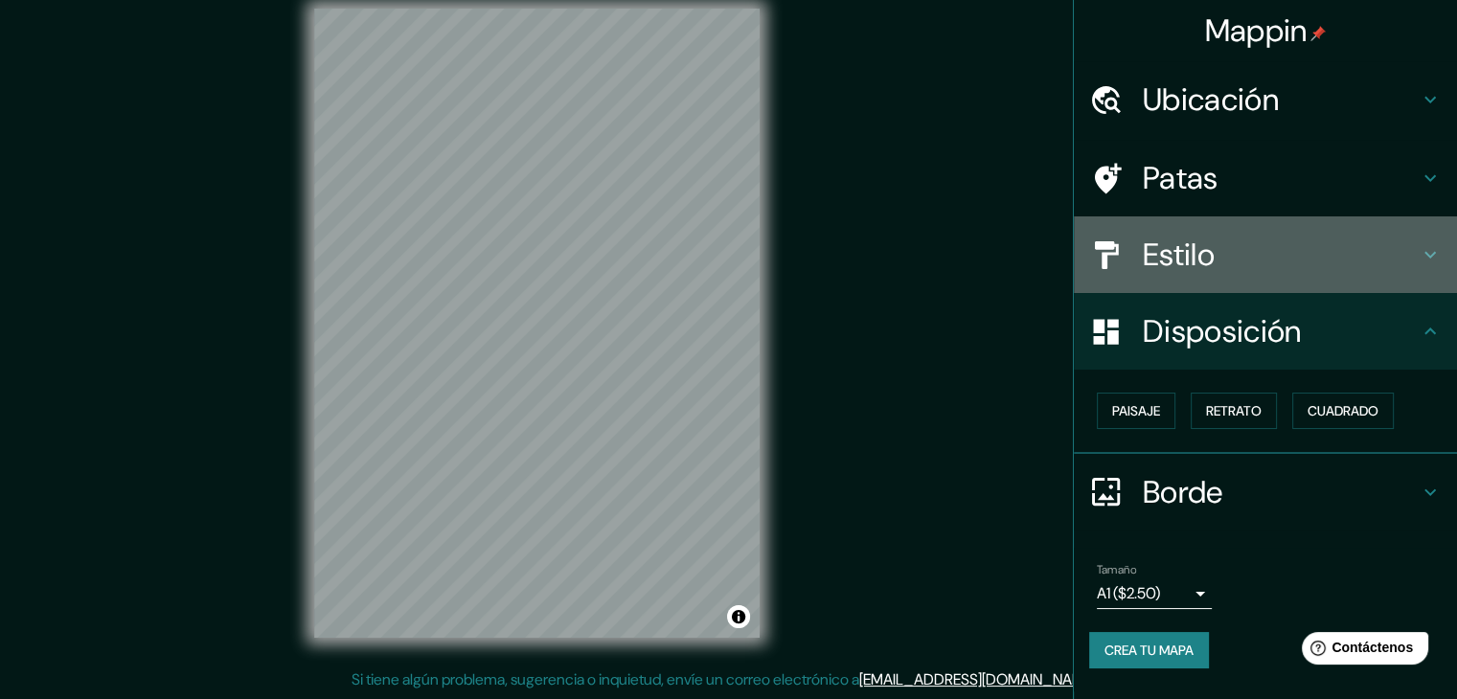
click at [1398, 243] on h4 "Estilo" at bounding box center [1281, 255] width 276 height 38
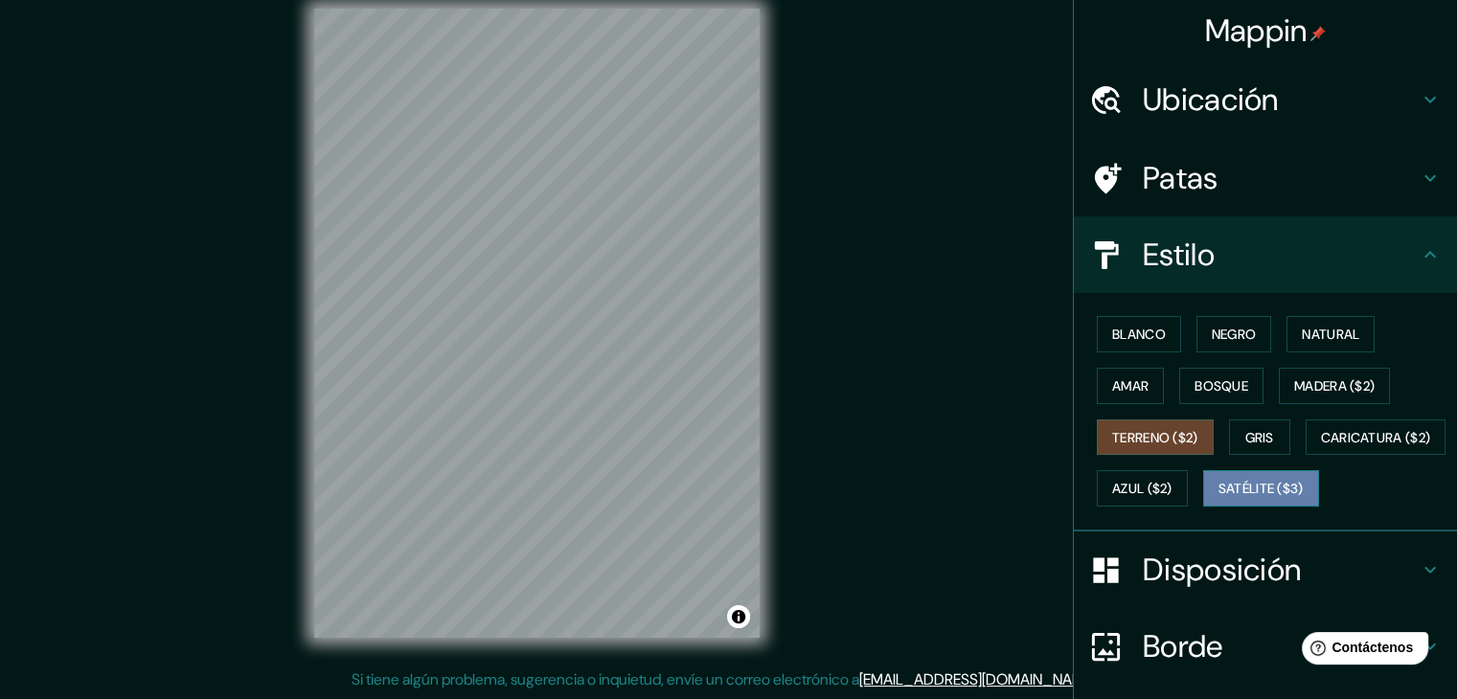
click at [1218, 498] on font "Satélite ($3)" at bounding box center [1260, 489] width 85 height 17
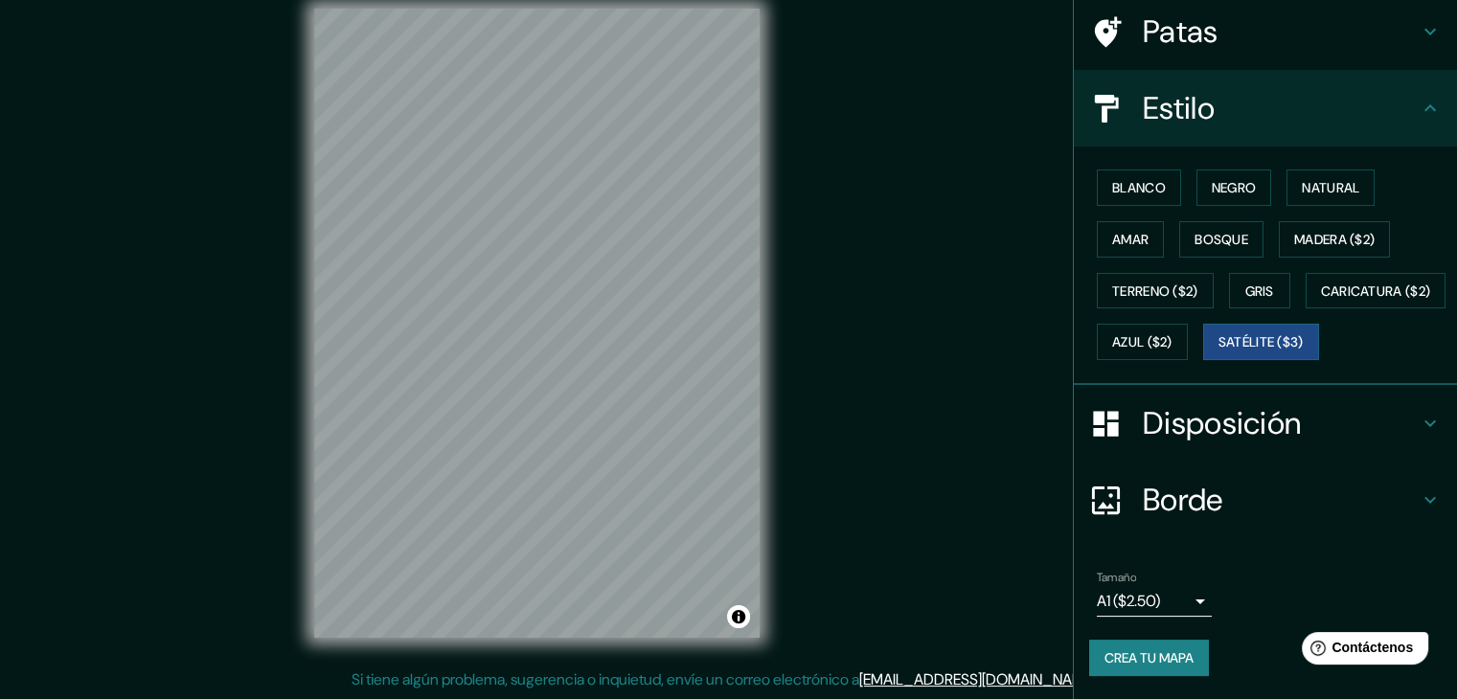
scroll to position [193, 0]
click at [1113, 283] on font "Terreno ($2)" at bounding box center [1155, 291] width 86 height 17
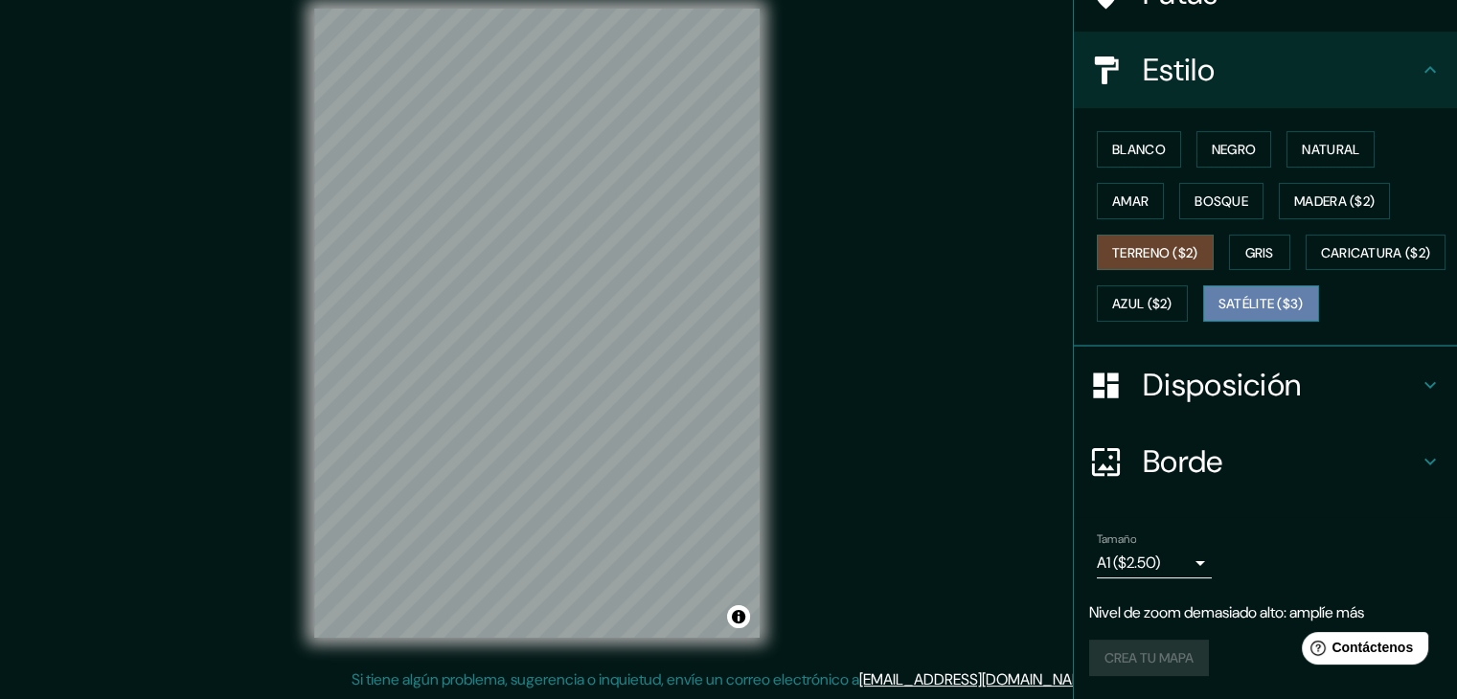
click at [1203, 322] on button "Satélite ($3)" at bounding box center [1261, 303] width 116 height 36
click at [1141, 244] on font "Terreno ($2)" at bounding box center [1155, 252] width 86 height 17
drag, startPoint x: 765, startPoint y: 411, endPoint x: 964, endPoint y: 387, distance: 200.6
click at [964, 387] on div "Mappin Ubicación Madre De Dios, Departamento de Madre de Dios, [GEOGRAPHIC_DATA…" at bounding box center [728, 338] width 1457 height 721
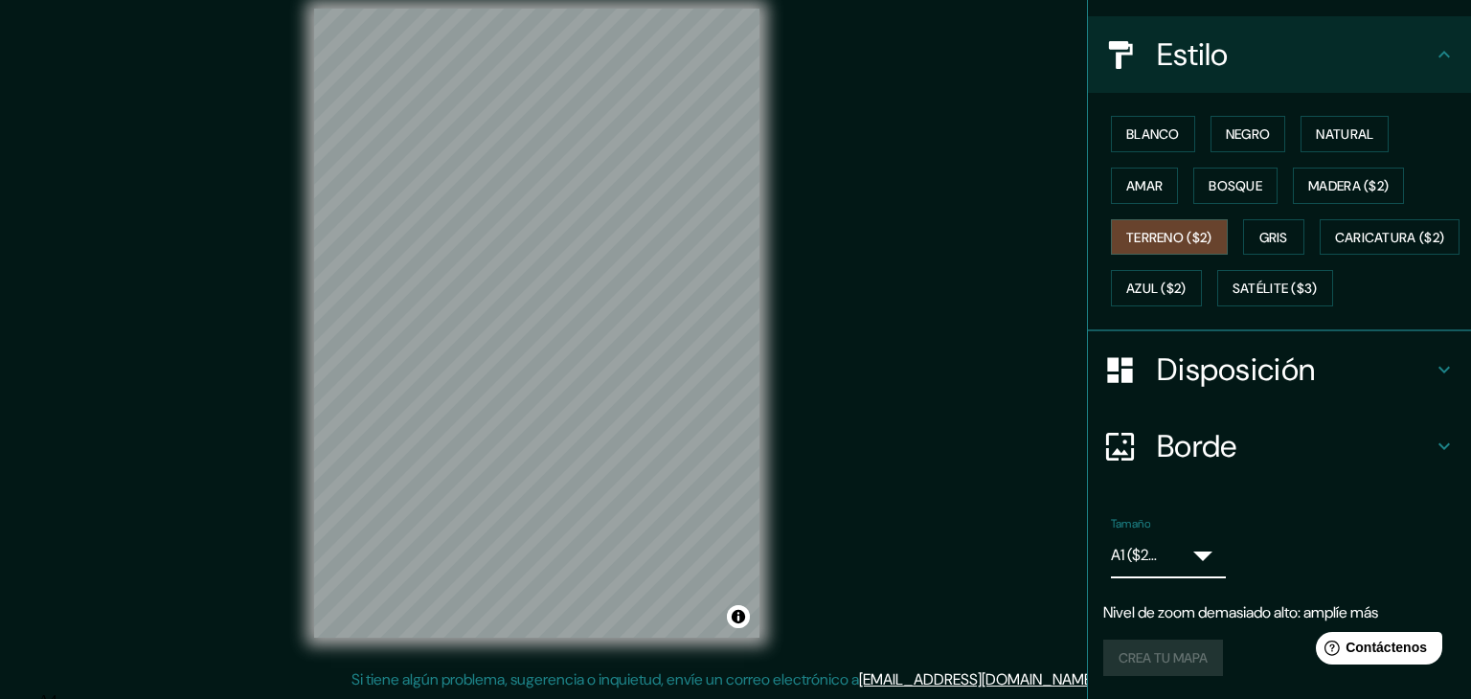
click at [1184, 548] on body "Mappin Ubicación Madre De Dios, Departamento de Madre de Dios, [GEOGRAPHIC_DATA…" at bounding box center [735, 327] width 1471 height 699
click at [1245, 692] on div at bounding box center [728, 692] width 1457 height 0
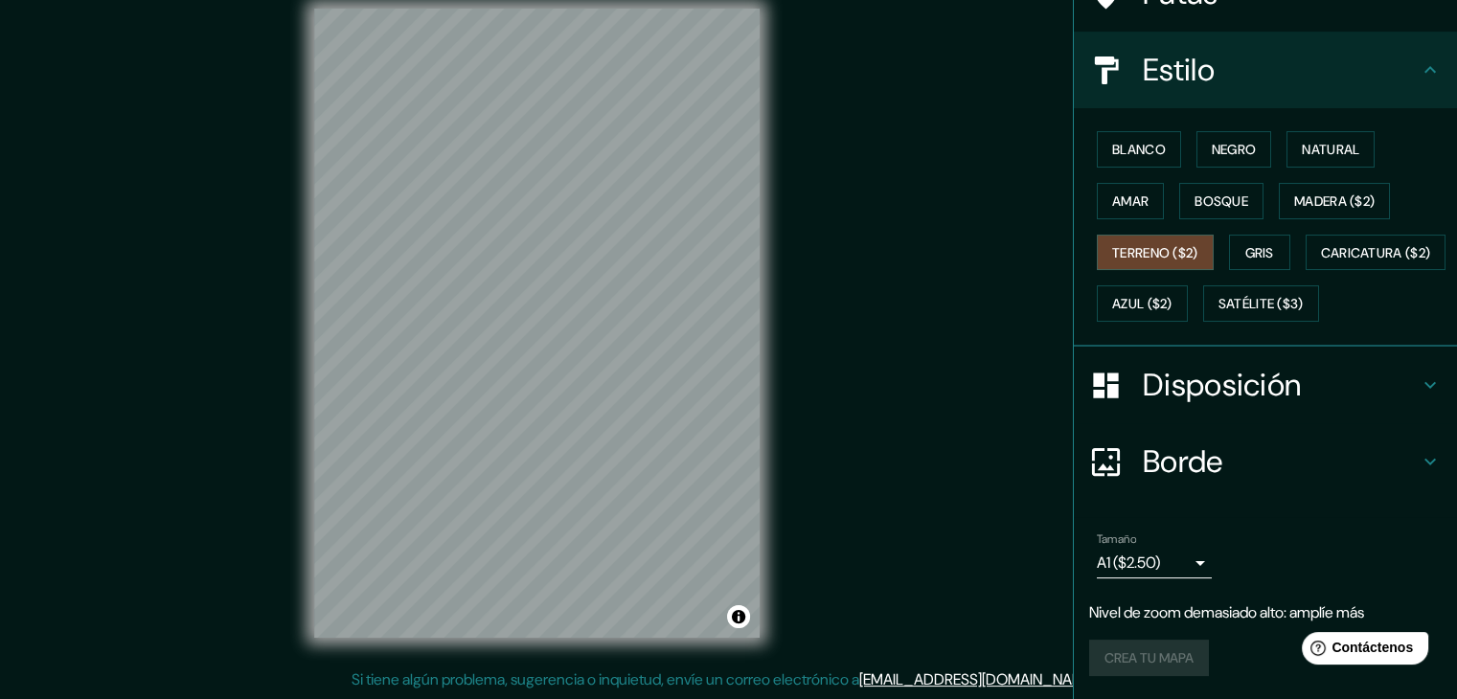
scroll to position [193, 0]
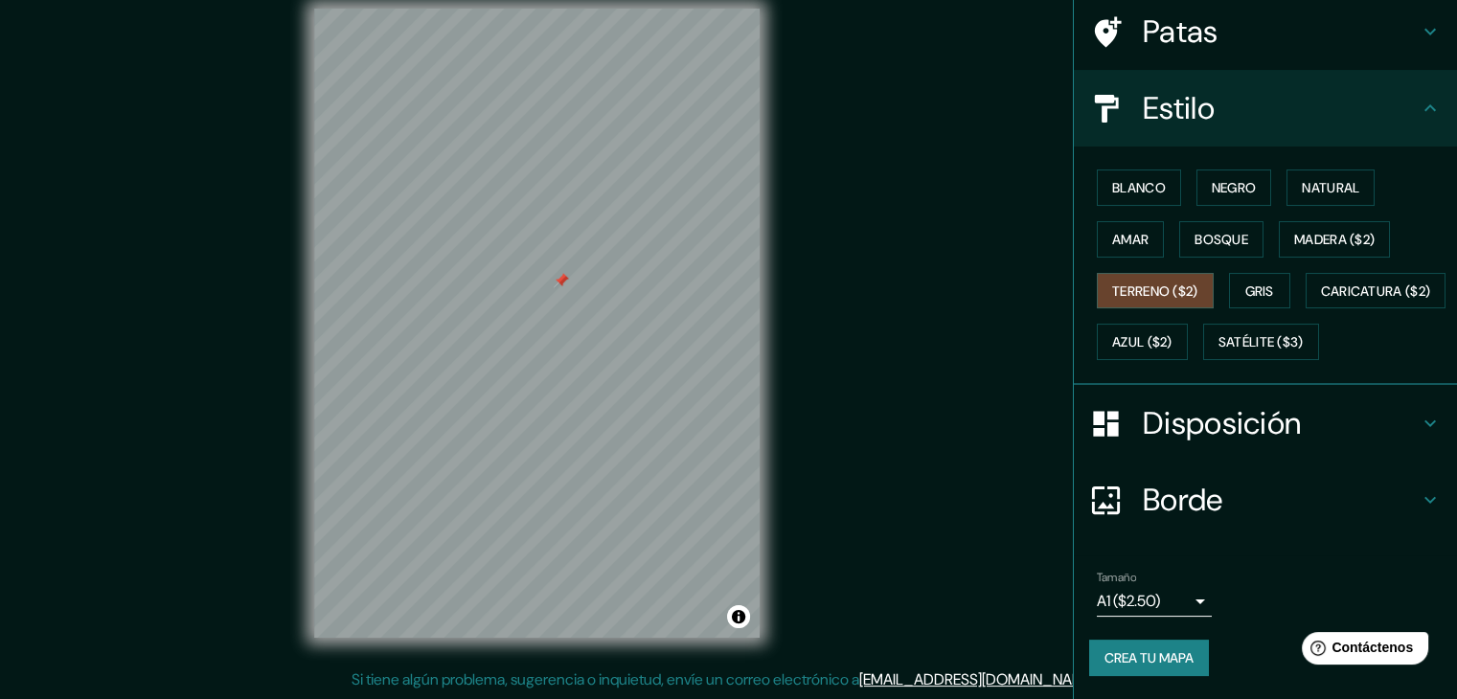
click at [560, 280] on div at bounding box center [561, 280] width 15 height 15
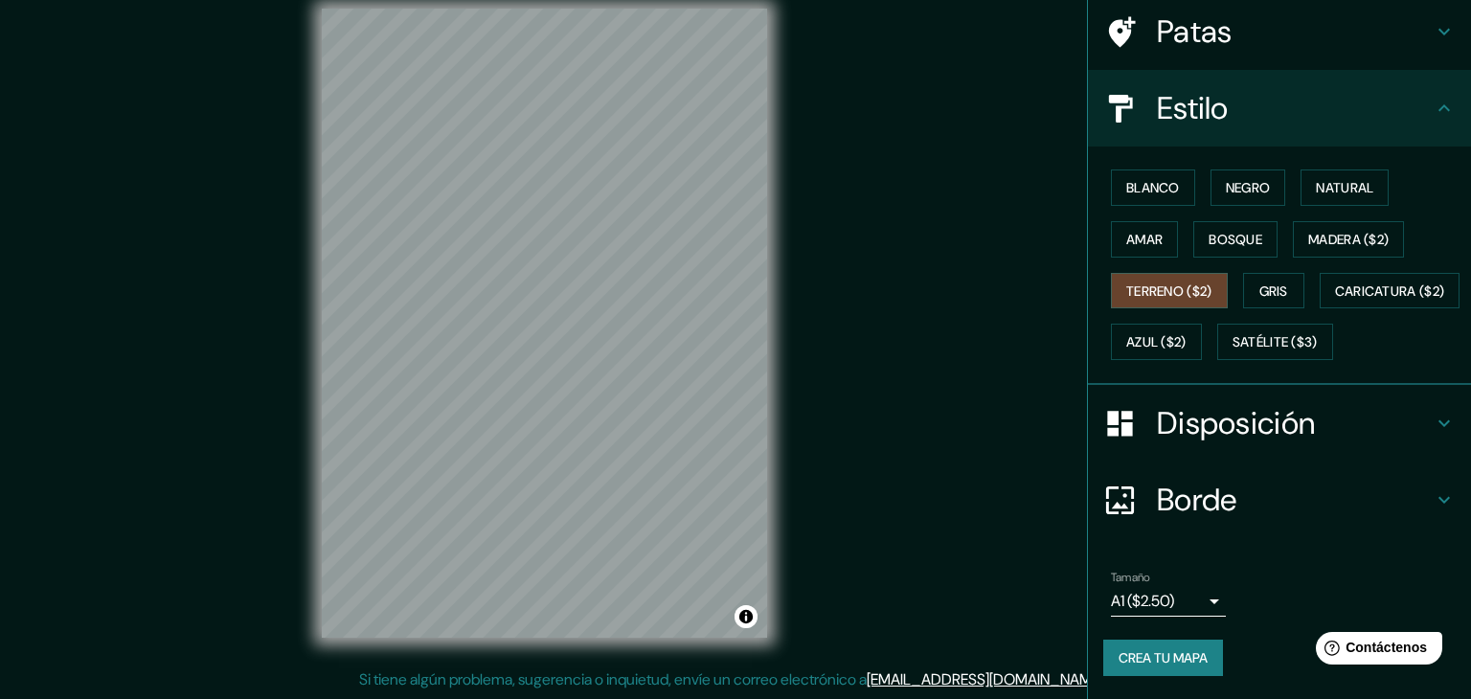
click at [1188, 594] on body "Mappin Ubicación Madre De Dios, Departamento de Madre de Dios, [GEOGRAPHIC_DATA…" at bounding box center [735, 327] width 1471 height 699
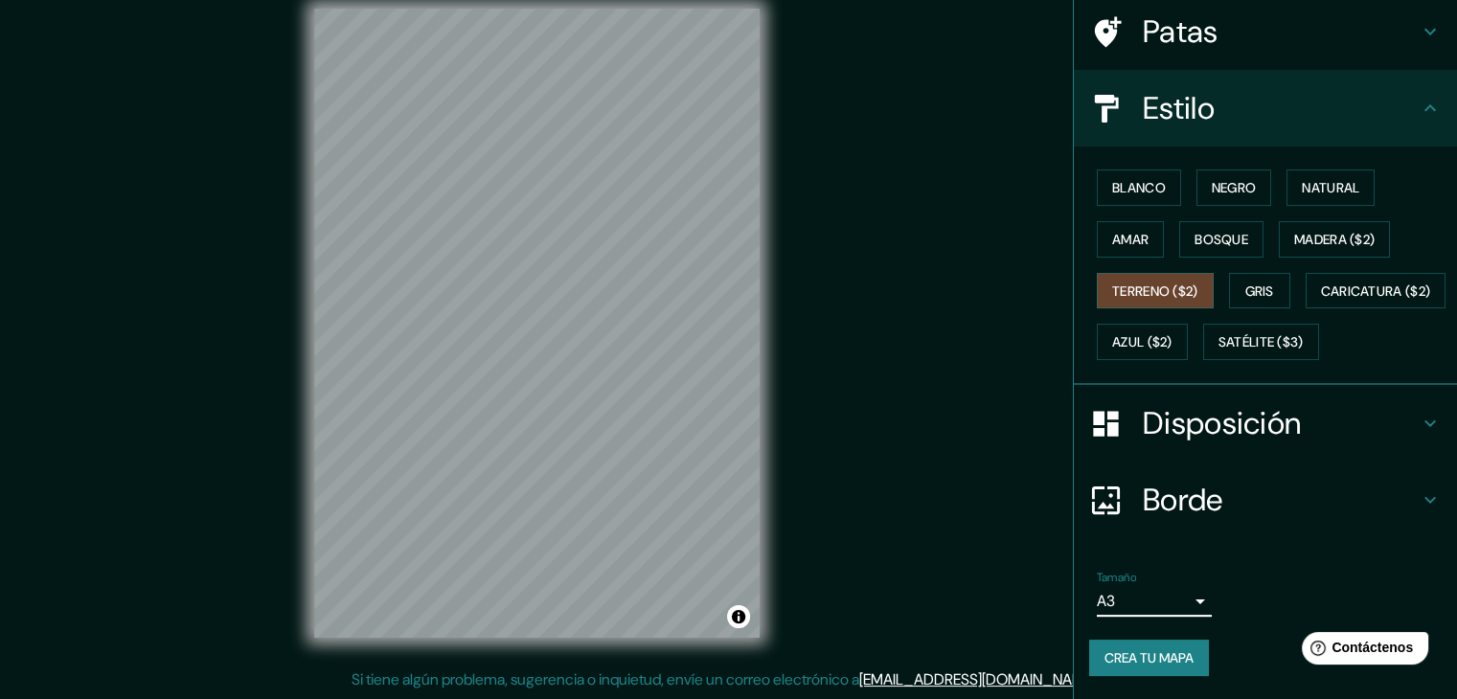
click at [1142, 649] on font "Crea tu mapa" at bounding box center [1148, 657] width 89 height 17
click at [1121, 663] on div "Crea tu mapa" at bounding box center [1265, 658] width 352 height 36
click at [1121, 646] on font "Crea tu mapa" at bounding box center [1148, 658] width 89 height 25
